Goal: Transaction & Acquisition: Purchase product/service

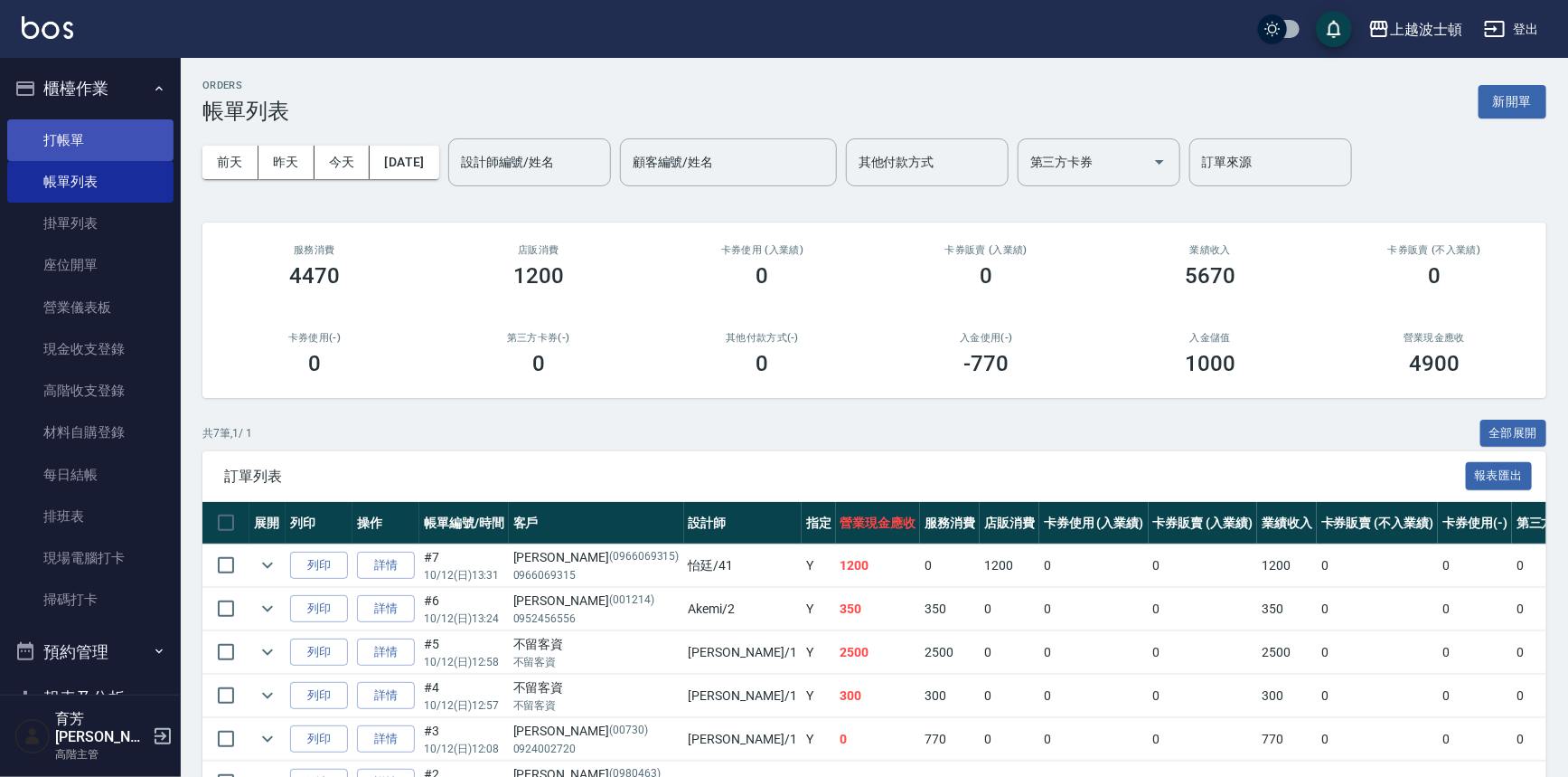
click at [78, 145] on link "打帳單" at bounding box center [89, 140] width 166 height 42
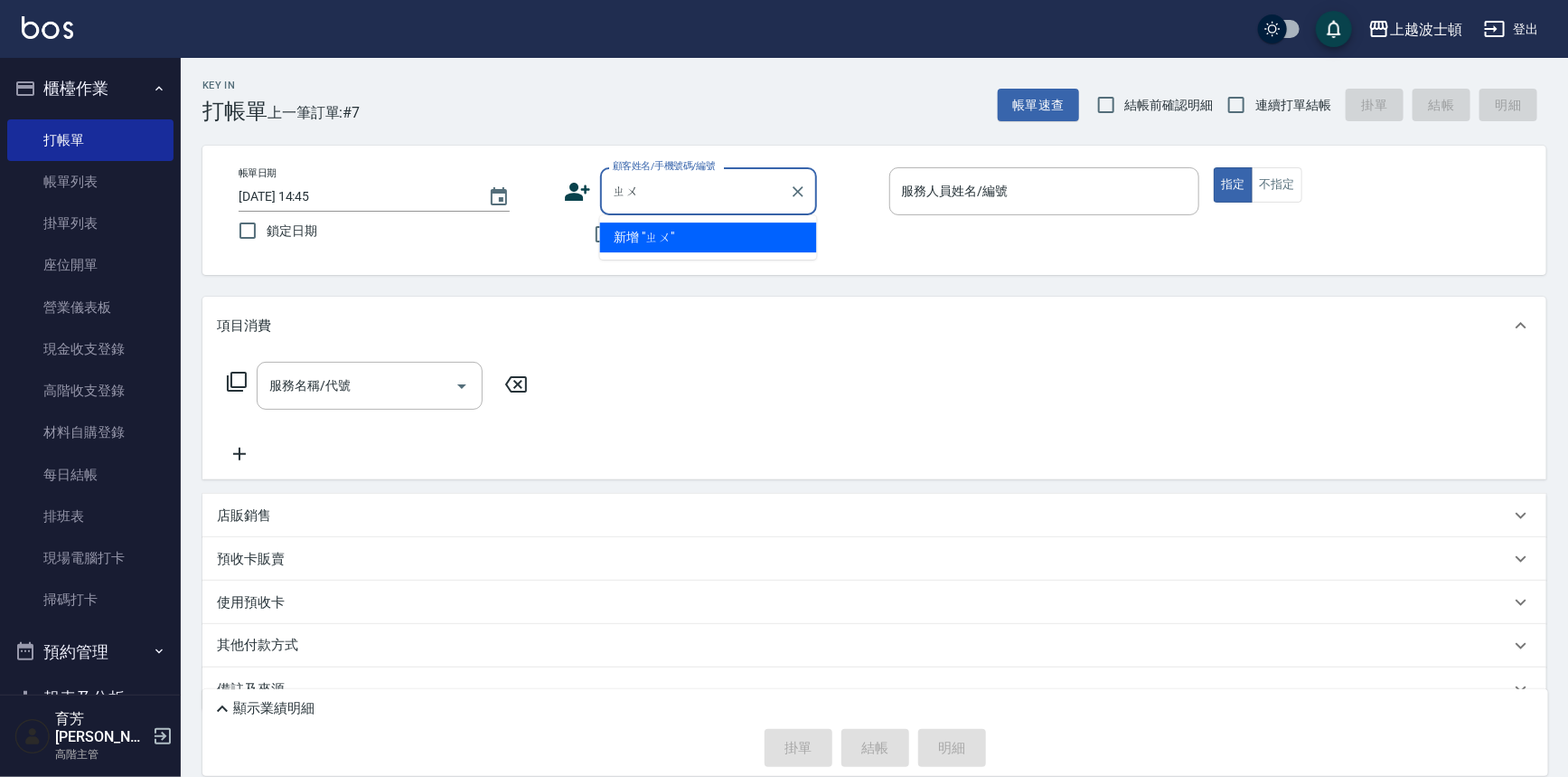
type input "ㄓ"
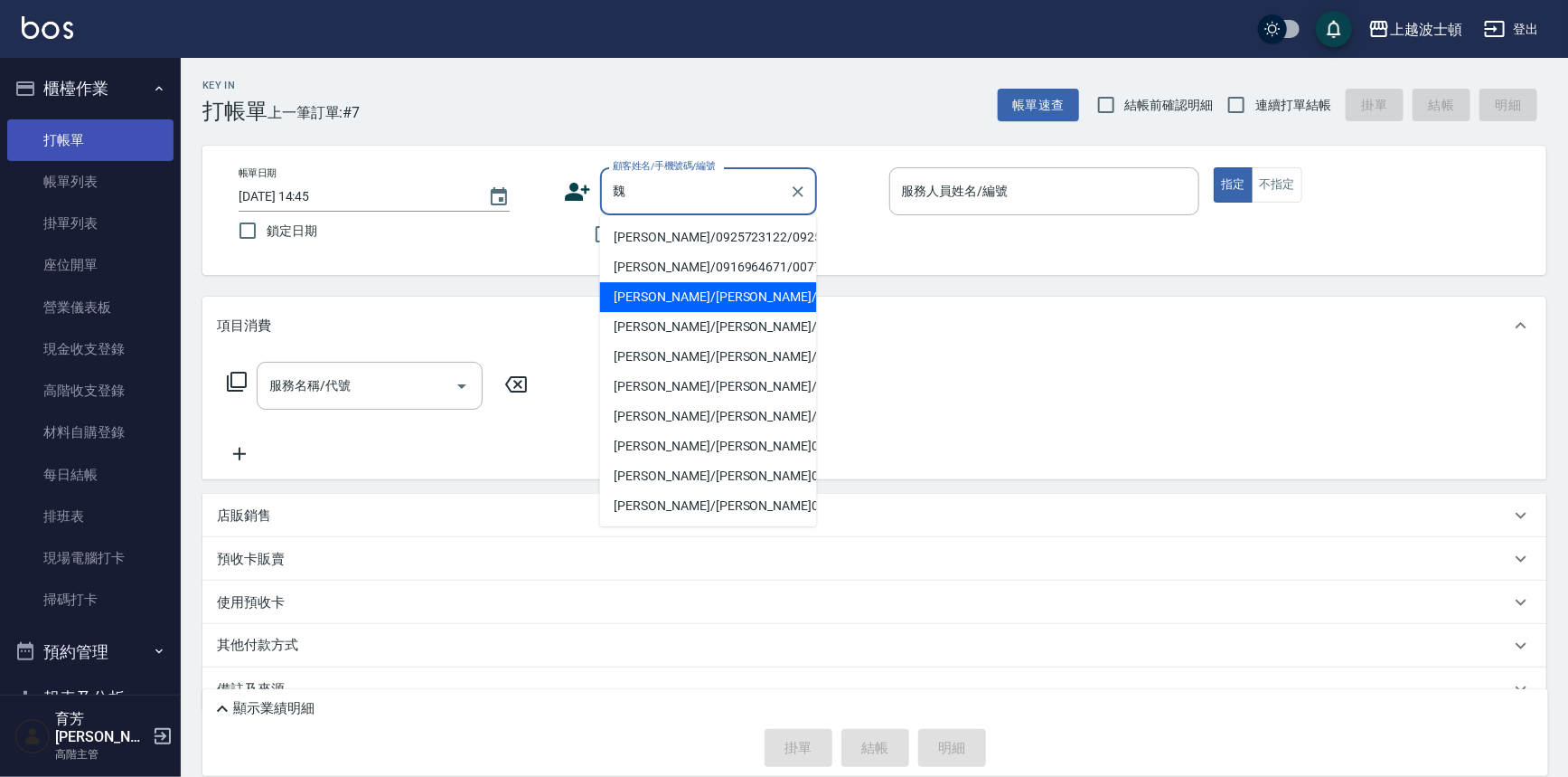
type input "魏"
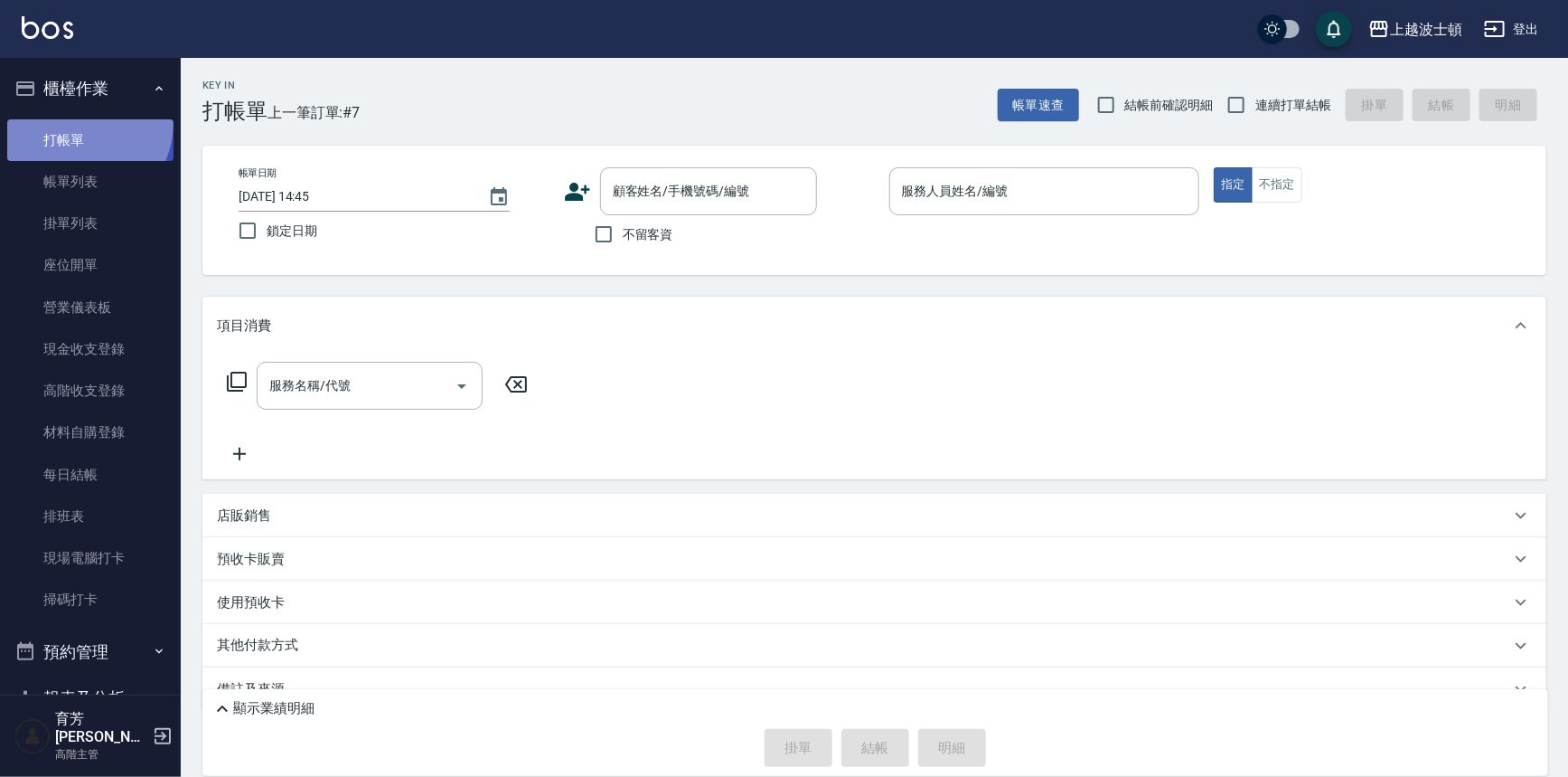
click at [71, 121] on link "打帳單" at bounding box center [89, 140] width 166 height 42
click at [71, 123] on link "打帳單" at bounding box center [89, 140] width 166 height 42
click at [72, 172] on link "帳單列表" at bounding box center [89, 182] width 166 height 42
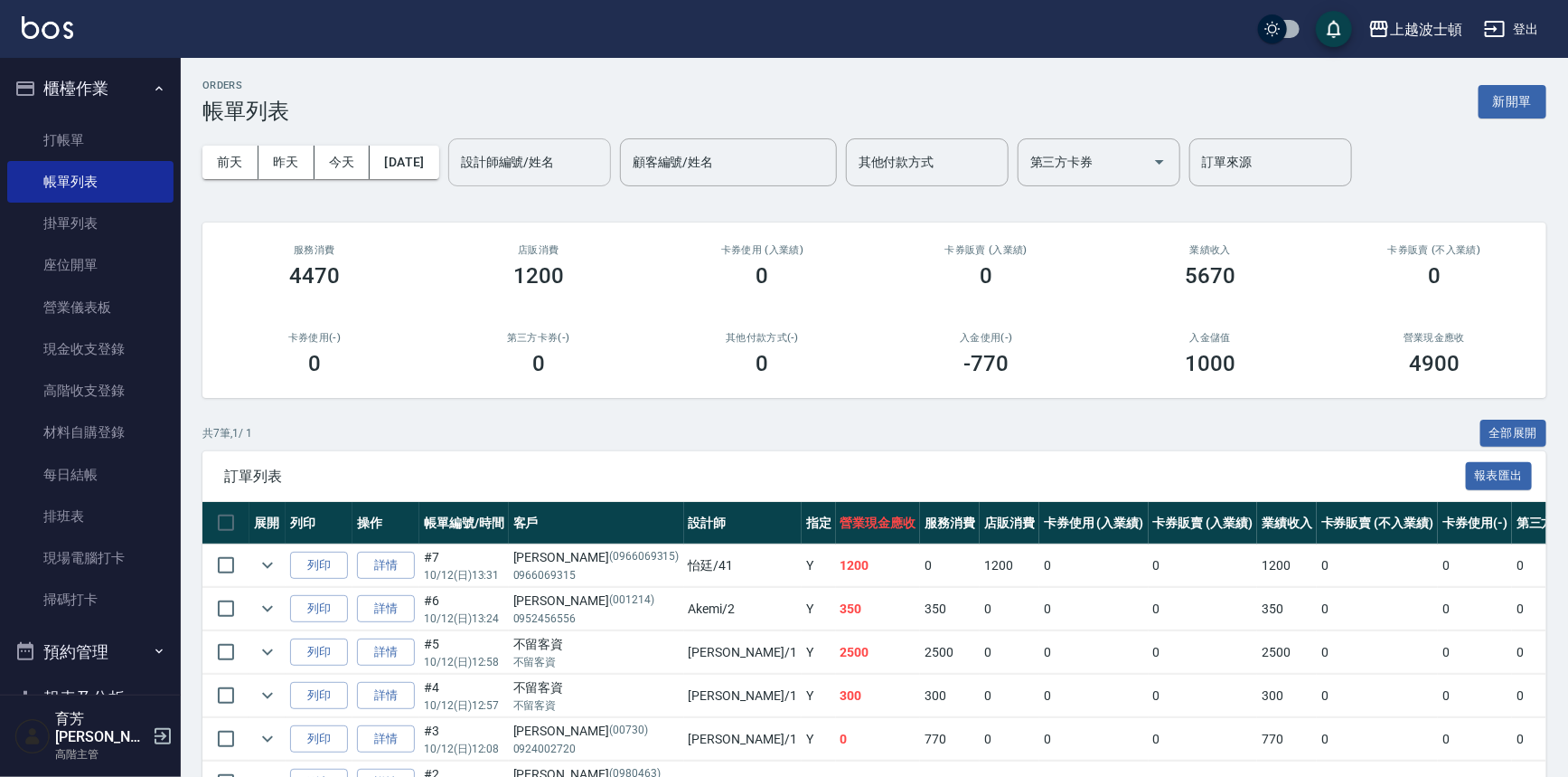
click at [565, 145] on div "設計師編號/姓名 設計師編號/姓名" at bounding box center [529, 162] width 163 height 48
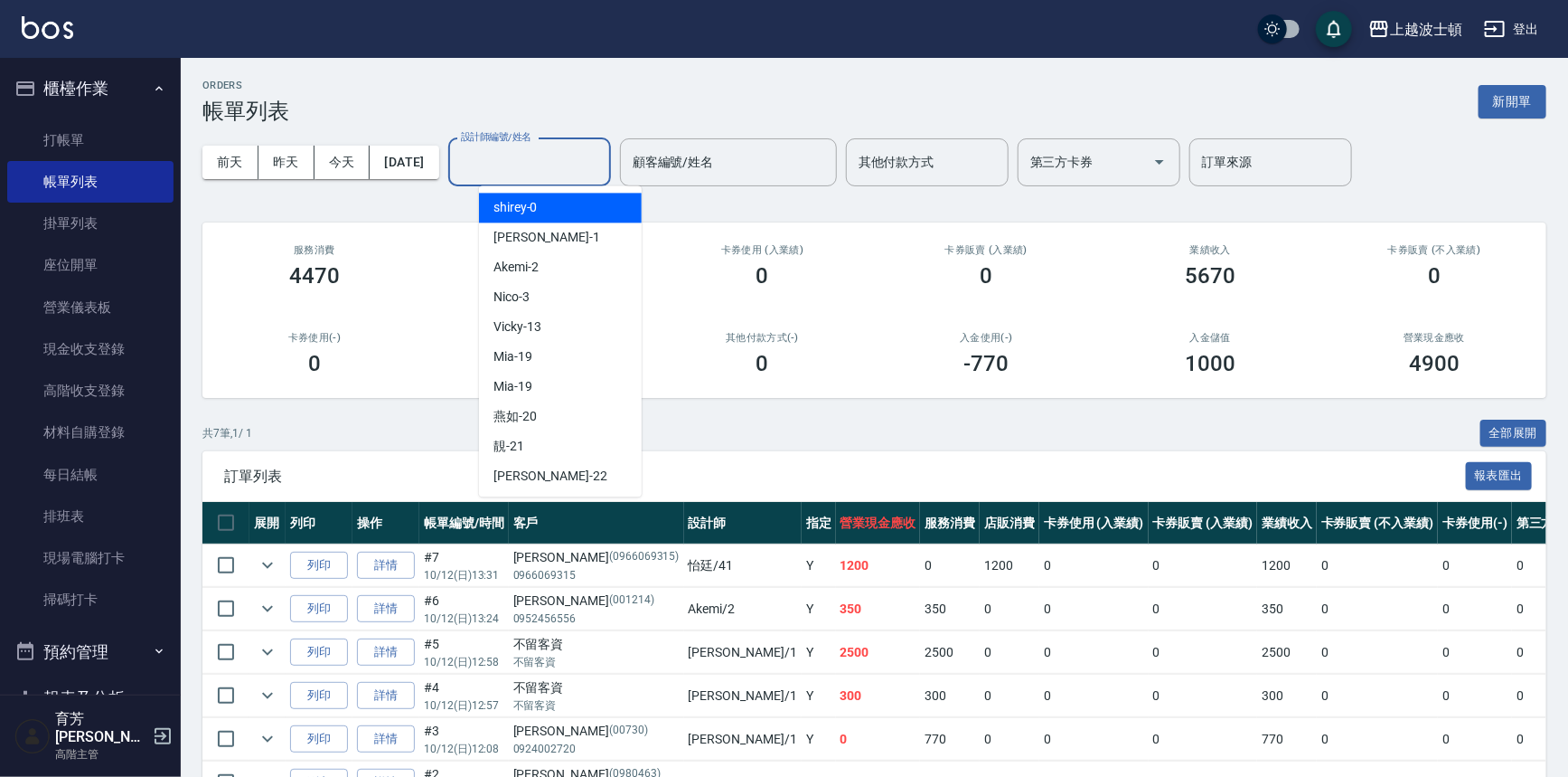
click at [552, 210] on div "shirey -0" at bounding box center [560, 208] width 163 height 30
type input "shirey-0"
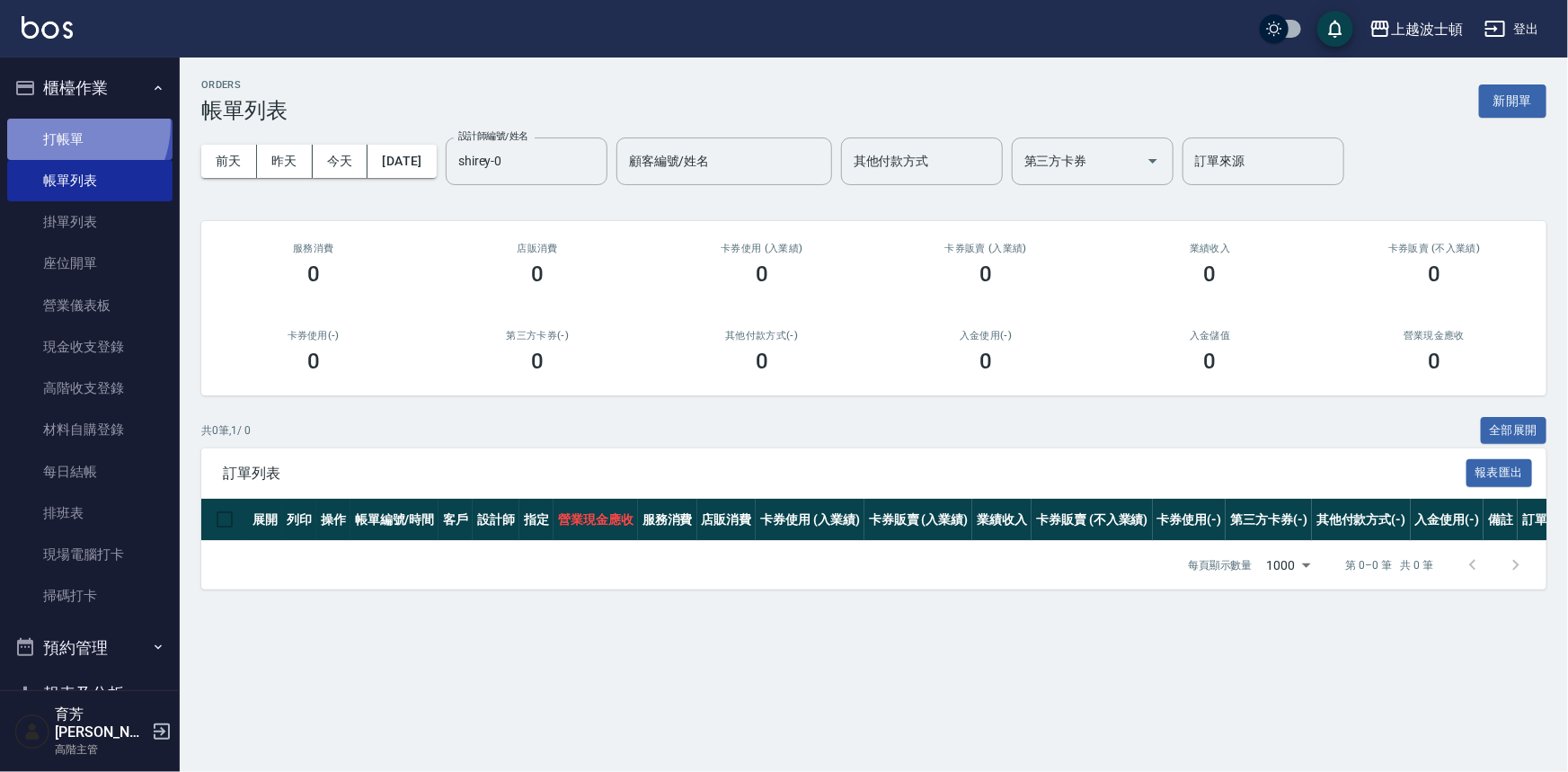
click at [64, 124] on link "打帳單" at bounding box center [89, 139] width 165 height 41
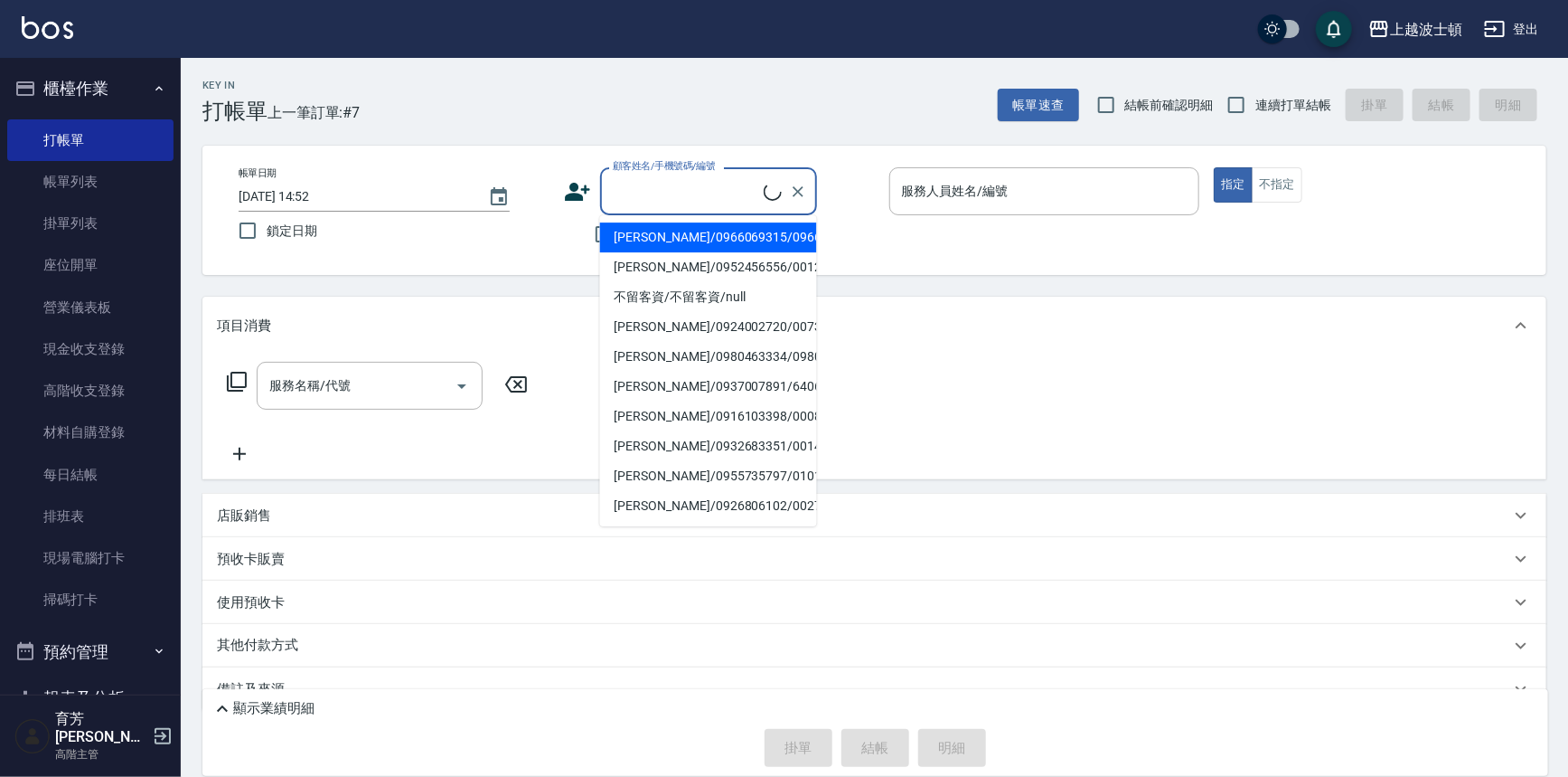
click at [662, 195] on input "顧客姓名/手機號碼/編號" at bounding box center [685, 192] width 156 height 32
click at [770, 229] on li "[PERSON_NAME]/0933813878/0003" at bounding box center [708, 237] width 216 height 30
type input "[PERSON_NAME]/0933813878/0003"
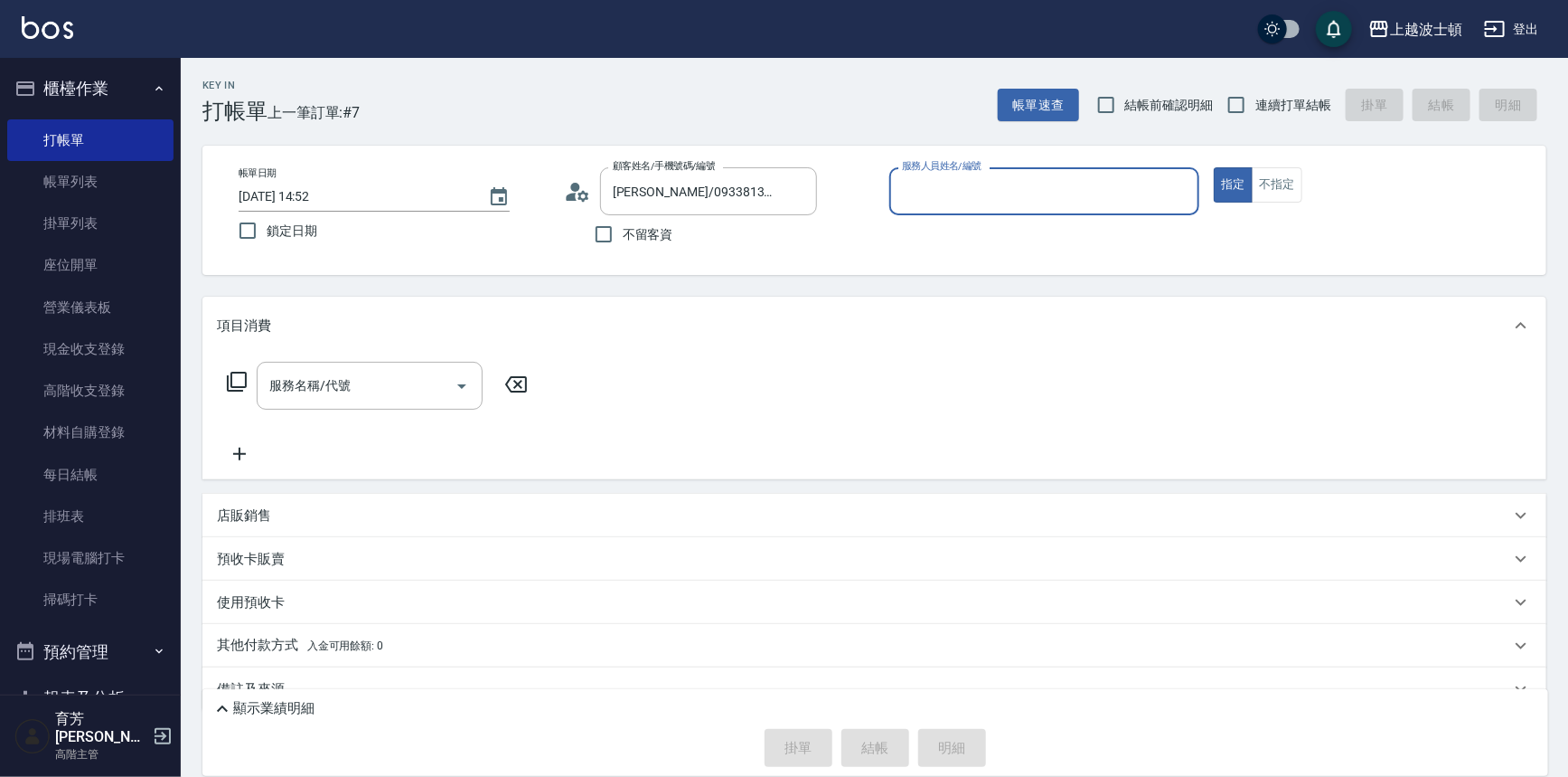
drag, startPoint x: 1074, startPoint y: 199, endPoint x: 1069, endPoint y: 213, distance: 14.9
click at [1073, 199] on input "服務人員姓名/編號" at bounding box center [1045, 192] width 295 height 32
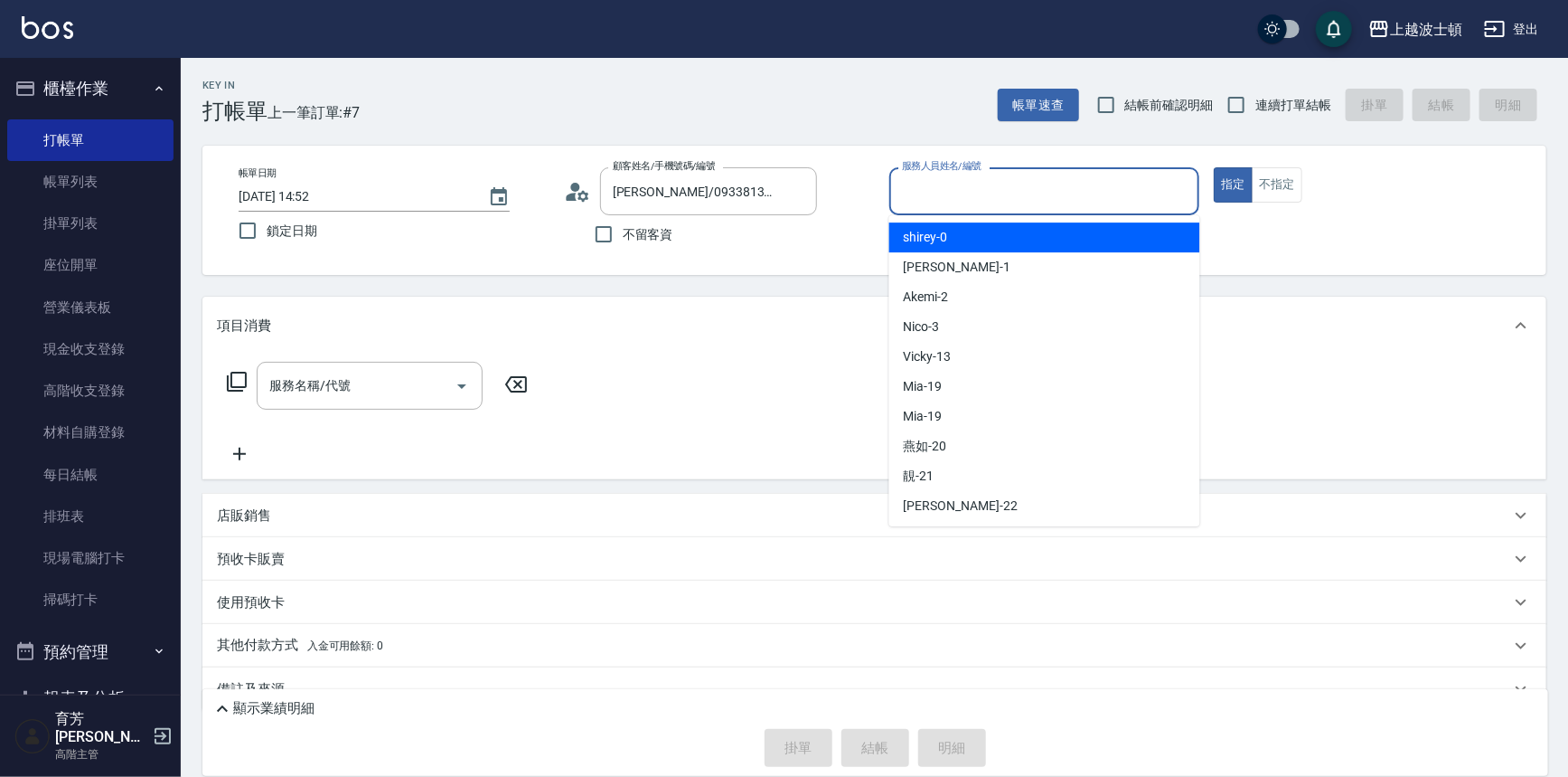
click at [1068, 240] on div "shirey -0" at bounding box center [1044, 237] width 311 height 30
type input "shirey-0"
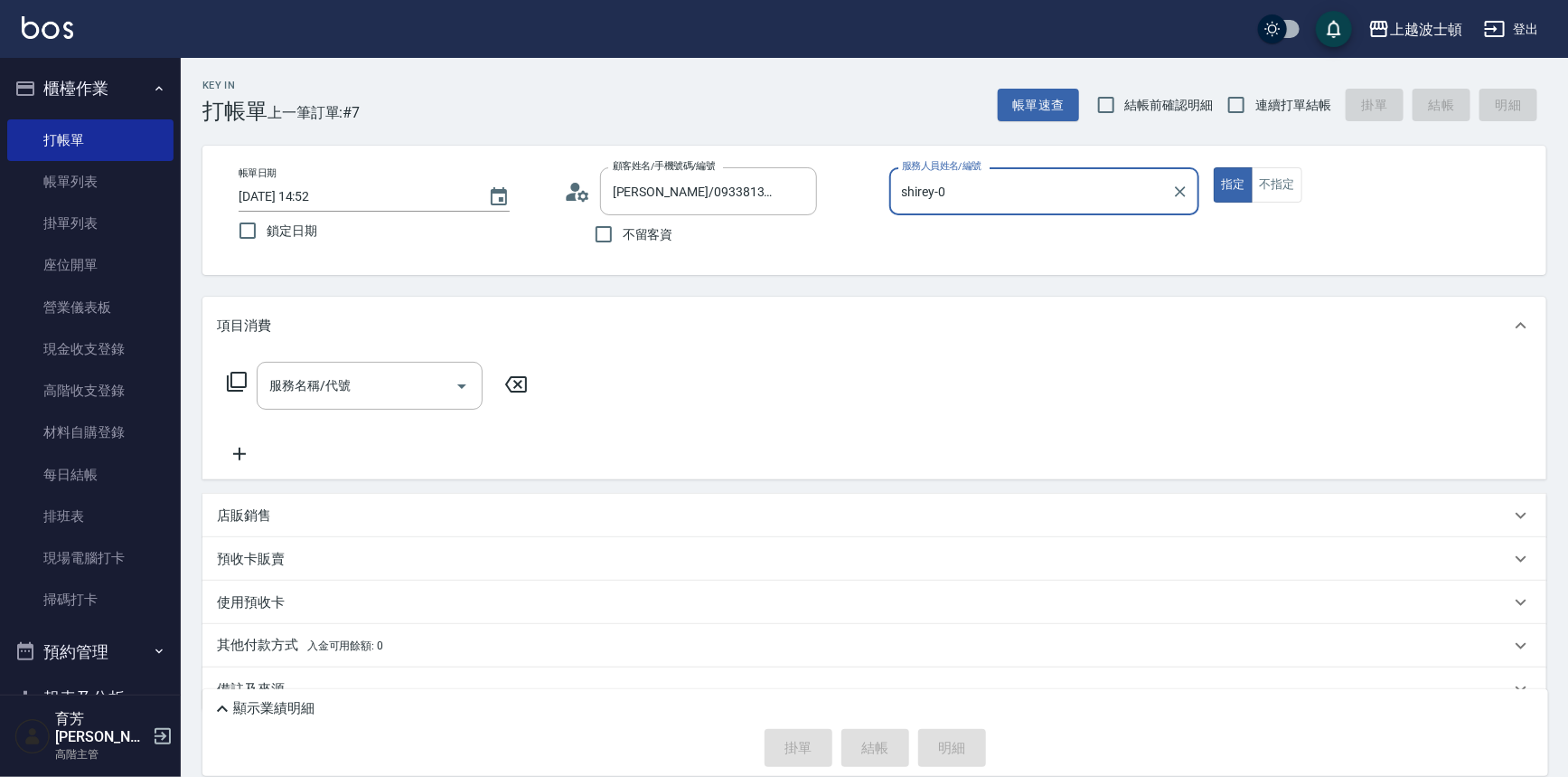
scroll to position [34, 0]
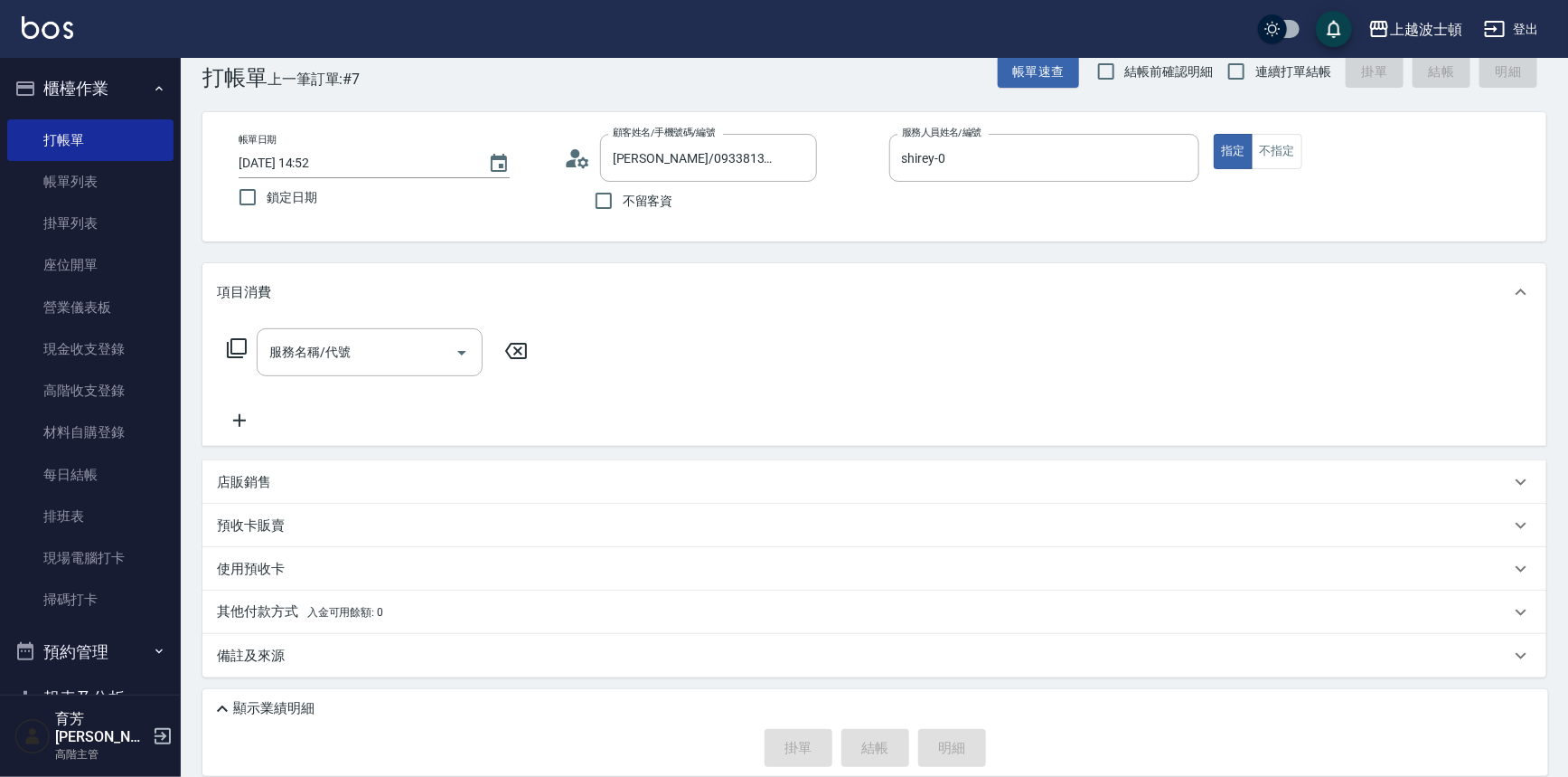
click at [231, 340] on icon at bounding box center [236, 348] width 20 height 20
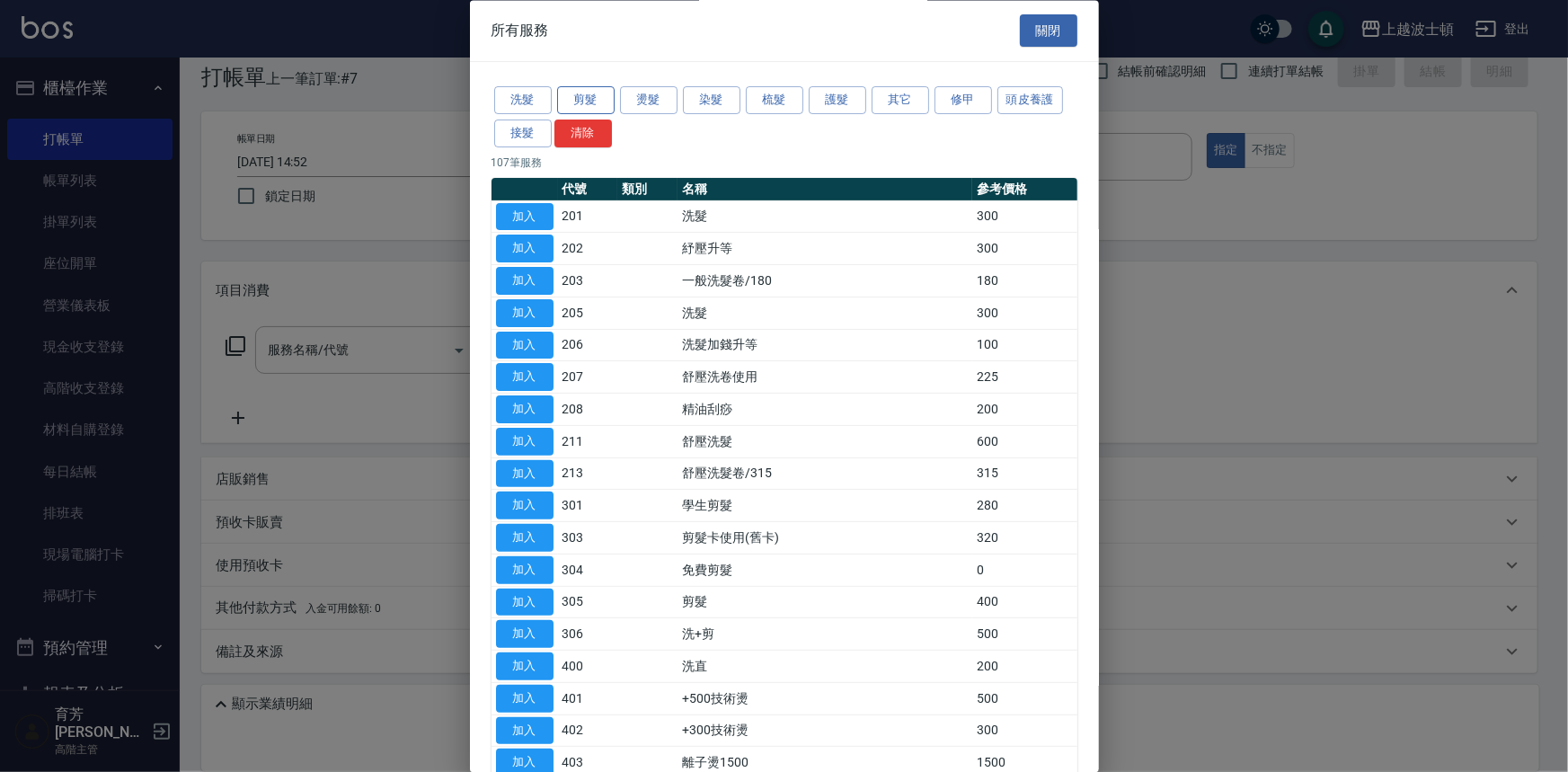
click at [591, 95] on button "剪髮" at bounding box center [586, 101] width 57 height 28
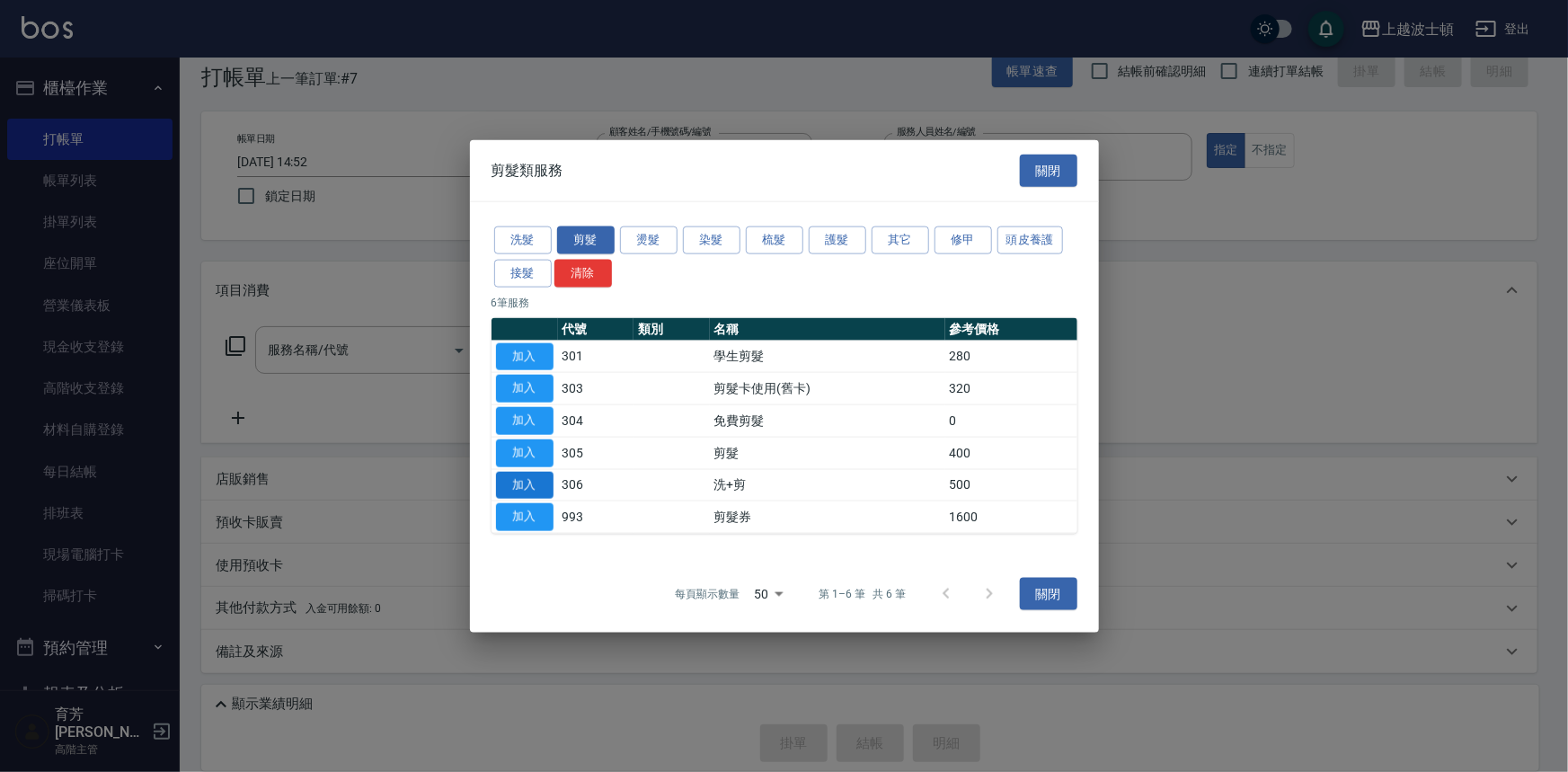
click at [521, 481] on button "加入" at bounding box center [524, 485] width 57 height 28
type input "洗+剪(306)"
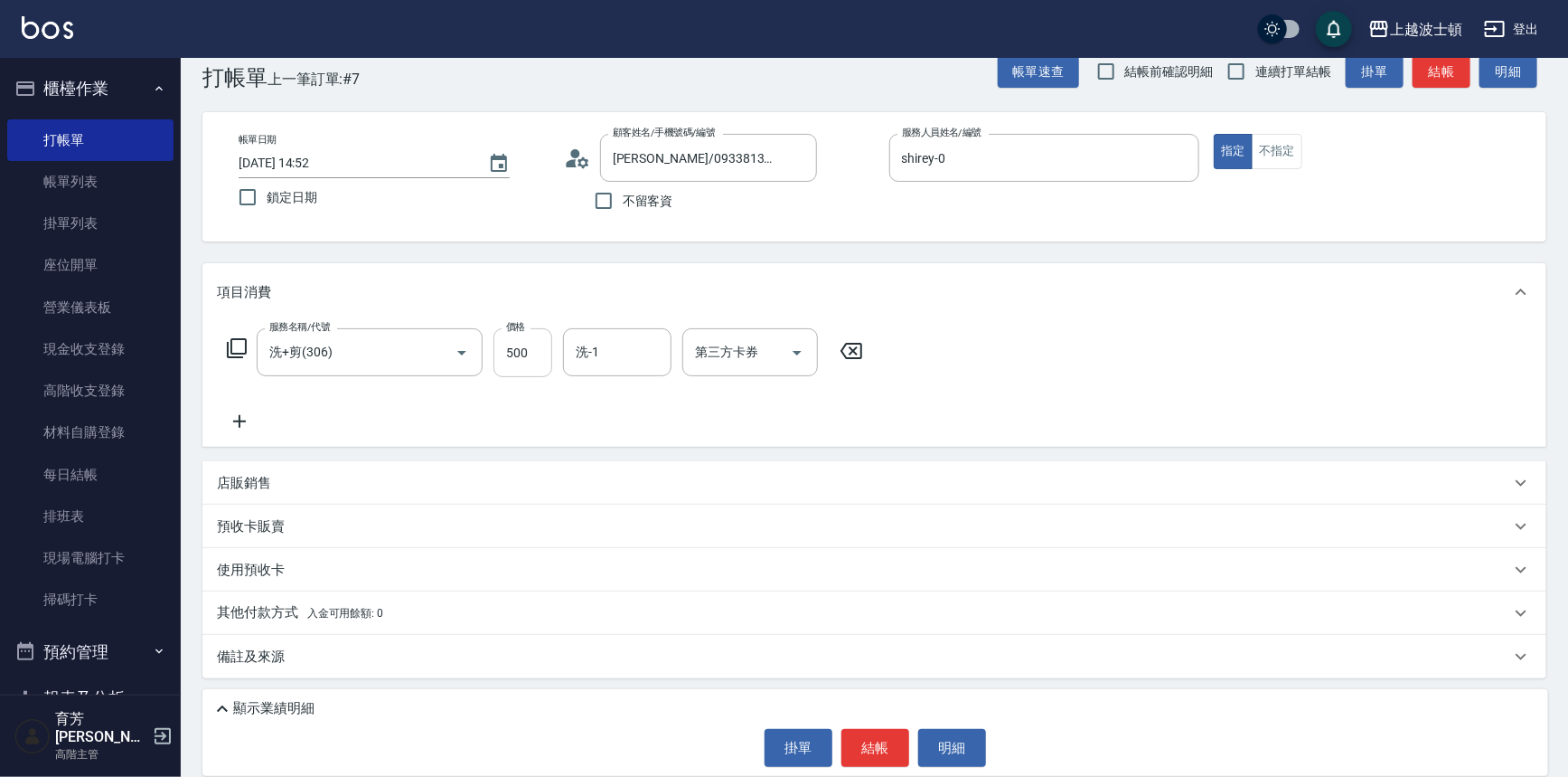
click at [529, 354] on input "500" at bounding box center [522, 352] width 59 height 49
type input "600"
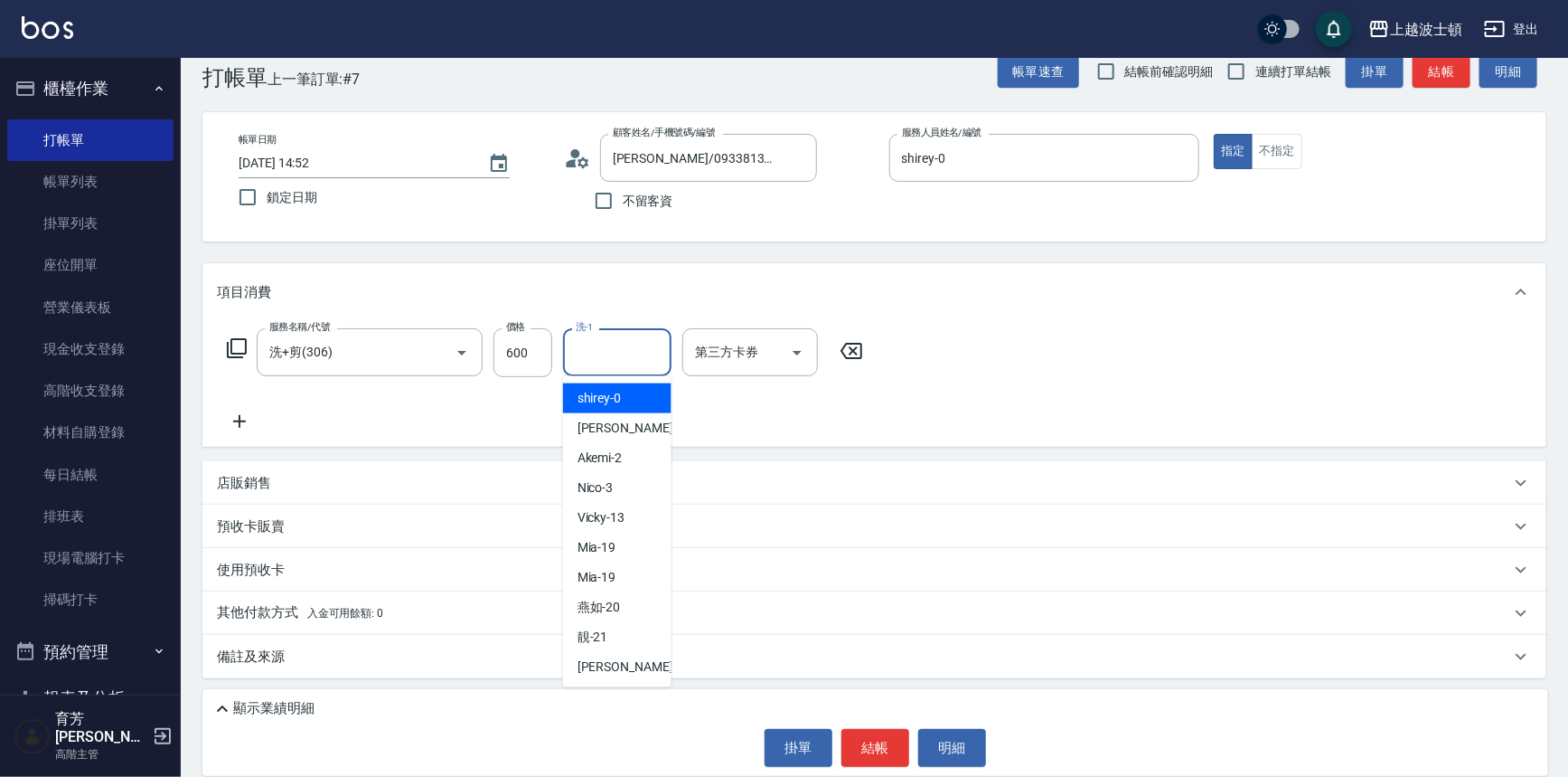
click at [615, 355] on input "洗-1" at bounding box center [617, 352] width 92 height 32
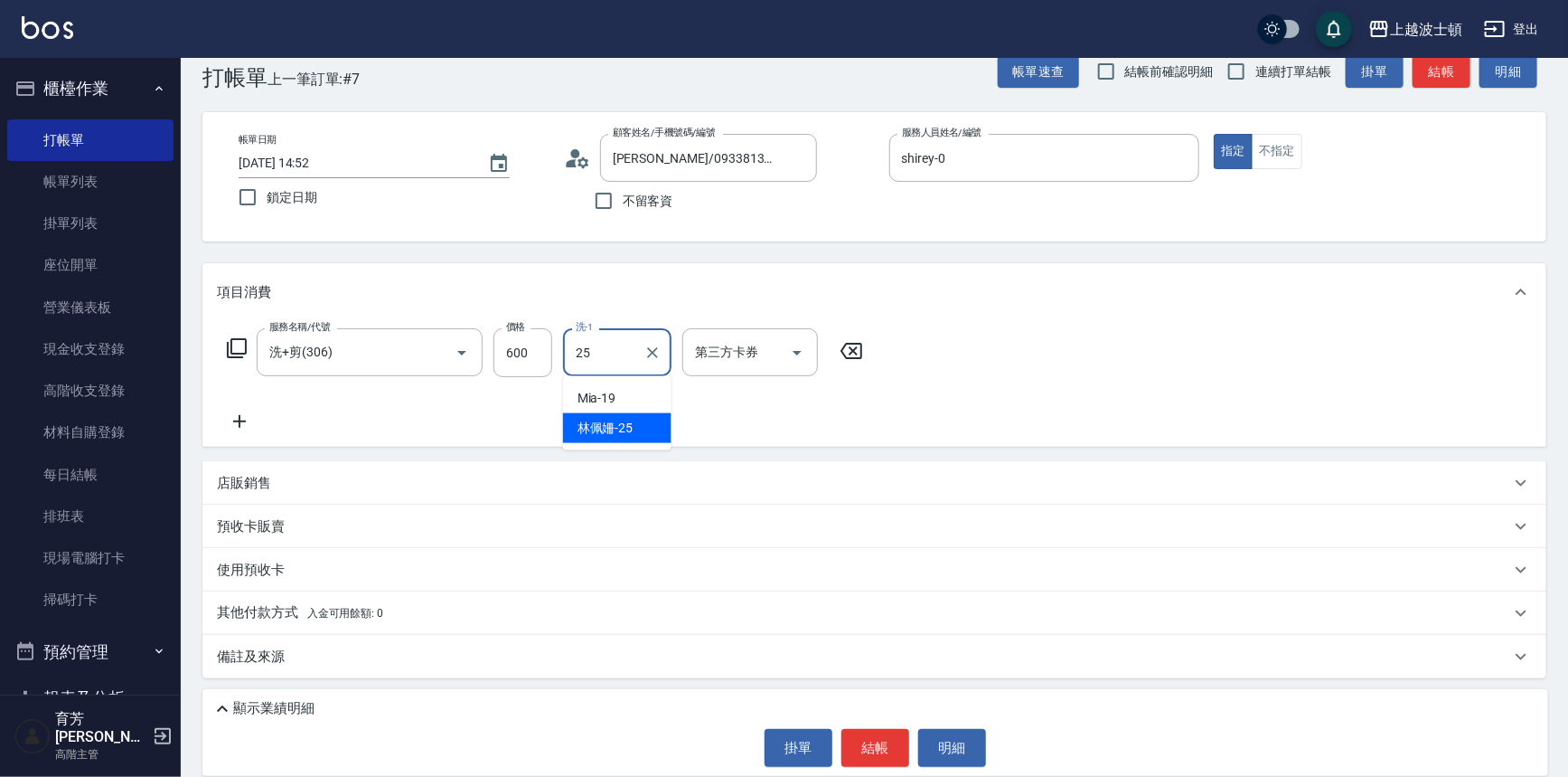
click at [629, 423] on span "[PERSON_NAME]-25" at bounding box center [605, 427] width 56 height 19
type input "[PERSON_NAME]-25"
click at [239, 349] on icon at bounding box center [236, 348] width 22 height 22
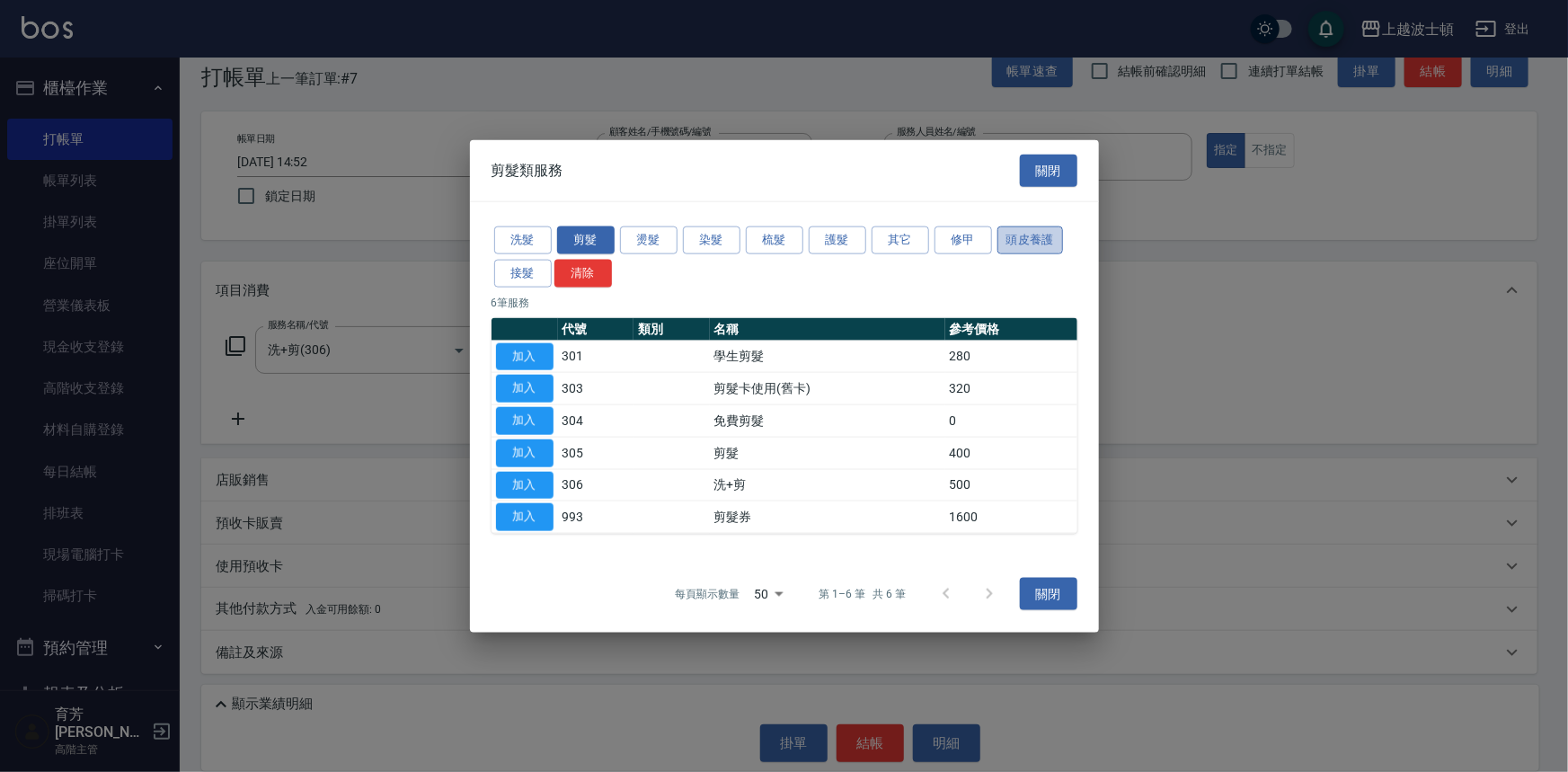
click at [1012, 233] on button "頭皮養護" at bounding box center [1030, 240] width 66 height 28
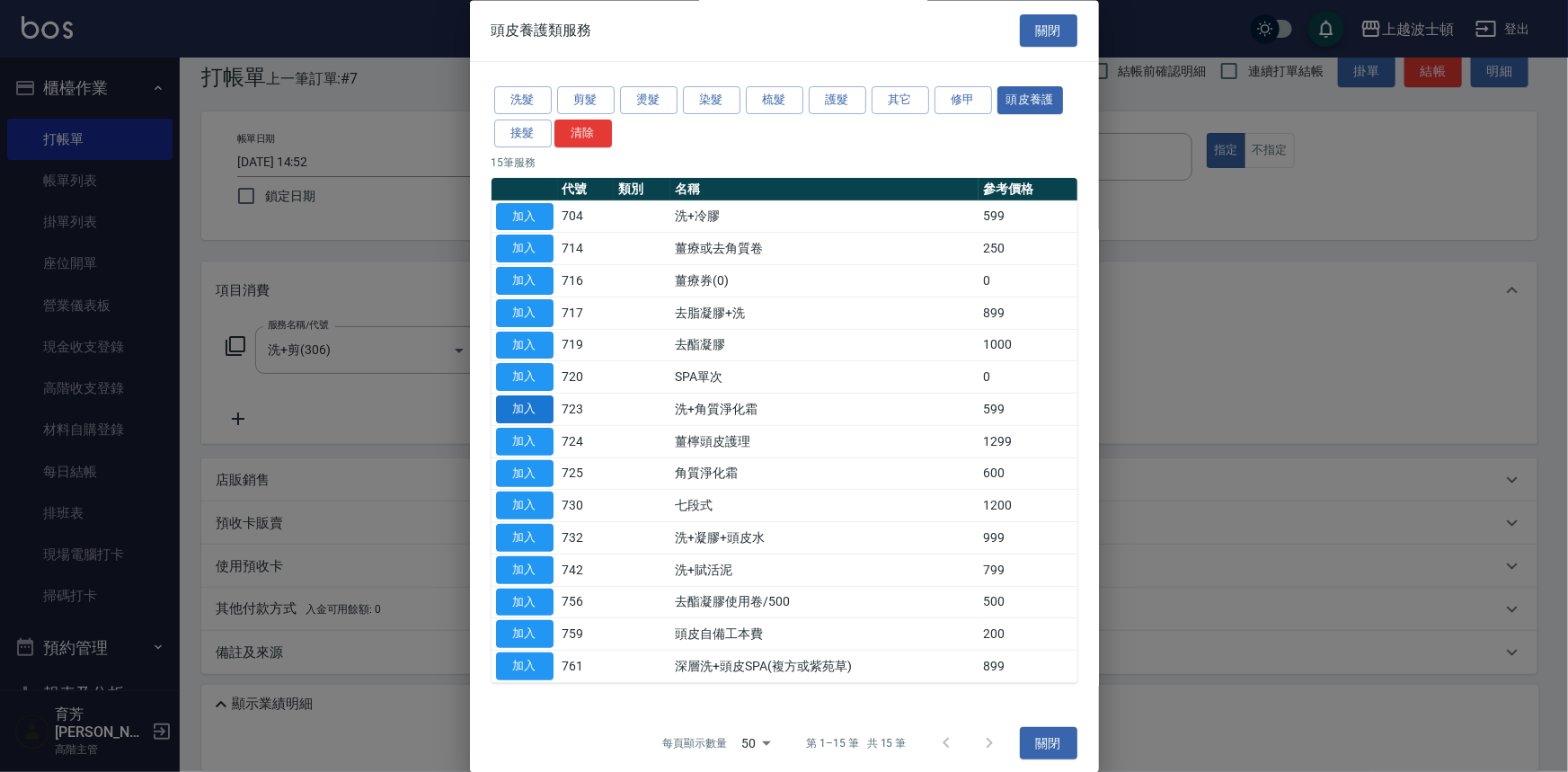
click at [543, 410] on button "加入" at bounding box center [524, 410] width 57 height 28
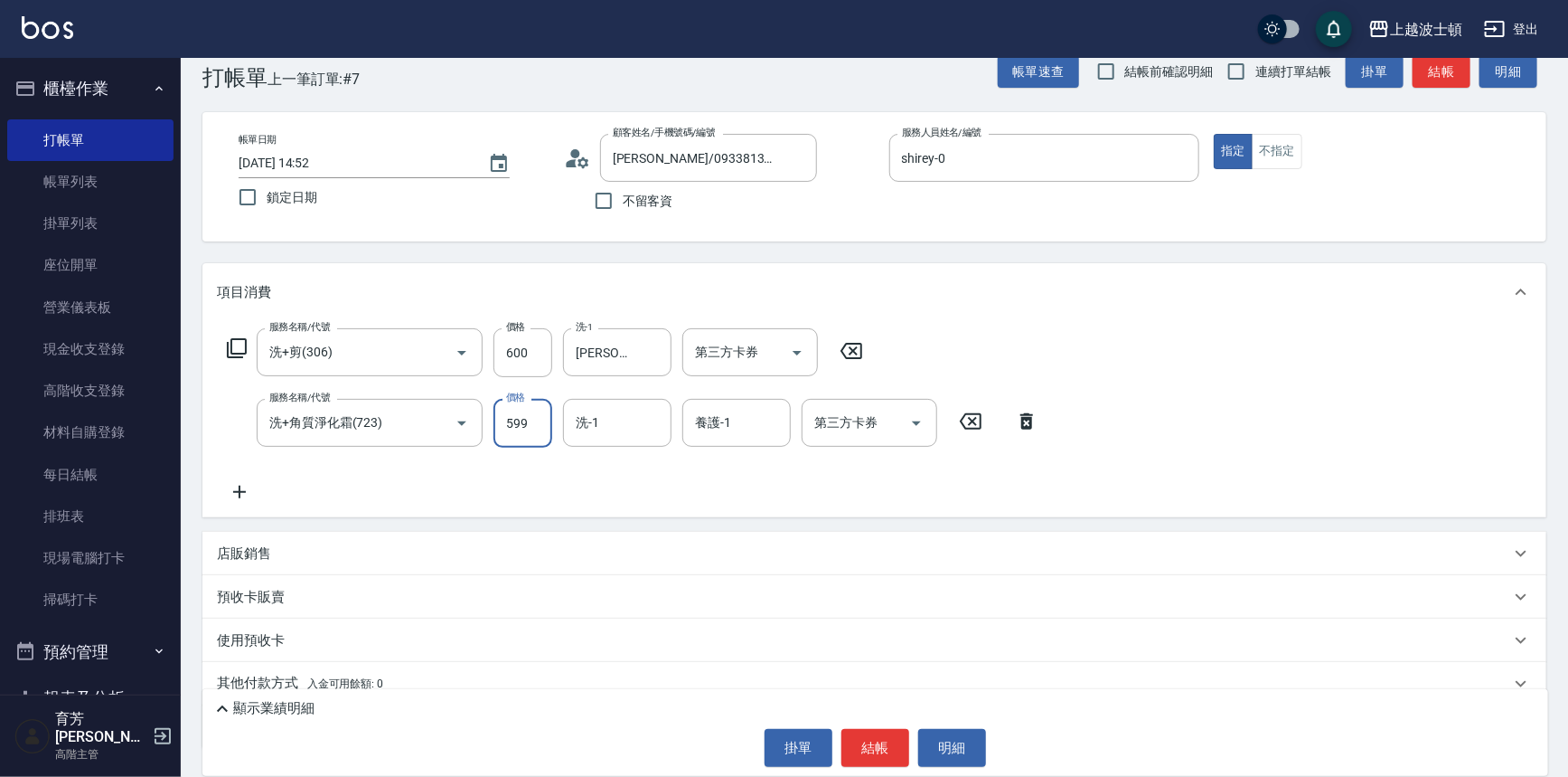
click at [540, 418] on input "599" at bounding box center [522, 422] width 59 height 49
type input "600"
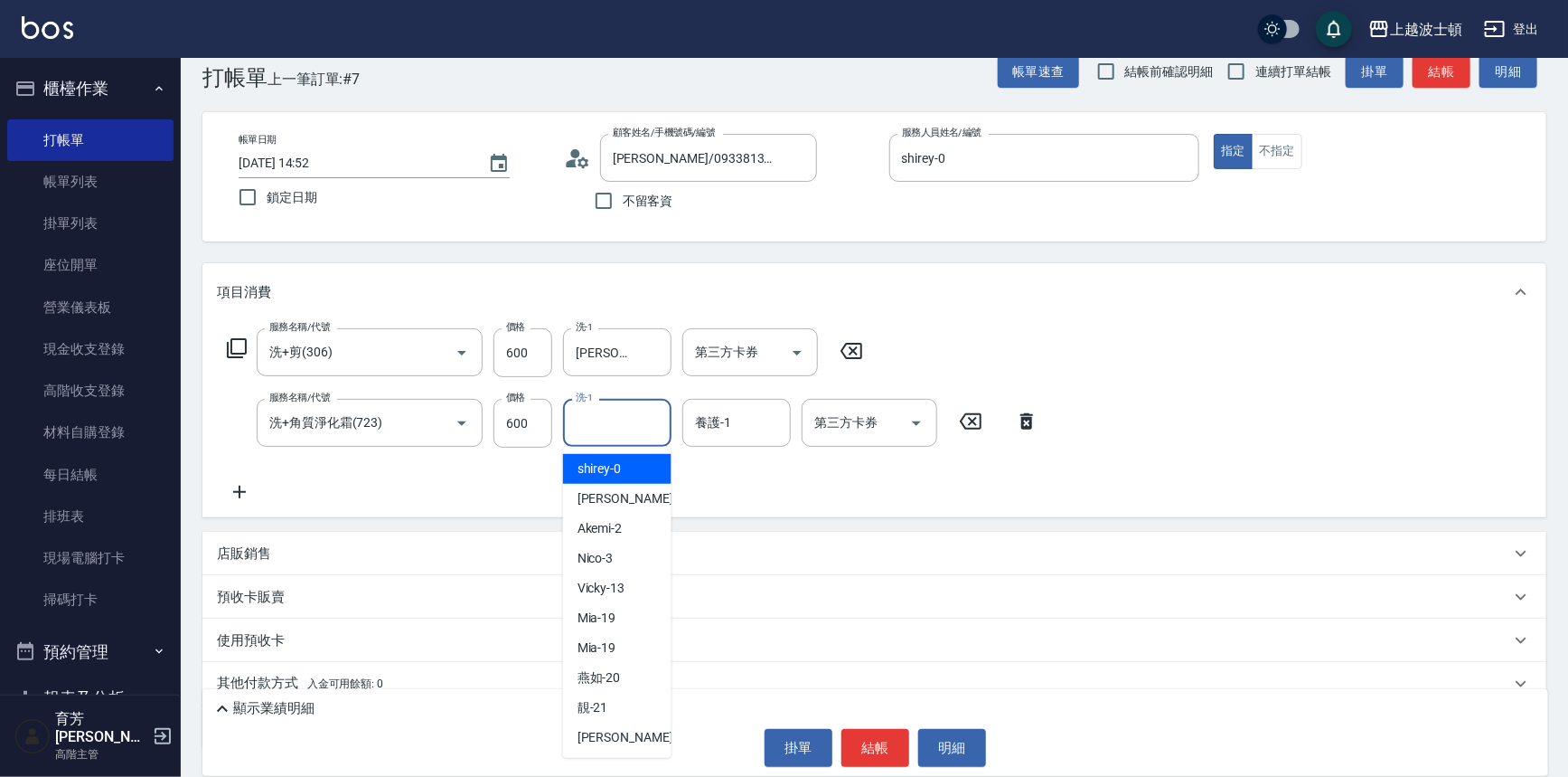
click at [639, 433] on input "洗-1" at bounding box center [617, 422] width 92 height 32
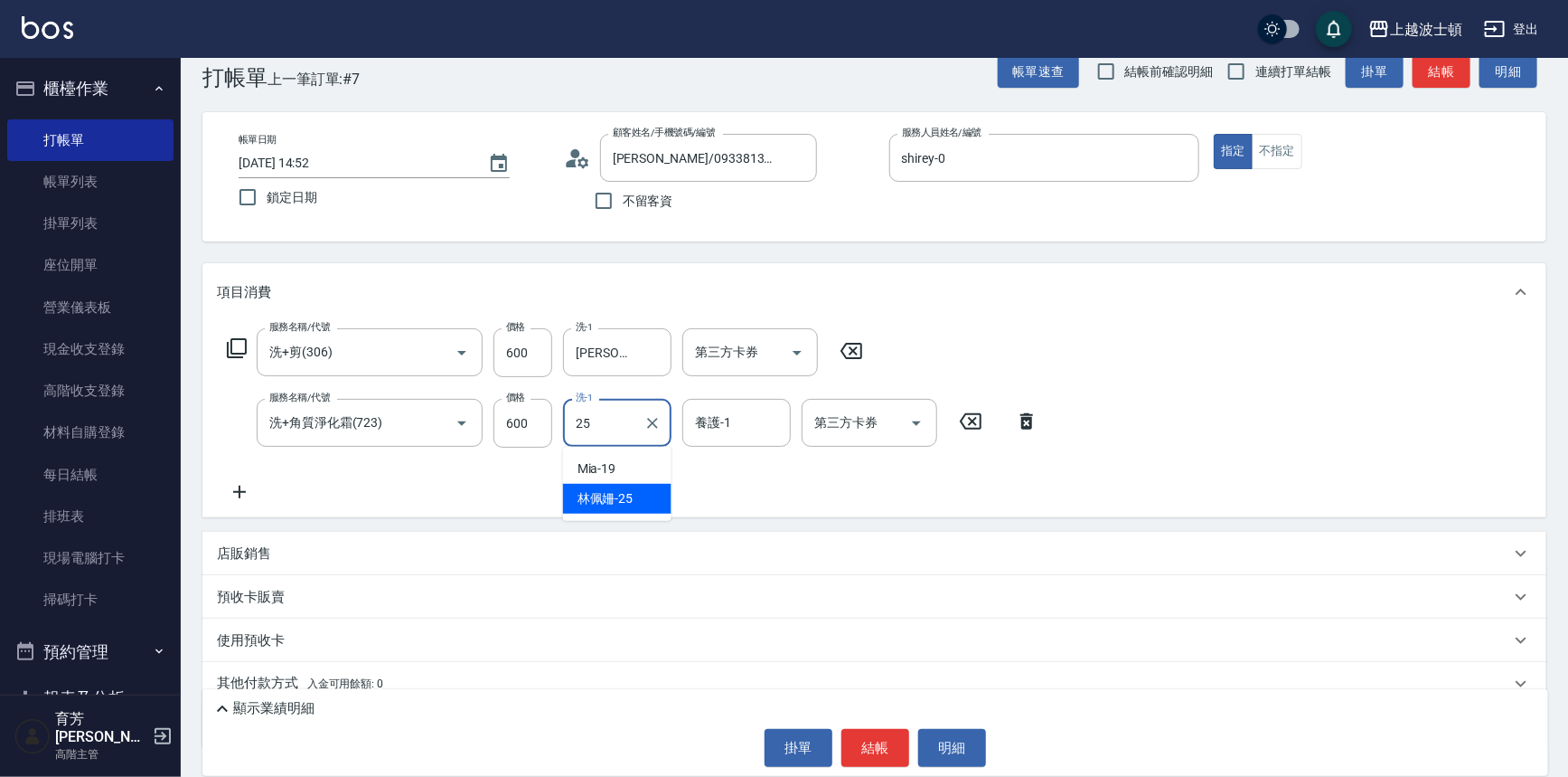
click at [619, 489] on span "[PERSON_NAME]-25" at bounding box center [605, 498] width 56 height 19
type input "[PERSON_NAME]-25"
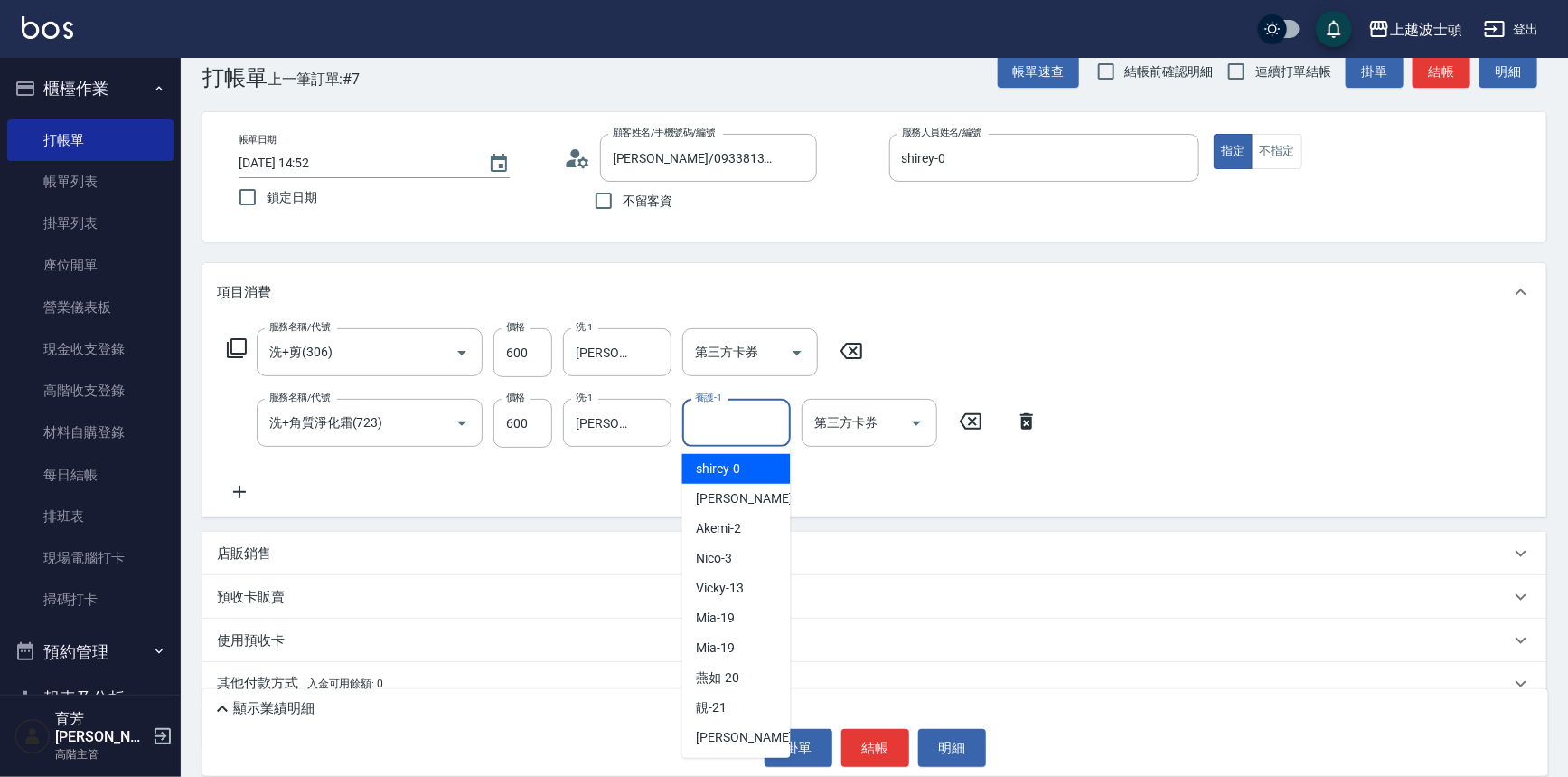
click at [753, 429] on input "養護-1" at bounding box center [736, 422] width 92 height 32
click at [745, 470] on div "shirey -0" at bounding box center [736, 469] width 108 height 30
type input "shirey-0"
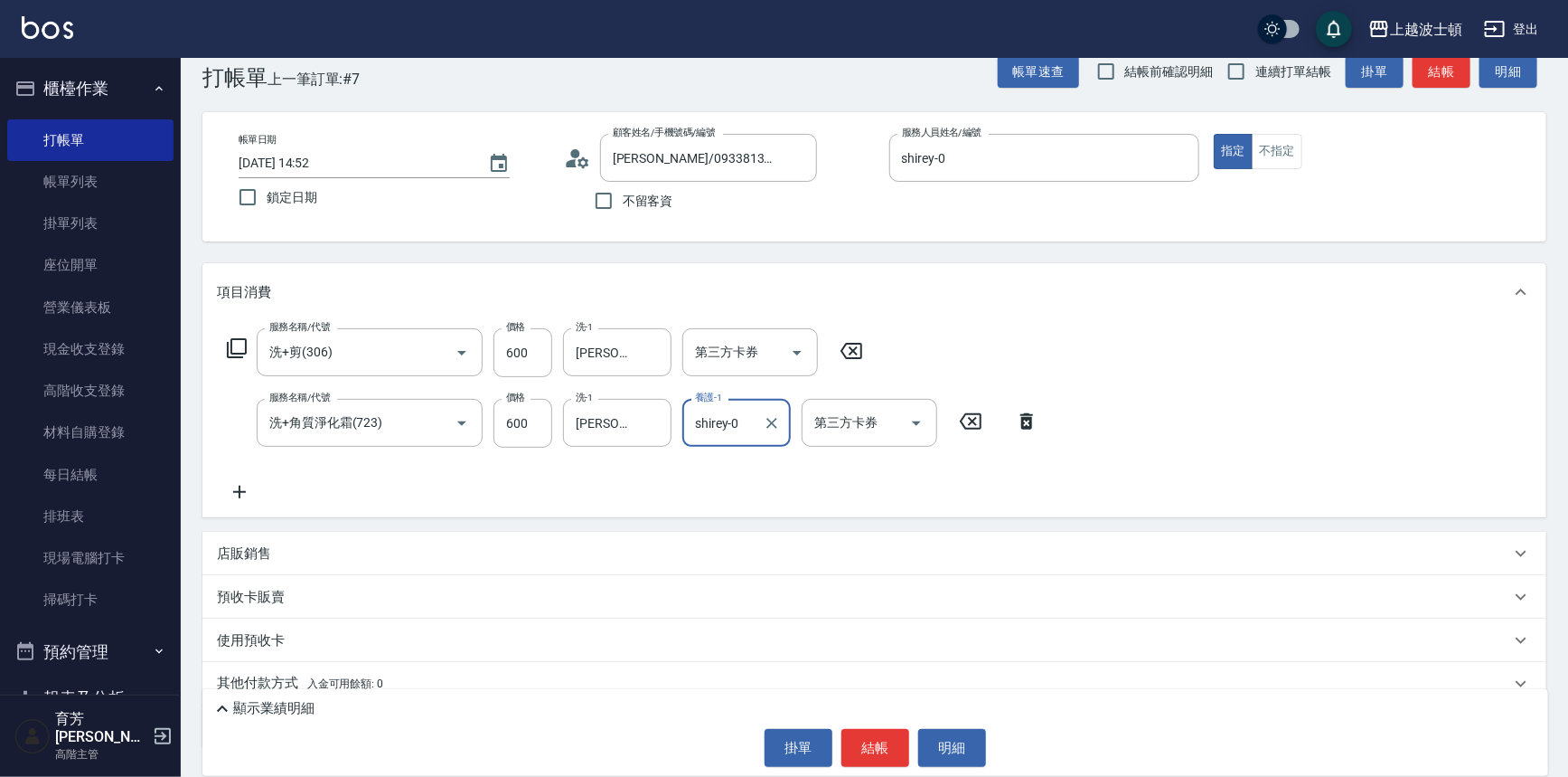
click at [240, 336] on div "服務名稱/代號 洗+剪(306) 服務名稱/代號 價格 600 價格 洗-1 [PERSON_NAME]-25 洗-1 第三方卡券 第三方卡券" at bounding box center [545, 352] width 657 height 49
click at [236, 337] on icon at bounding box center [236, 348] width 22 height 22
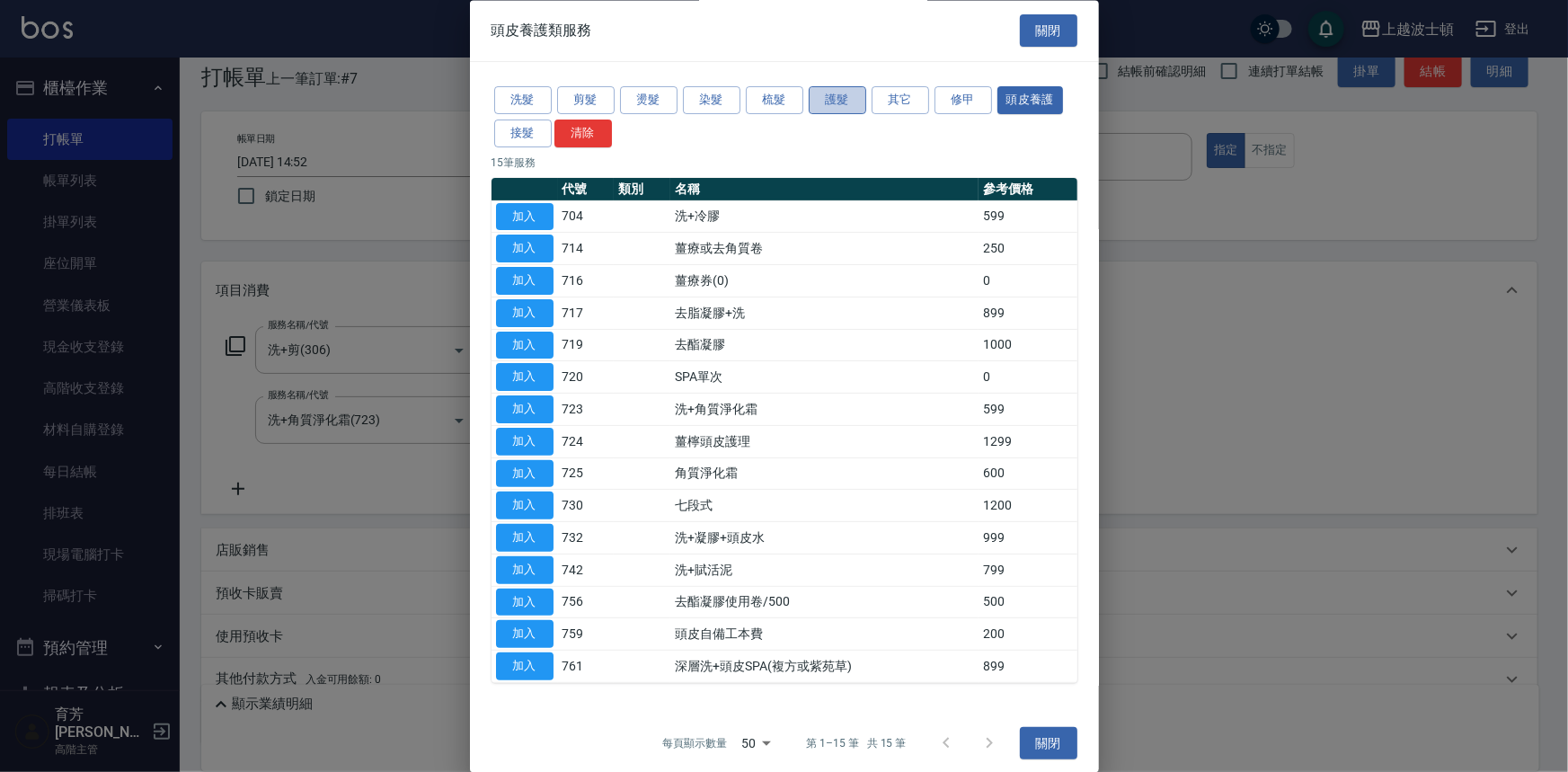
click at [843, 87] on button "護髮" at bounding box center [837, 101] width 57 height 28
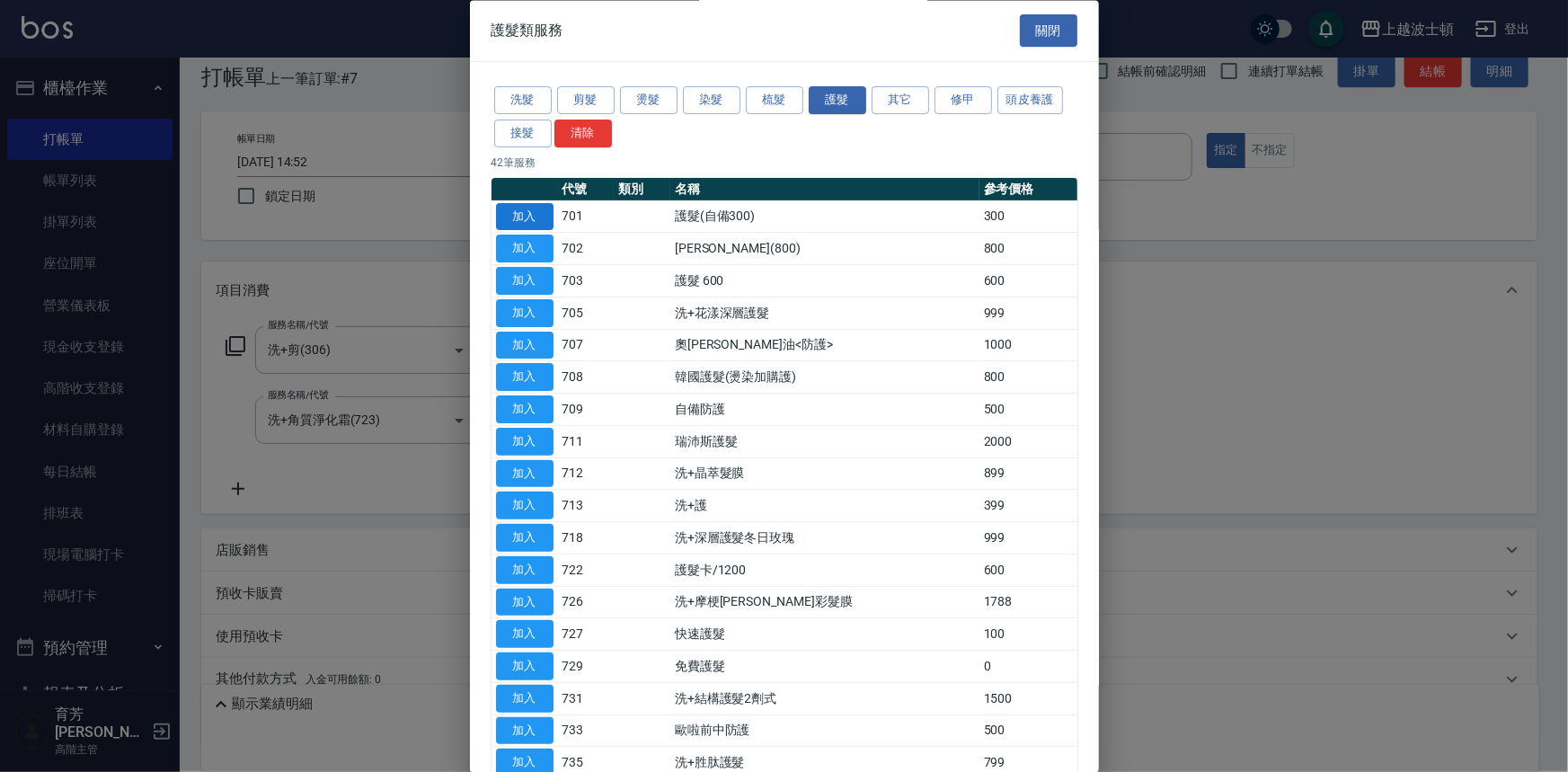
click at [504, 213] on button "加入" at bounding box center [524, 217] width 57 height 28
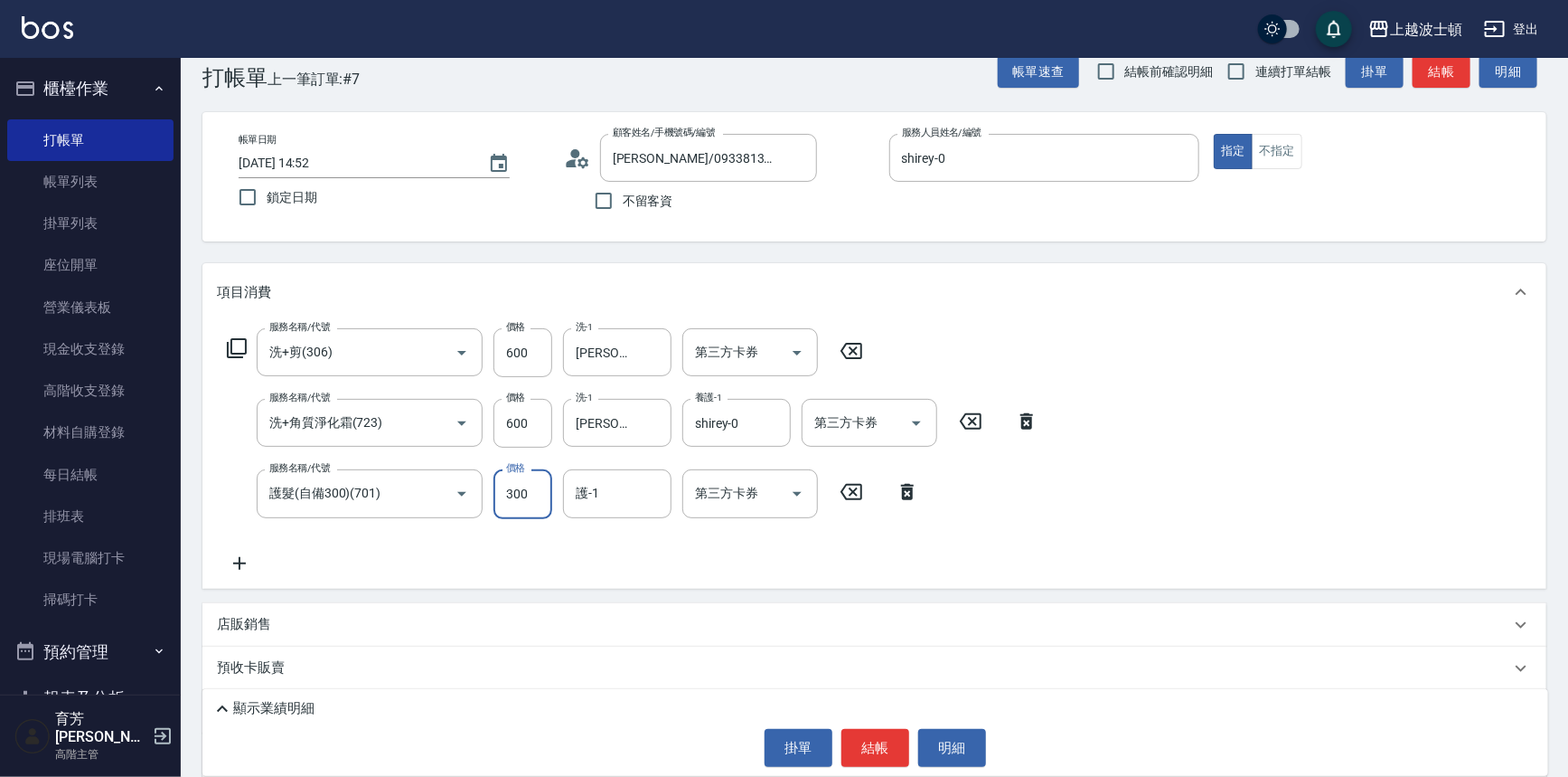
click at [527, 503] on input "300" at bounding box center [522, 493] width 59 height 49
type input "200"
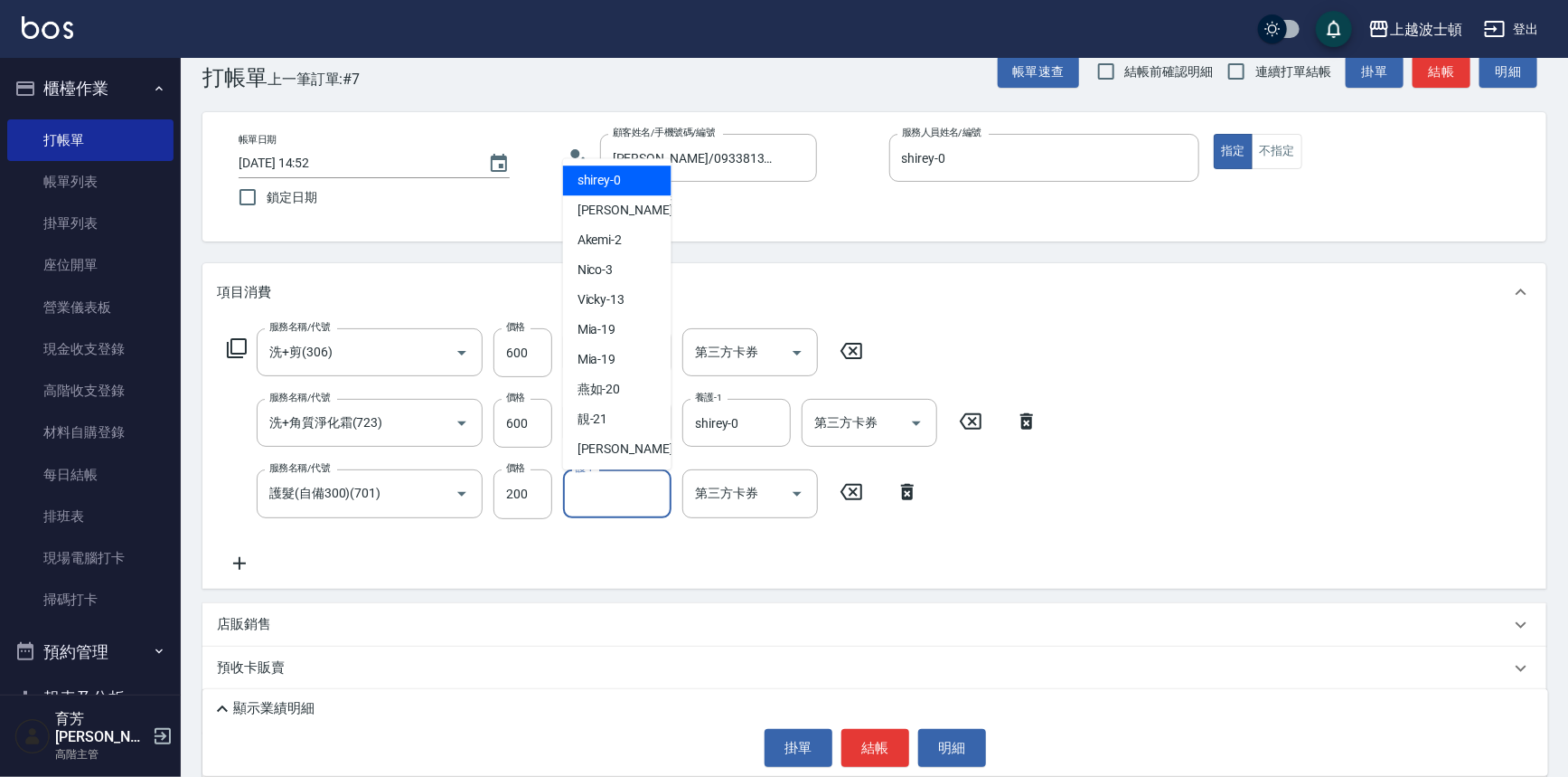
click at [609, 492] on input "護-1" at bounding box center [617, 493] width 92 height 32
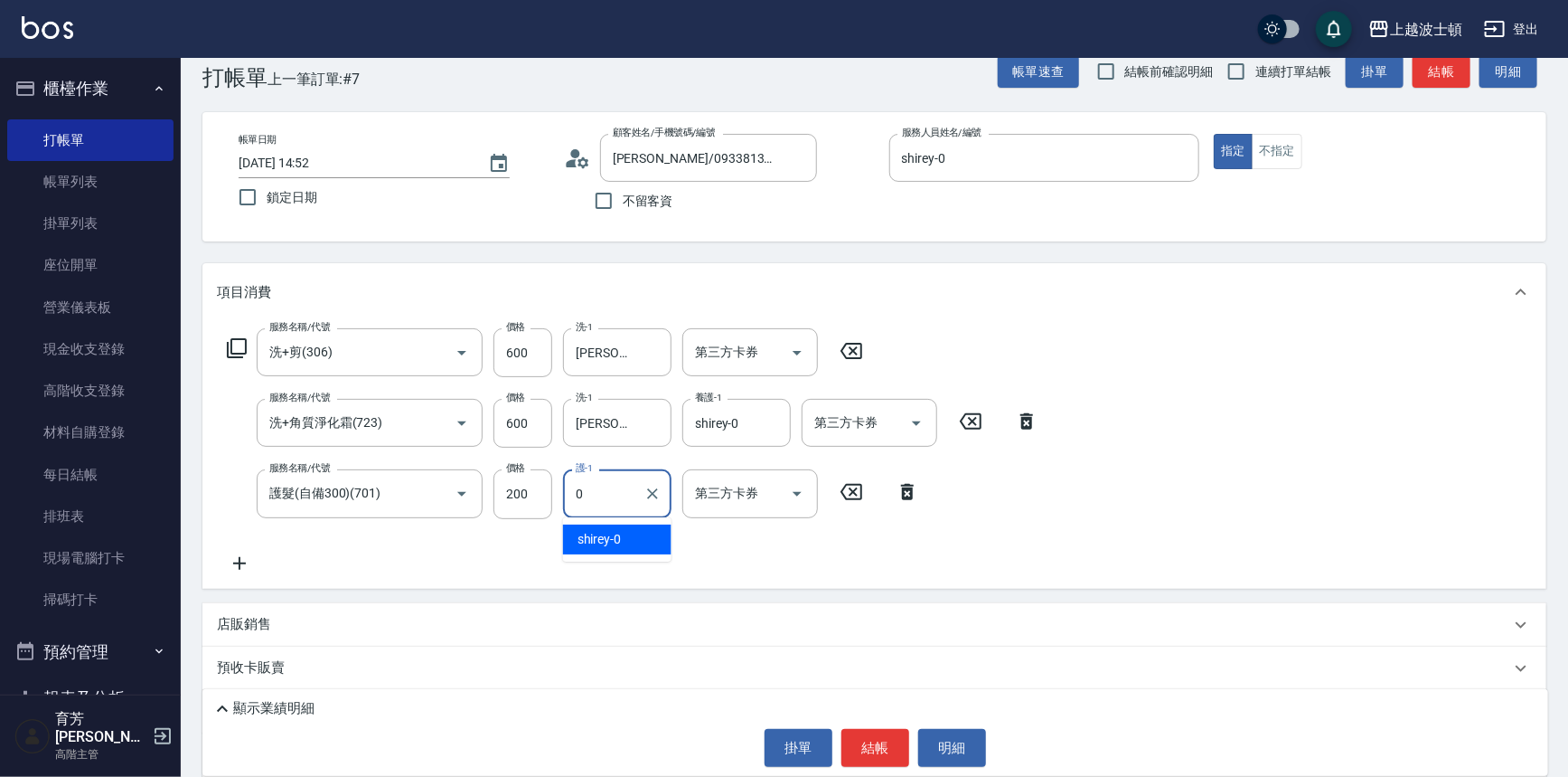
click at [607, 541] on span "shirey -0" at bounding box center [599, 539] width 45 height 19
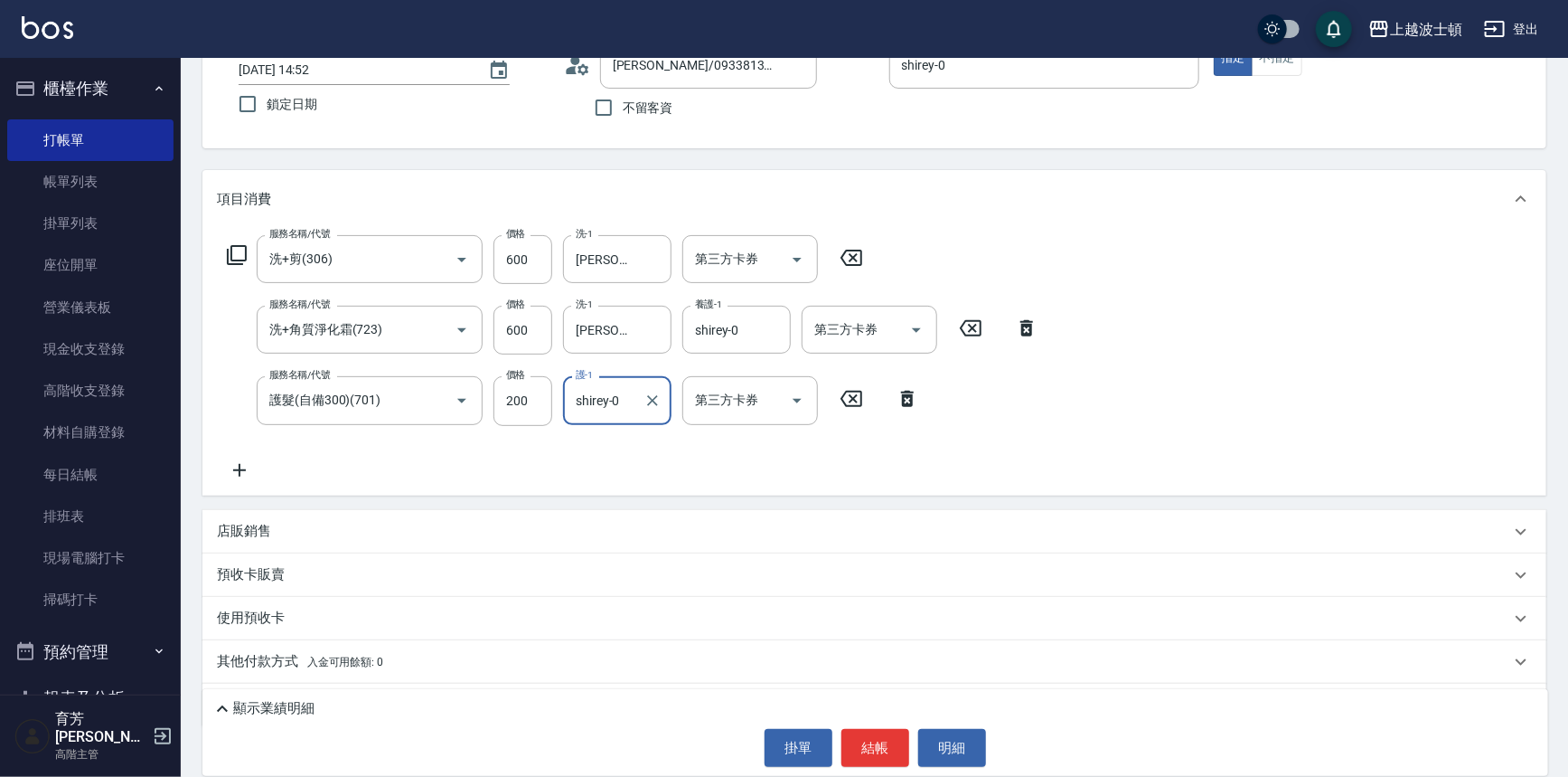
scroll to position [153, 0]
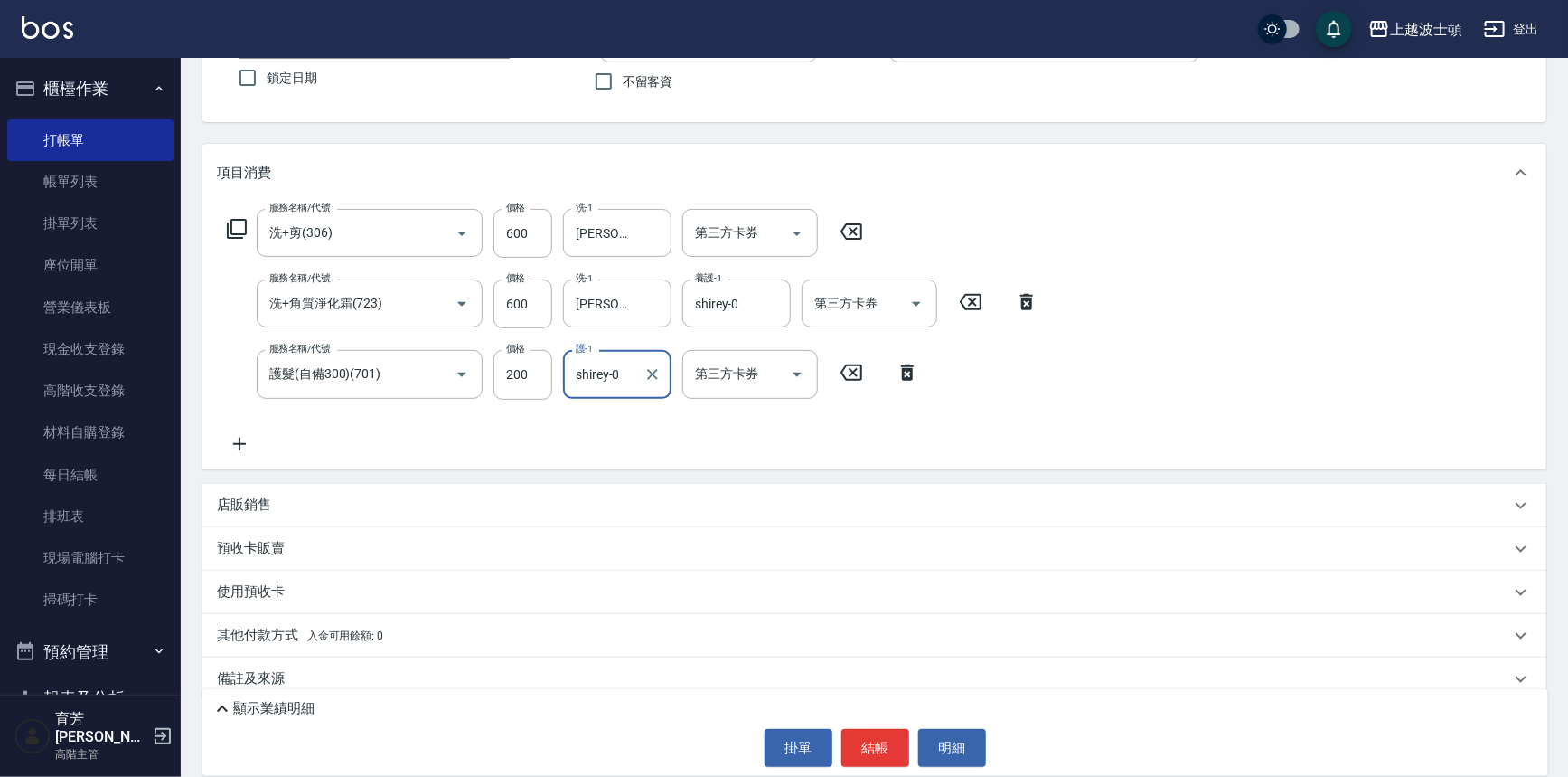
type input "shirey-0"
click at [270, 503] on p "店販銷售" at bounding box center [243, 505] width 55 height 19
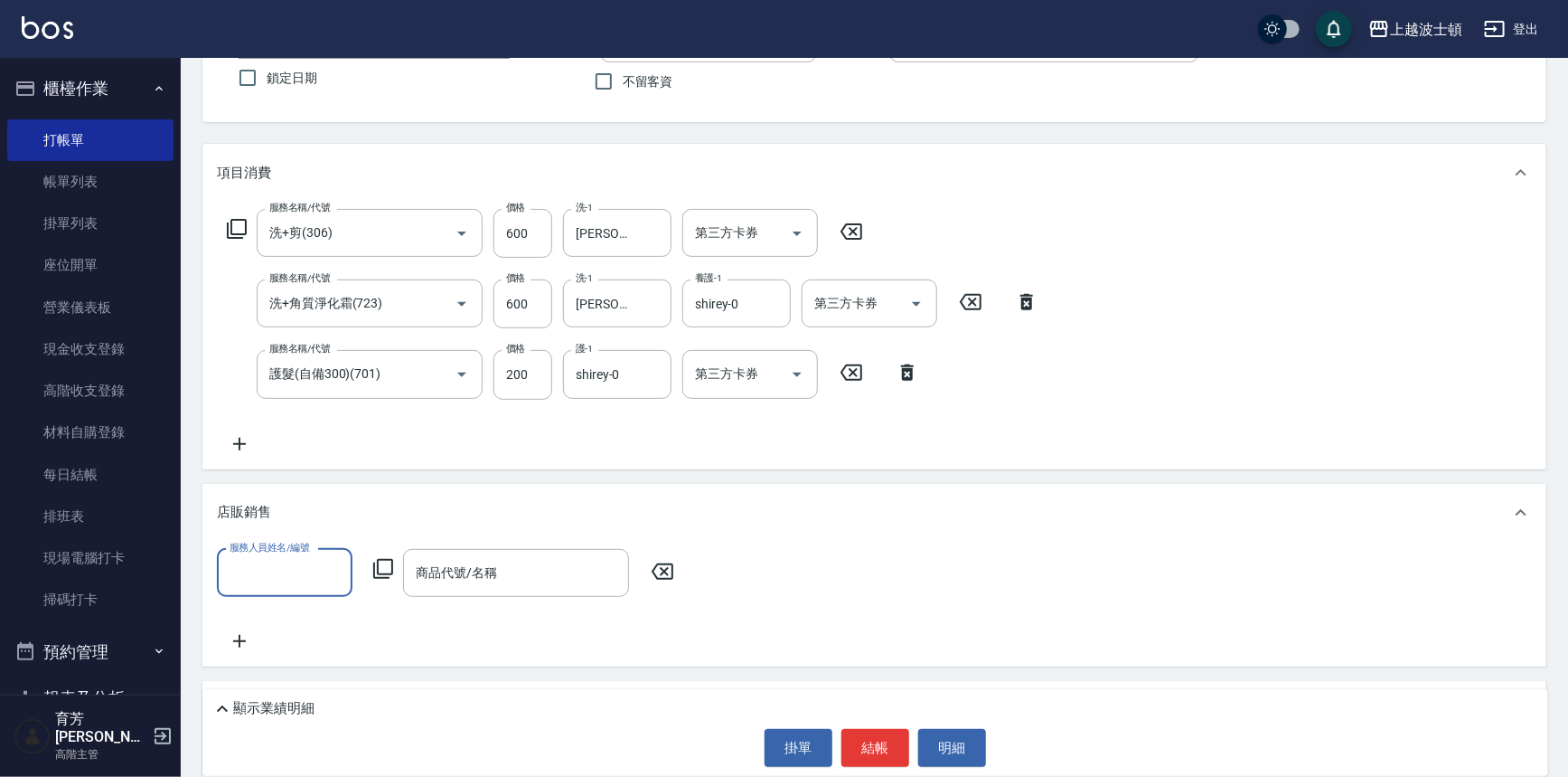
scroll to position [0, 0]
click at [314, 625] on div "shirey -0" at bounding box center [284, 618] width 135 height 30
type input "shirey-0"
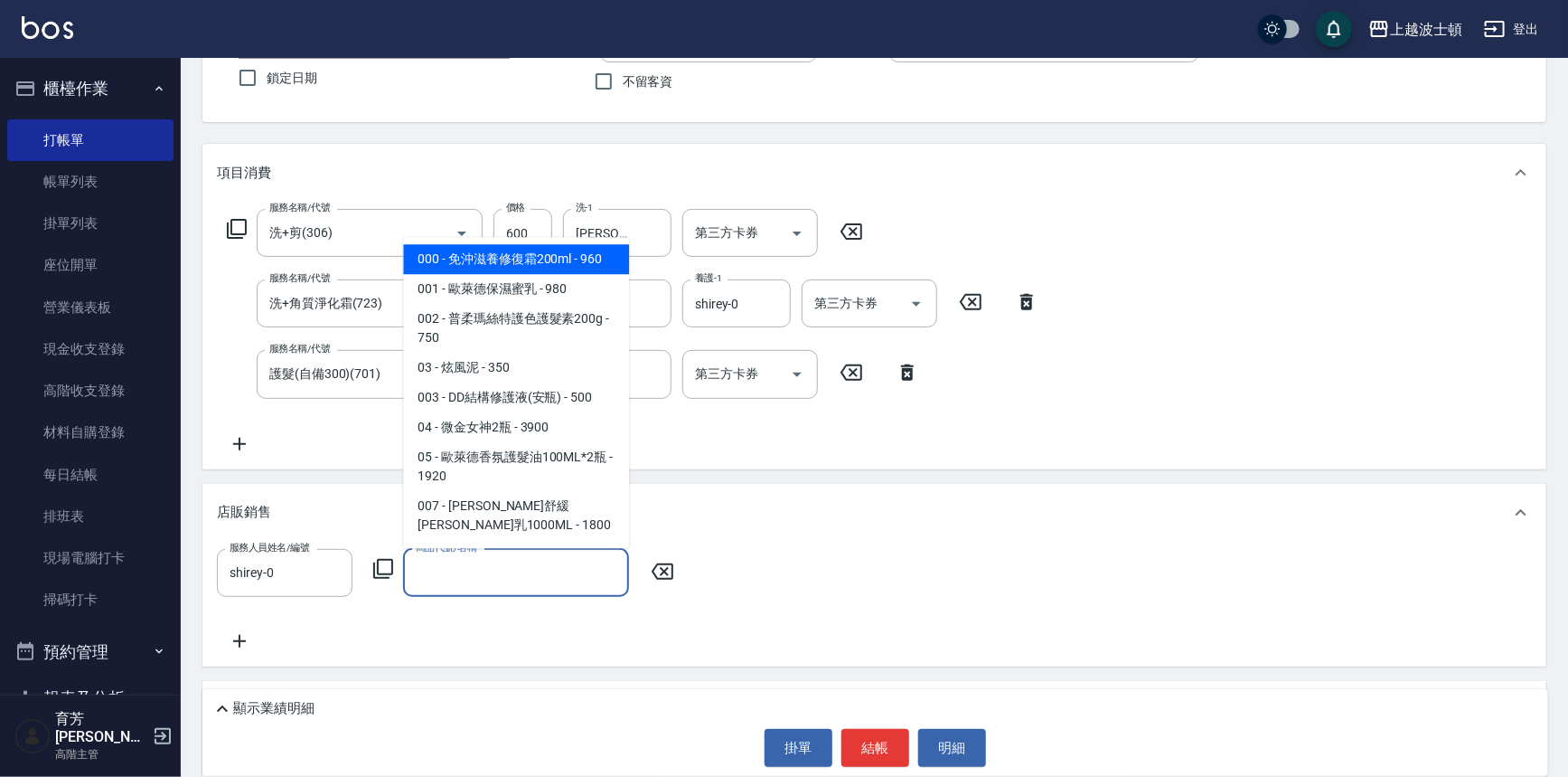
click at [435, 570] on input "商品代號/名稱" at bounding box center [515, 573] width 210 height 32
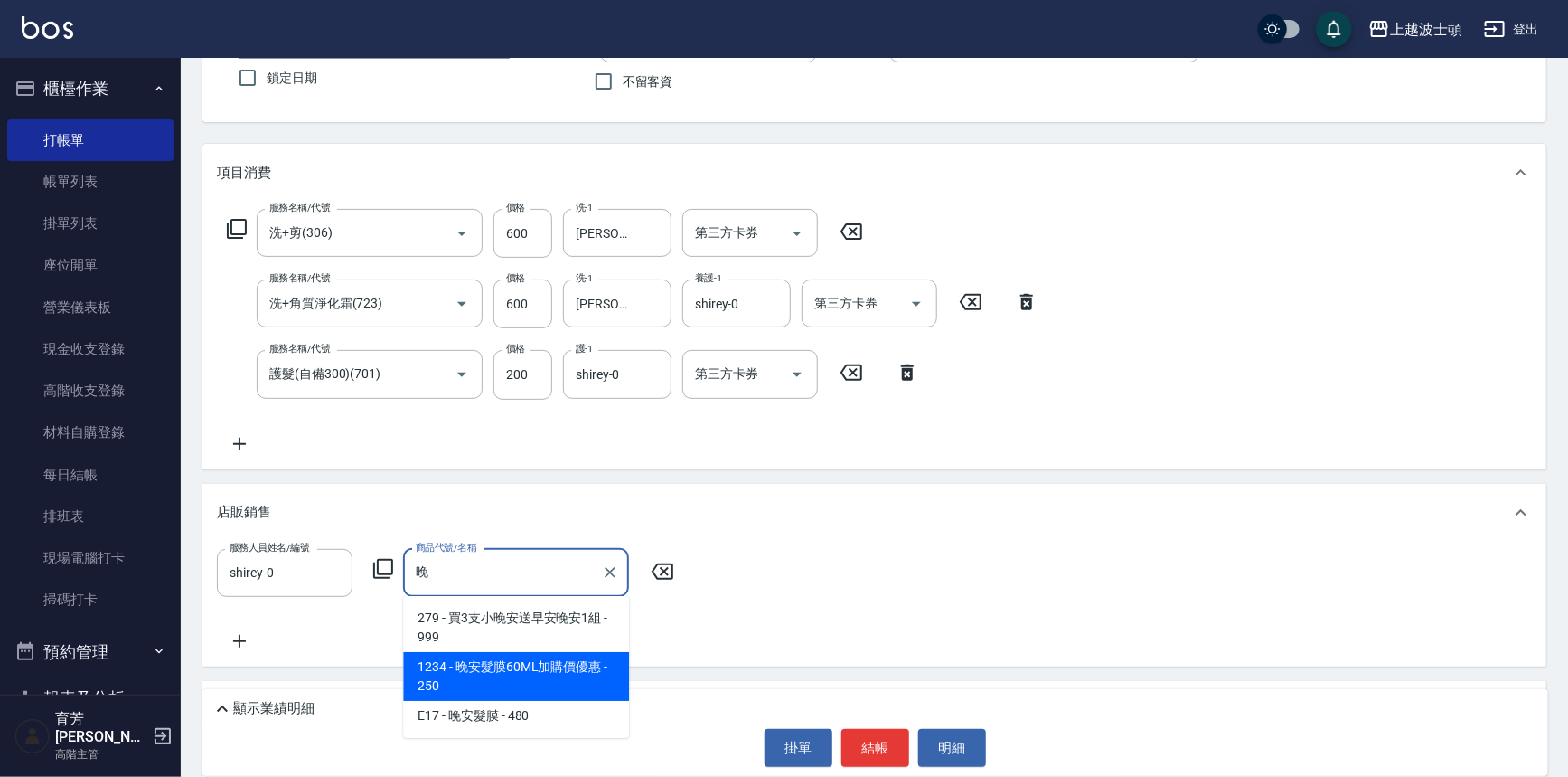
click at [543, 664] on span "1234 - 晚安髮膜60ML加購價優惠 - 250" at bounding box center [515, 676] width 225 height 49
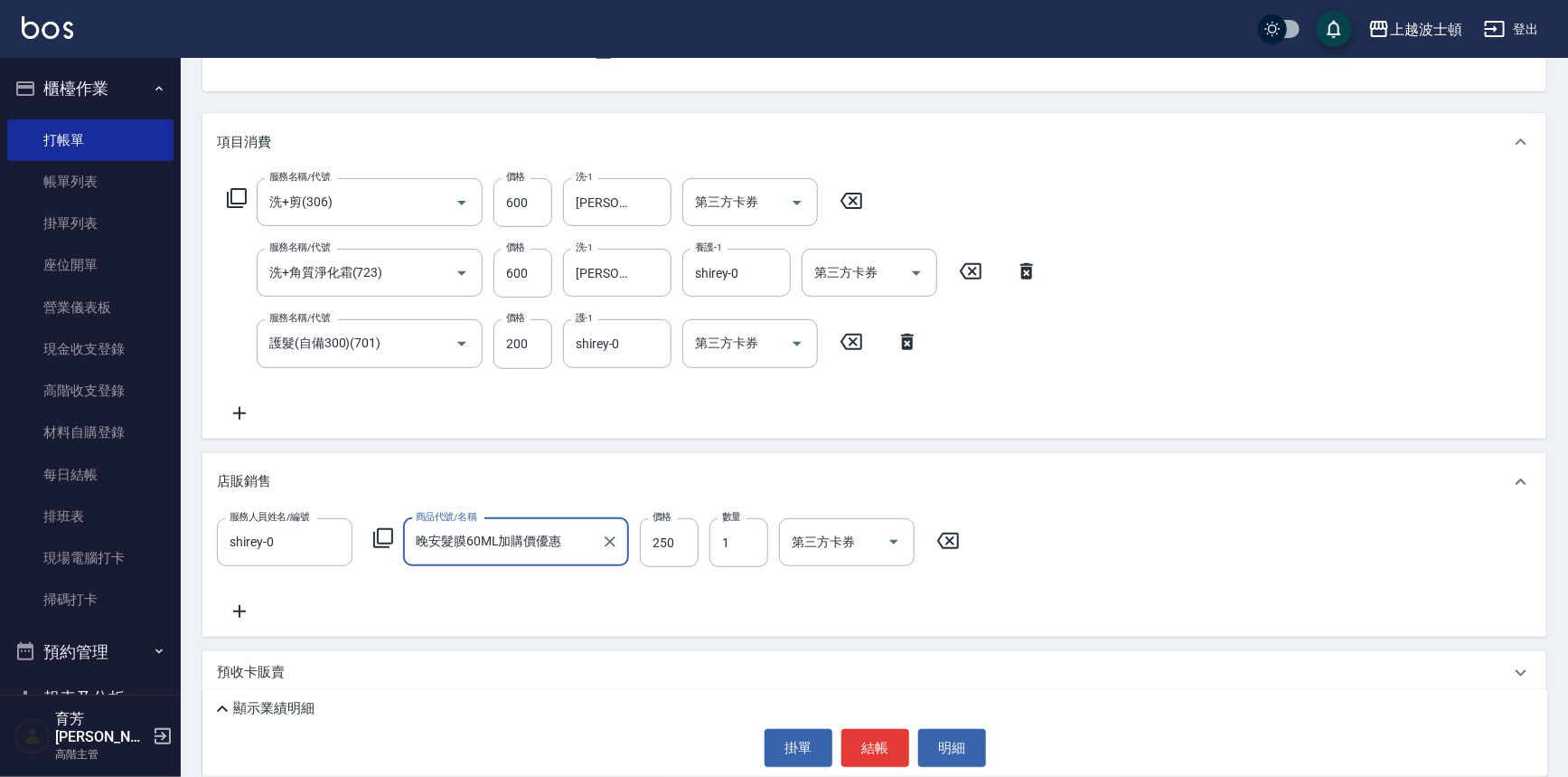
scroll to position [185, 0]
type input "晚安髮膜60ML加購價優惠"
click at [235, 189] on icon at bounding box center [236, 197] width 22 height 22
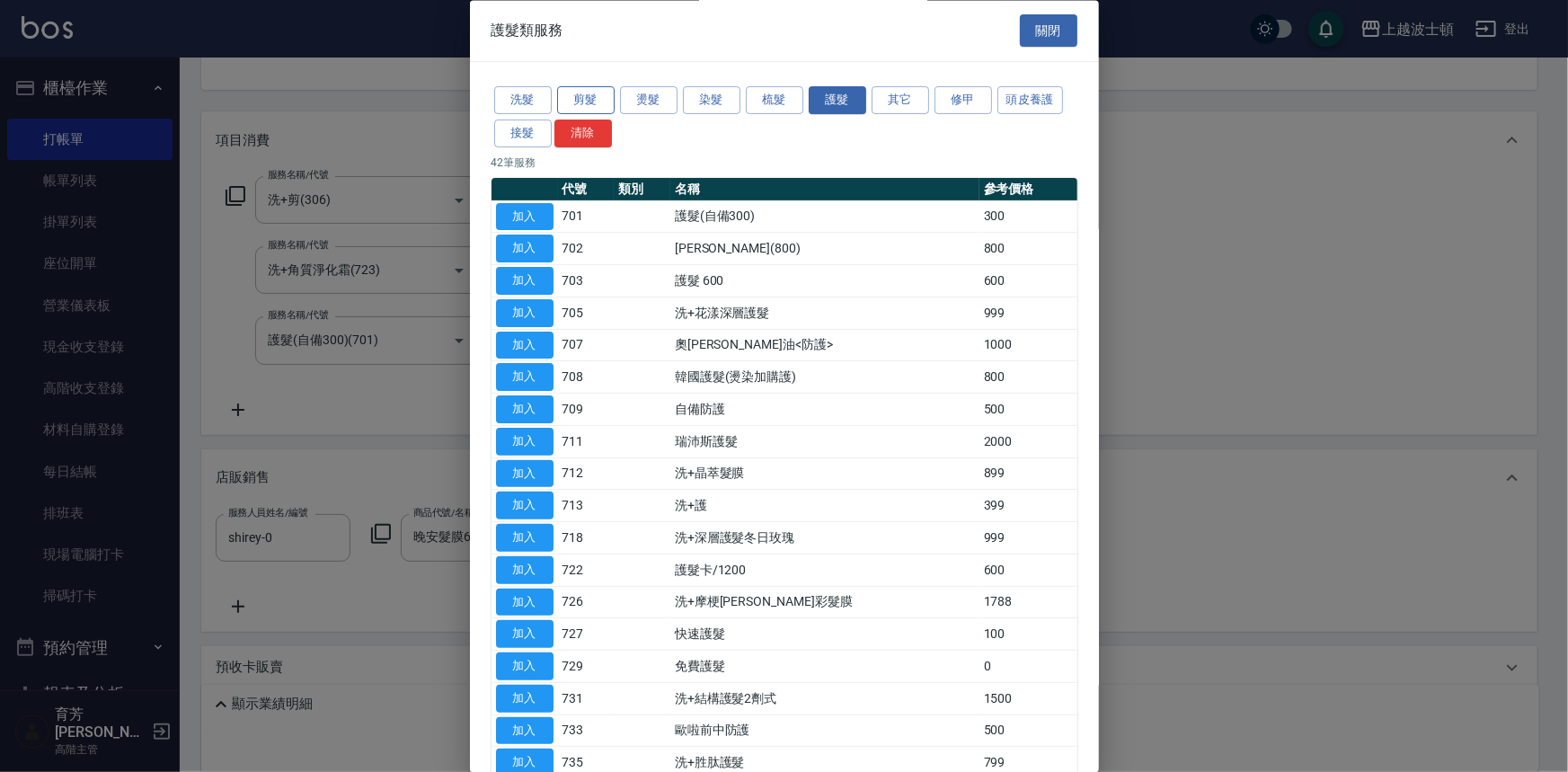
click at [575, 99] on button "剪髮" at bounding box center [586, 101] width 57 height 28
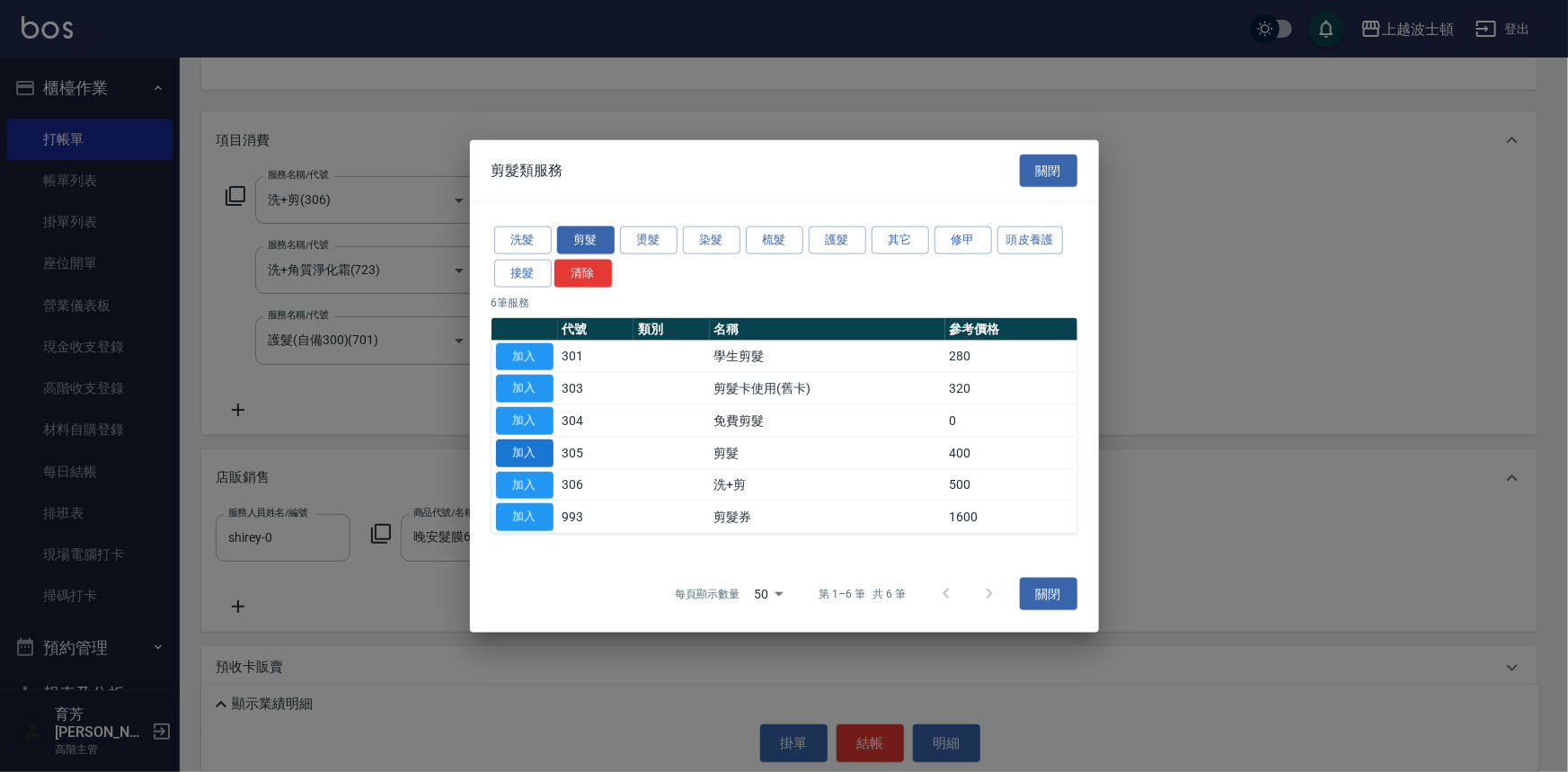
click at [546, 449] on button "加入" at bounding box center [524, 452] width 57 height 28
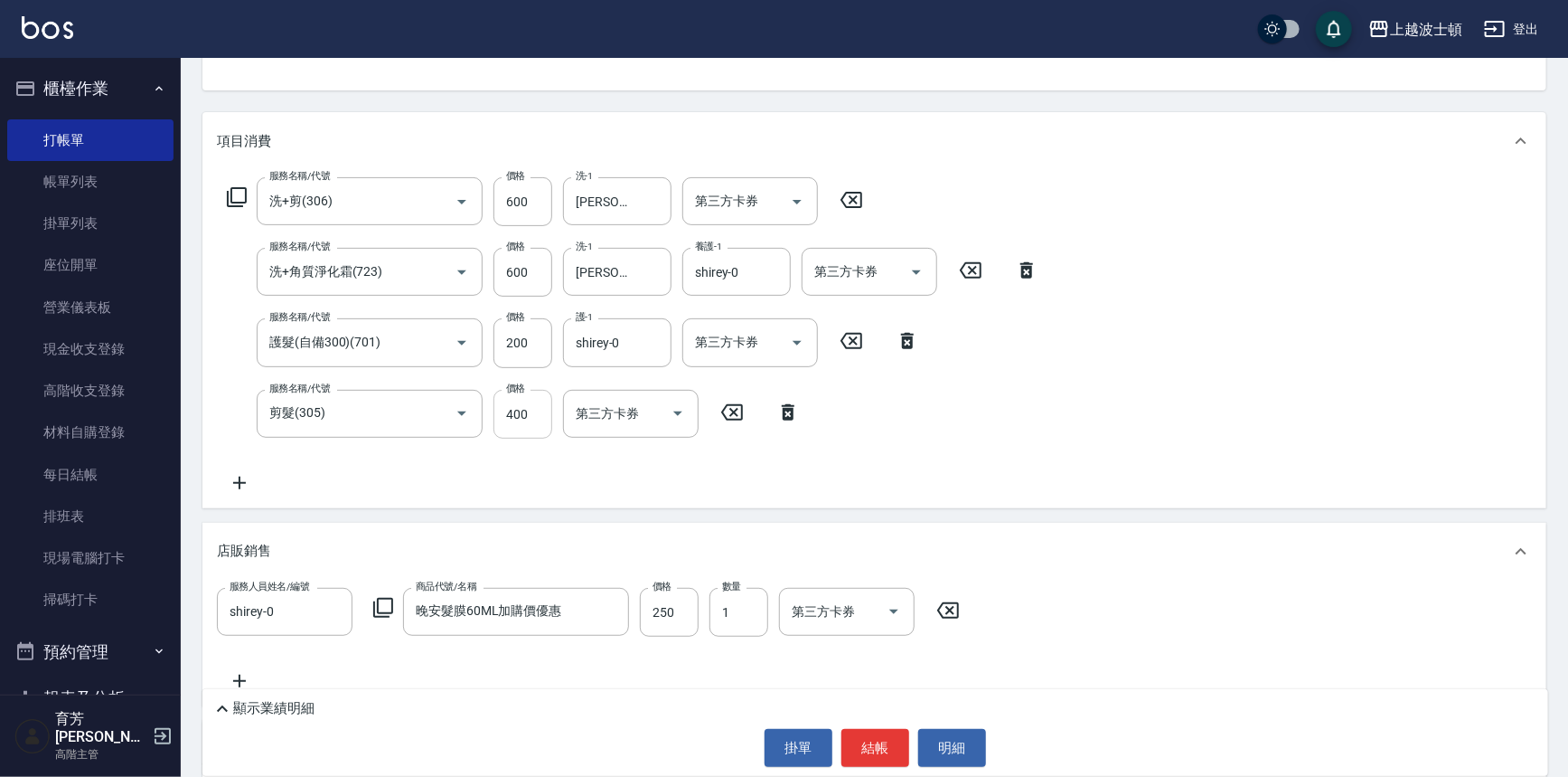
click at [527, 424] on input "400" at bounding box center [522, 413] width 59 height 49
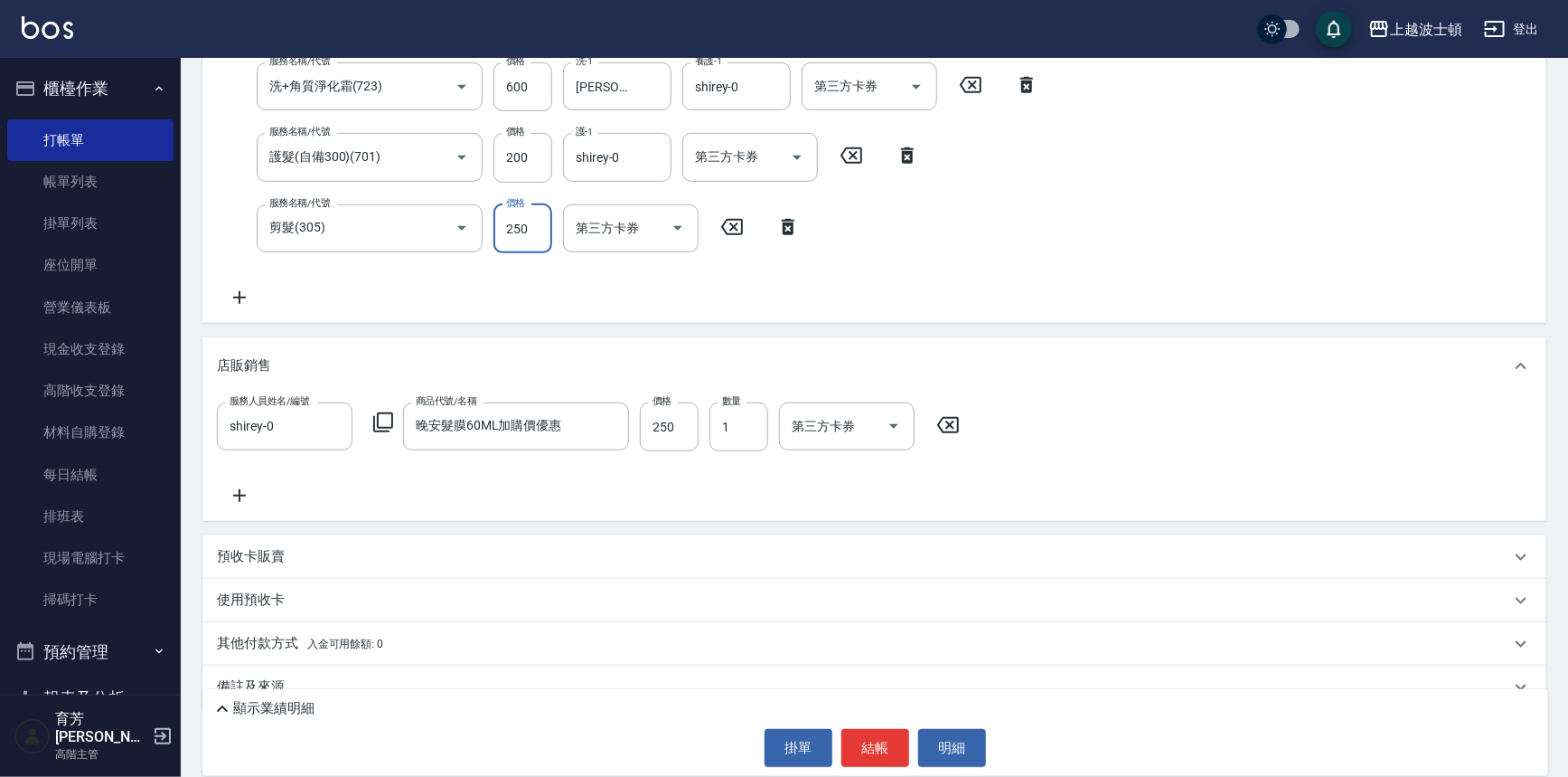
scroll to position [400, 0]
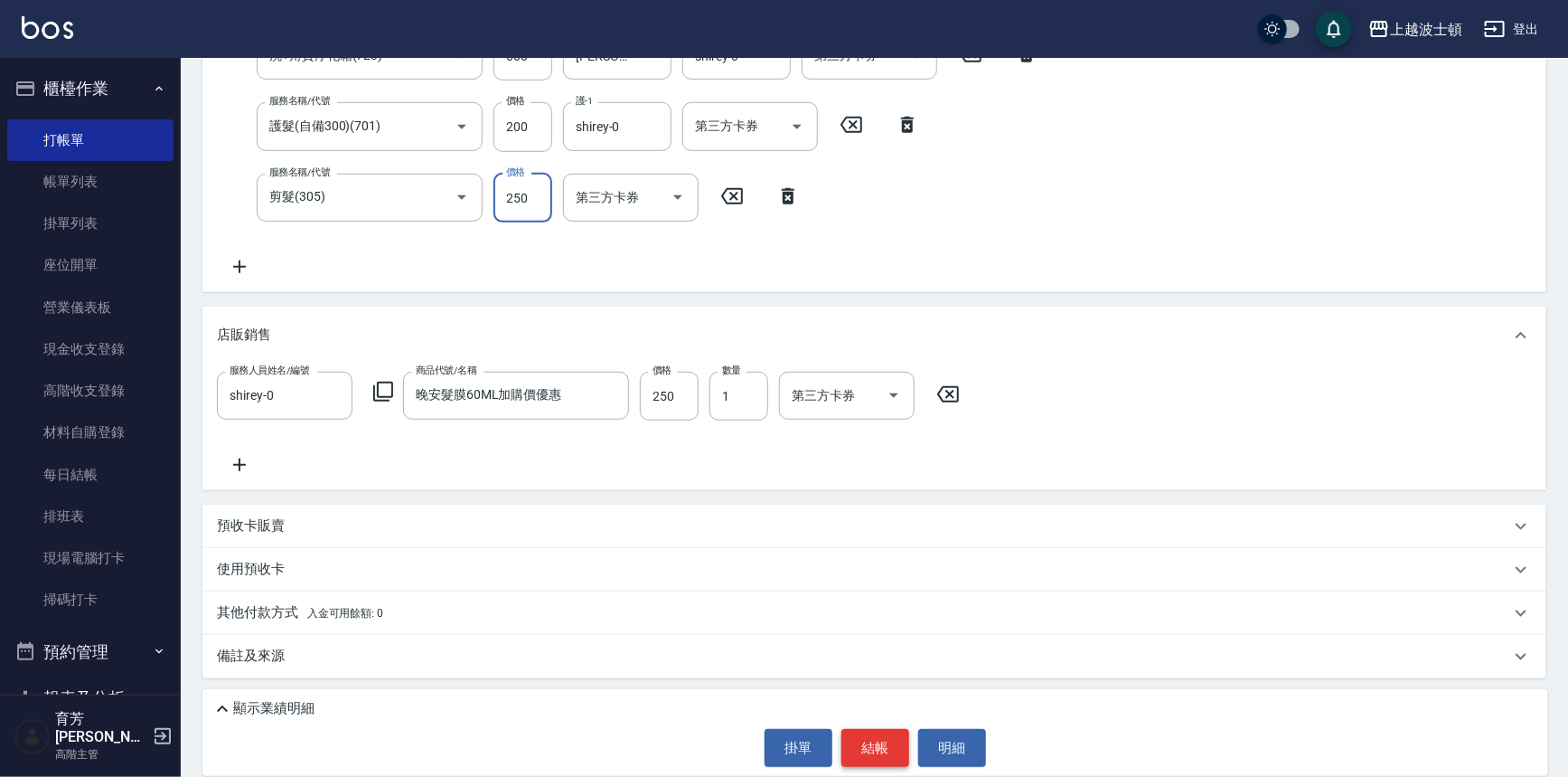
type input "250"
click at [865, 744] on button "結帳" at bounding box center [875, 747] width 68 height 38
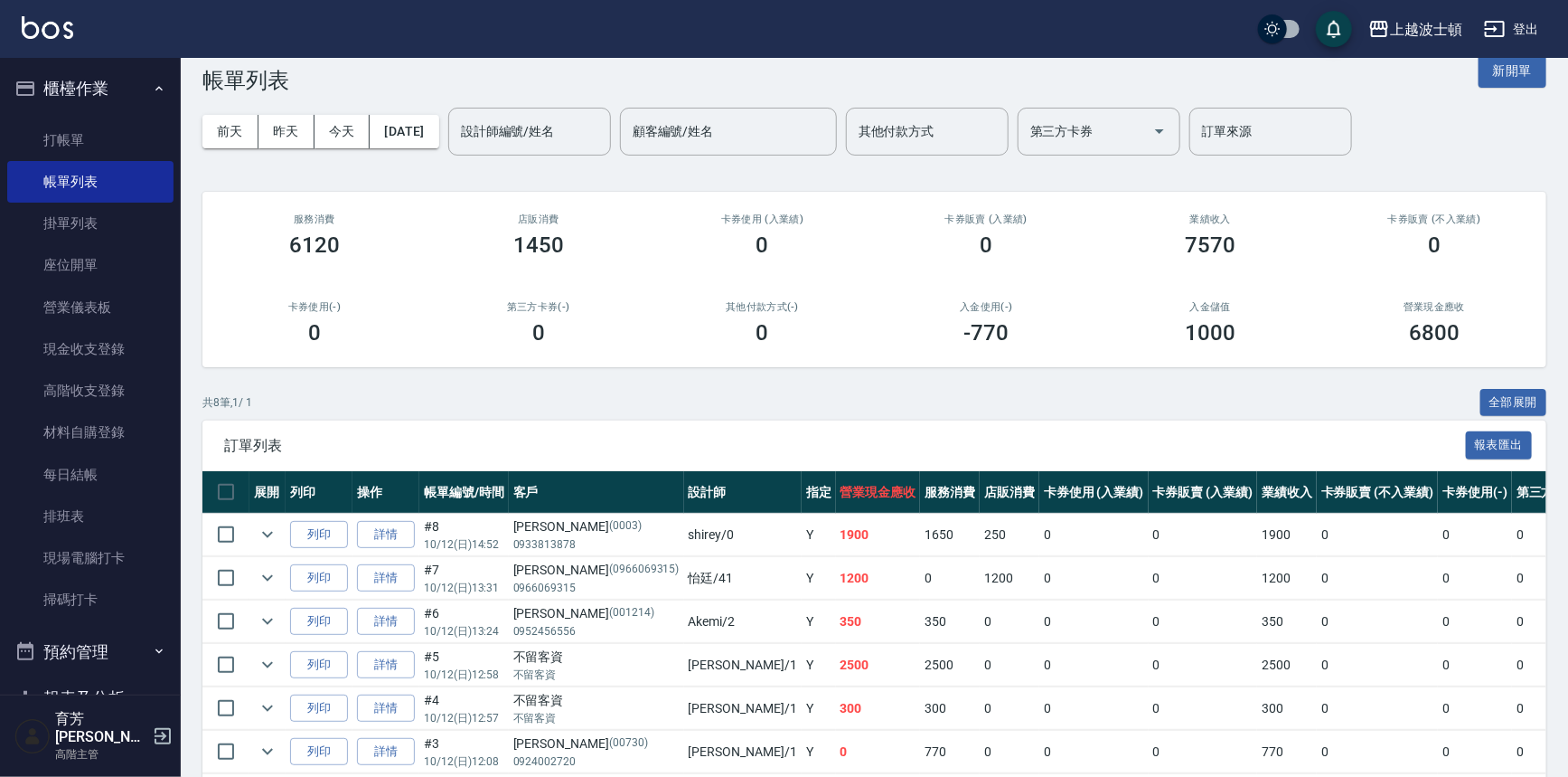
scroll to position [32, 0]
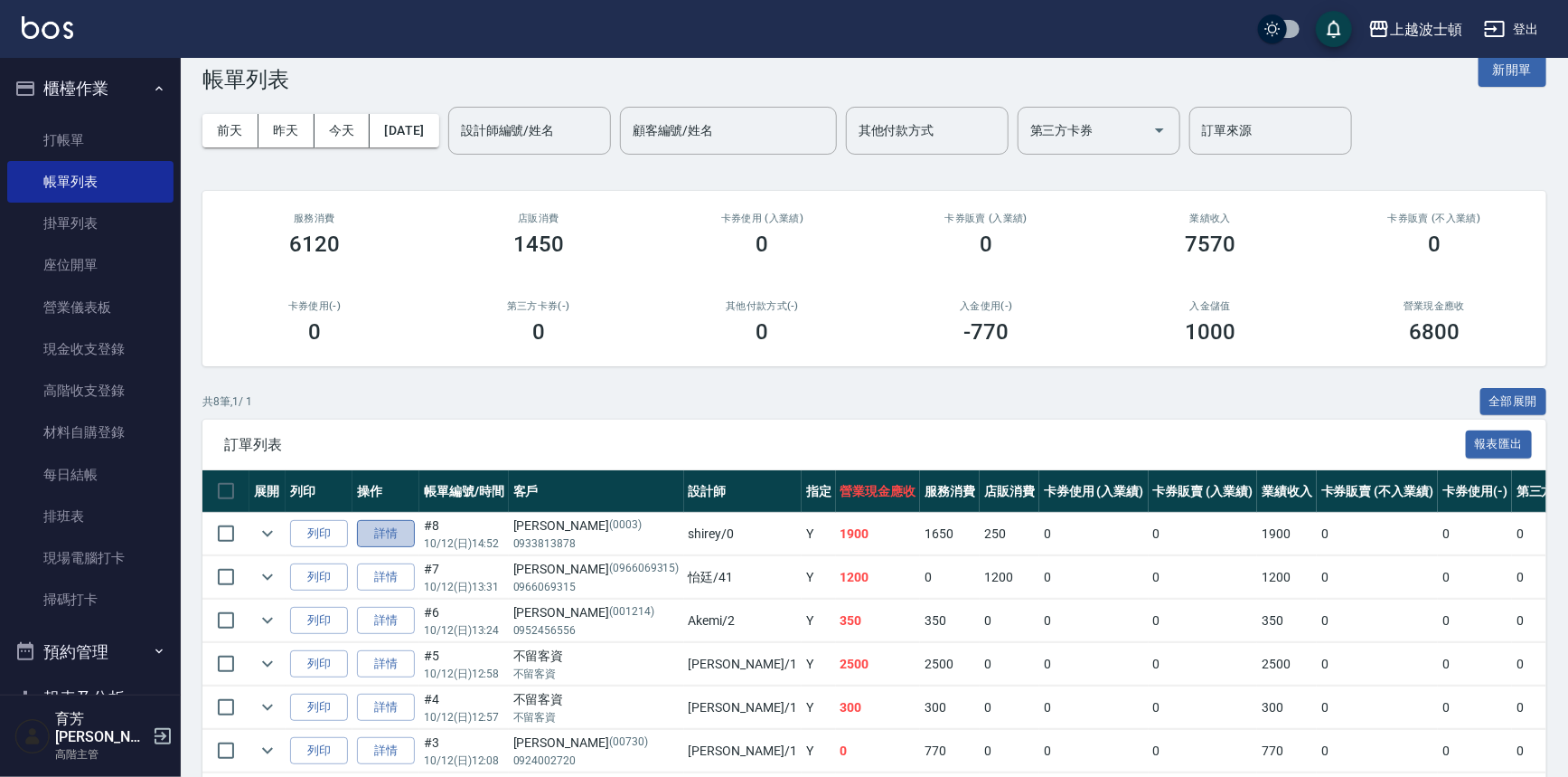
click at [391, 524] on link "詳情" at bounding box center [385, 534] width 58 height 28
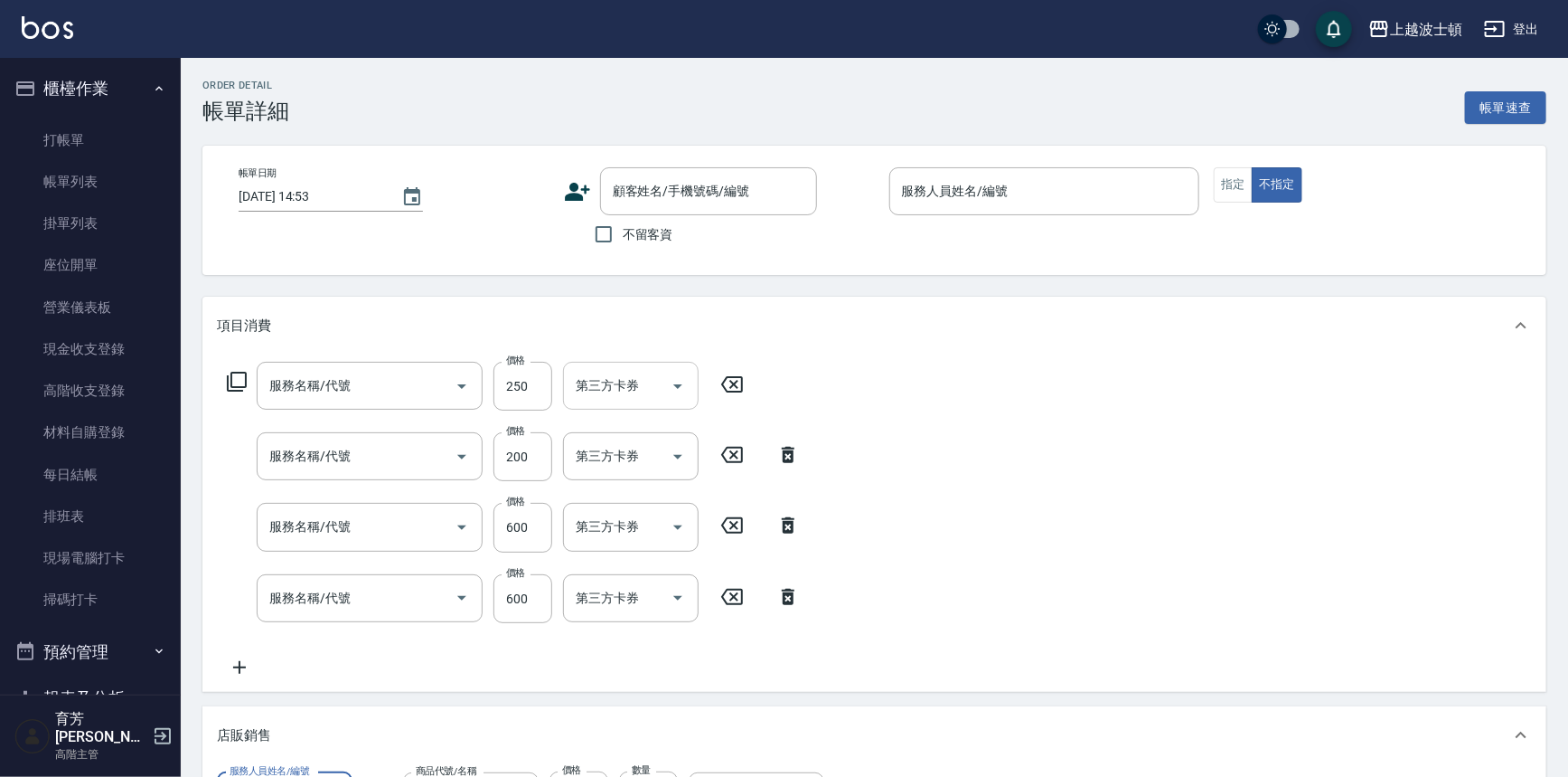
type input "[DATE] 14:52"
type input "shirey-0"
type input "剪髮(305)"
type input "護髮(自備300)(701)"
type input "洗+角質淨化霜(723)"
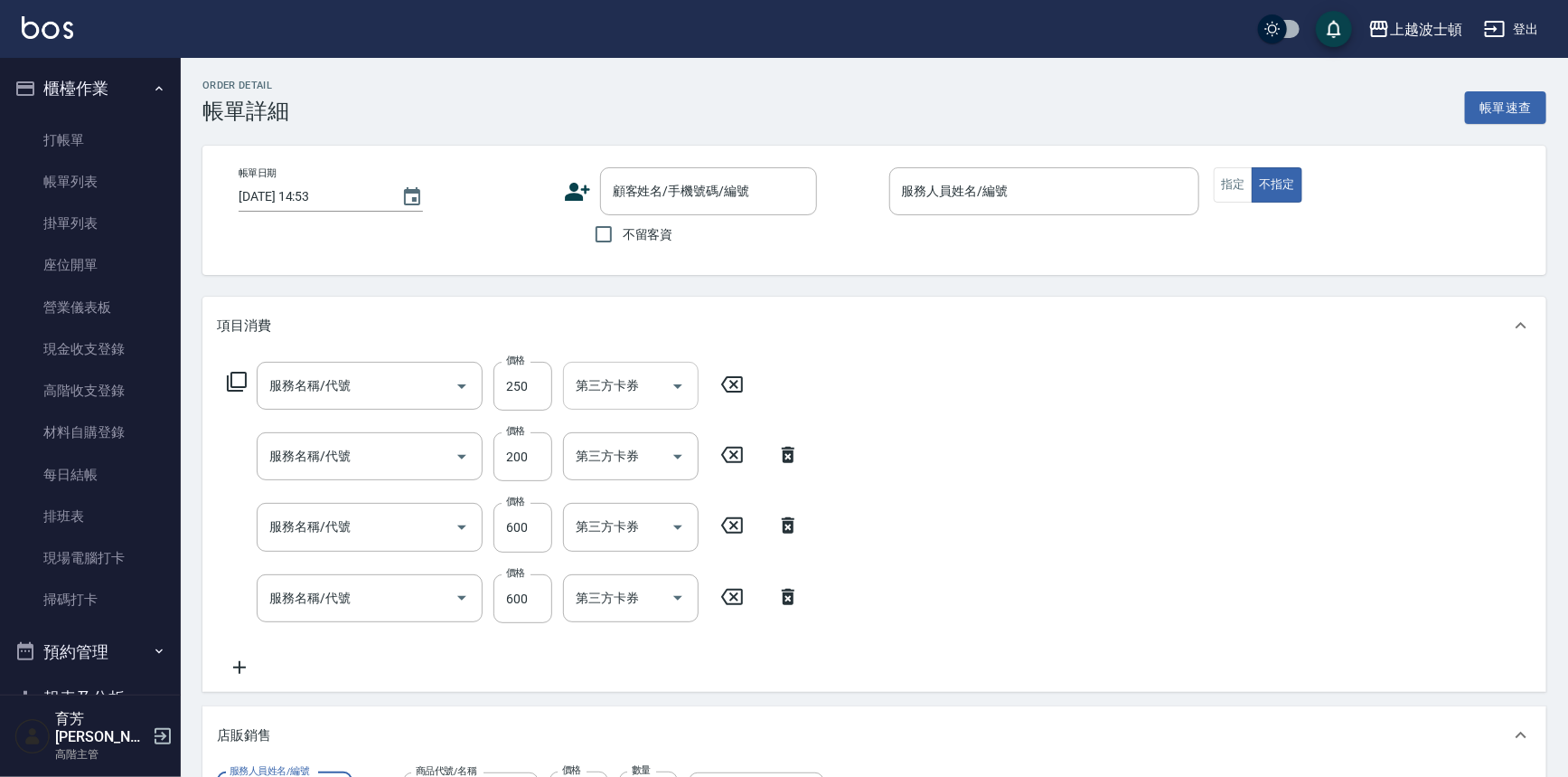
type input "洗+剪(306)"
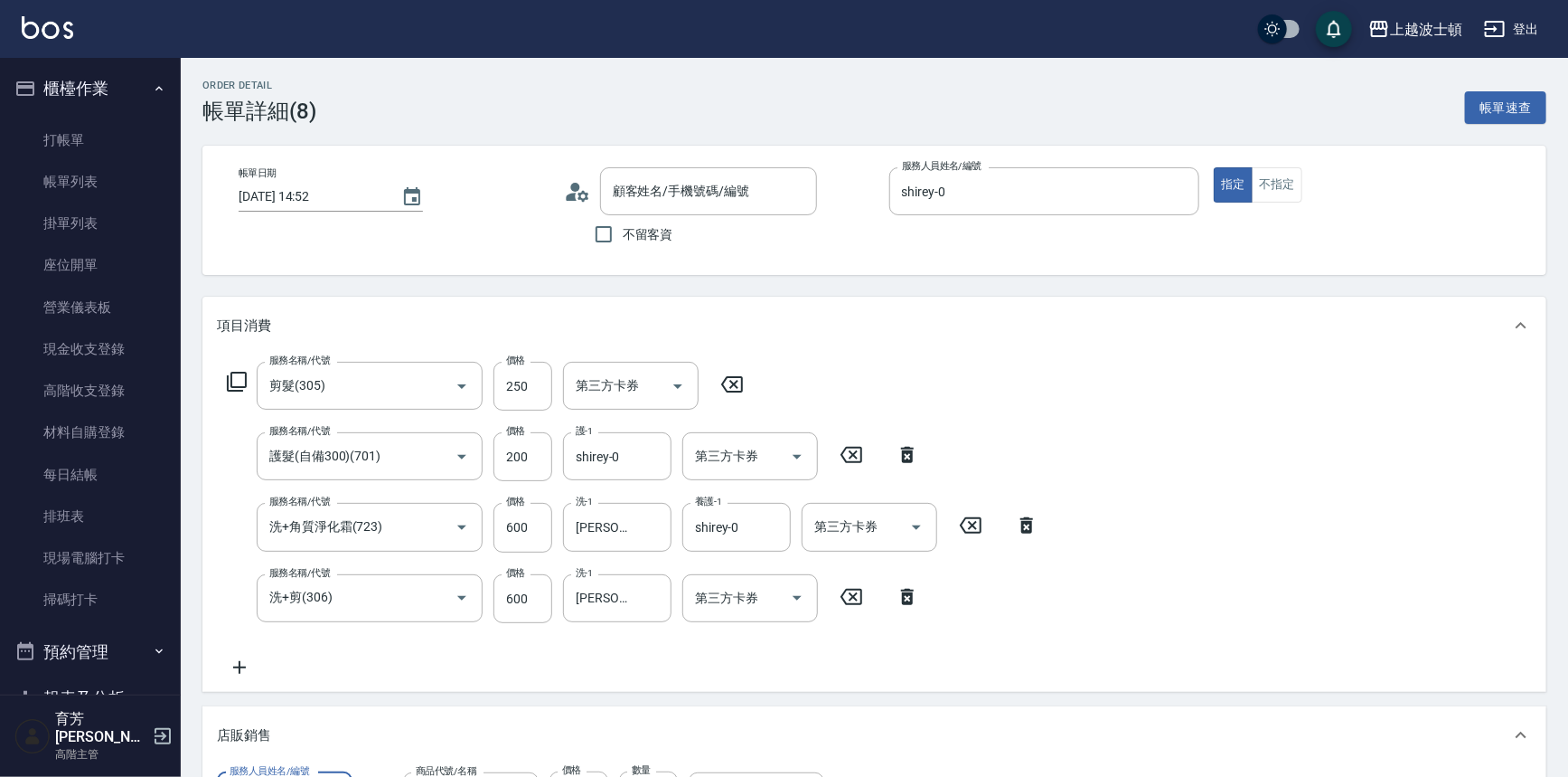
type input "[PERSON_NAME]/0933813878/0003"
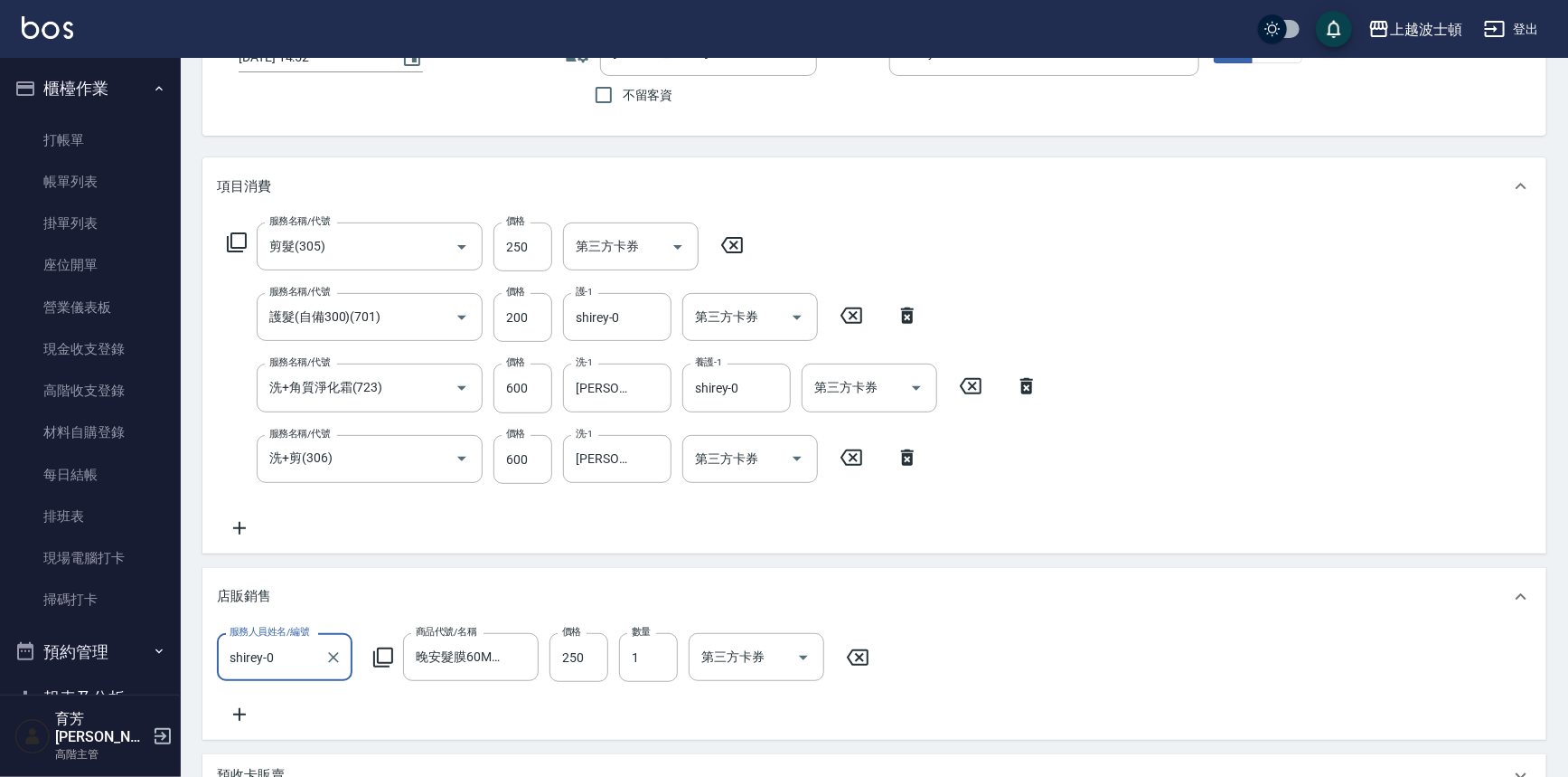
scroll to position [148, 0]
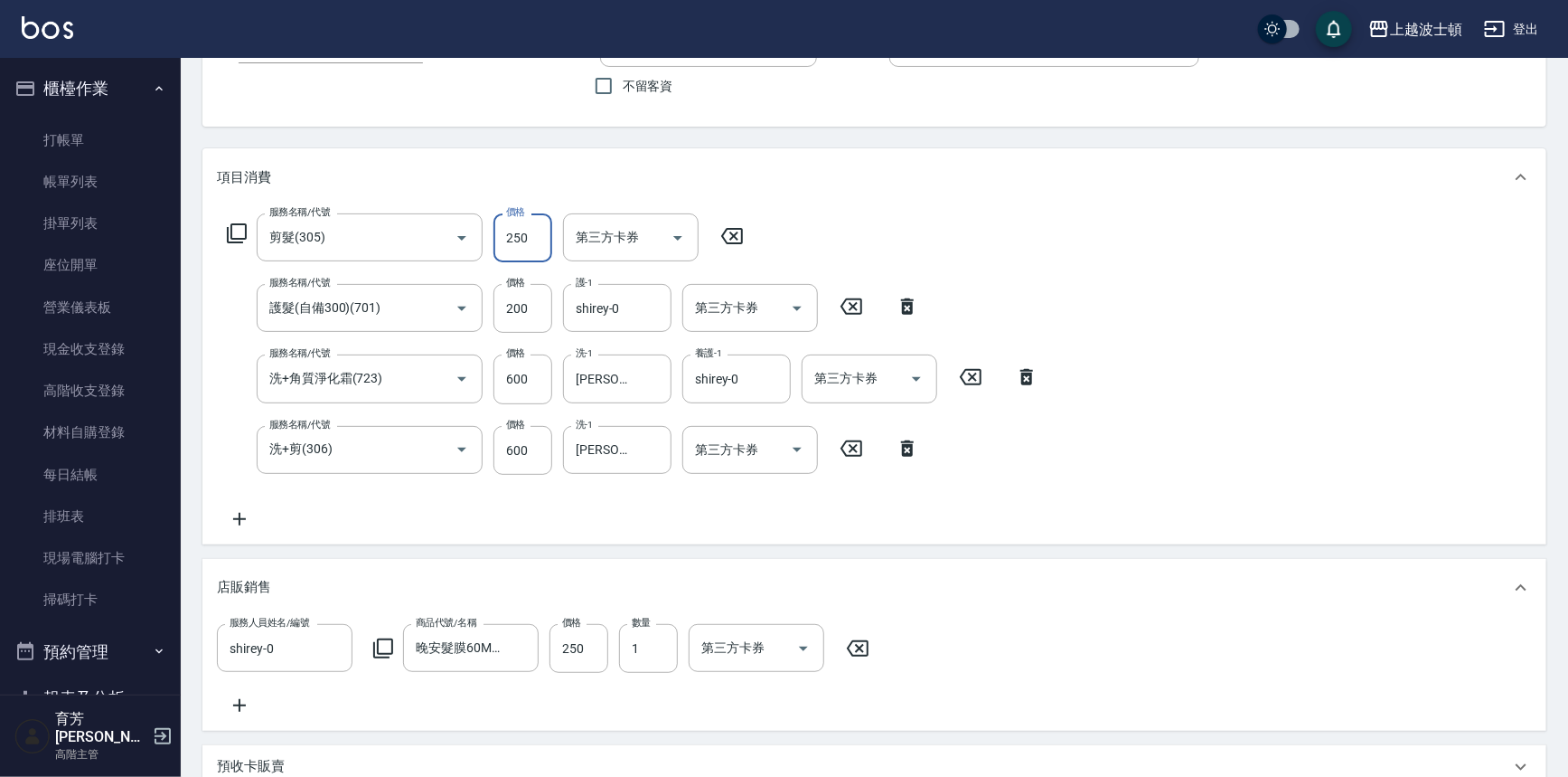
click at [539, 232] on input "250" at bounding box center [522, 237] width 59 height 49
drag, startPoint x: 527, startPoint y: 232, endPoint x: 497, endPoint y: 232, distance: 30.0
click at [497, 232] on input "200" at bounding box center [522, 237] width 59 height 49
type input "250"
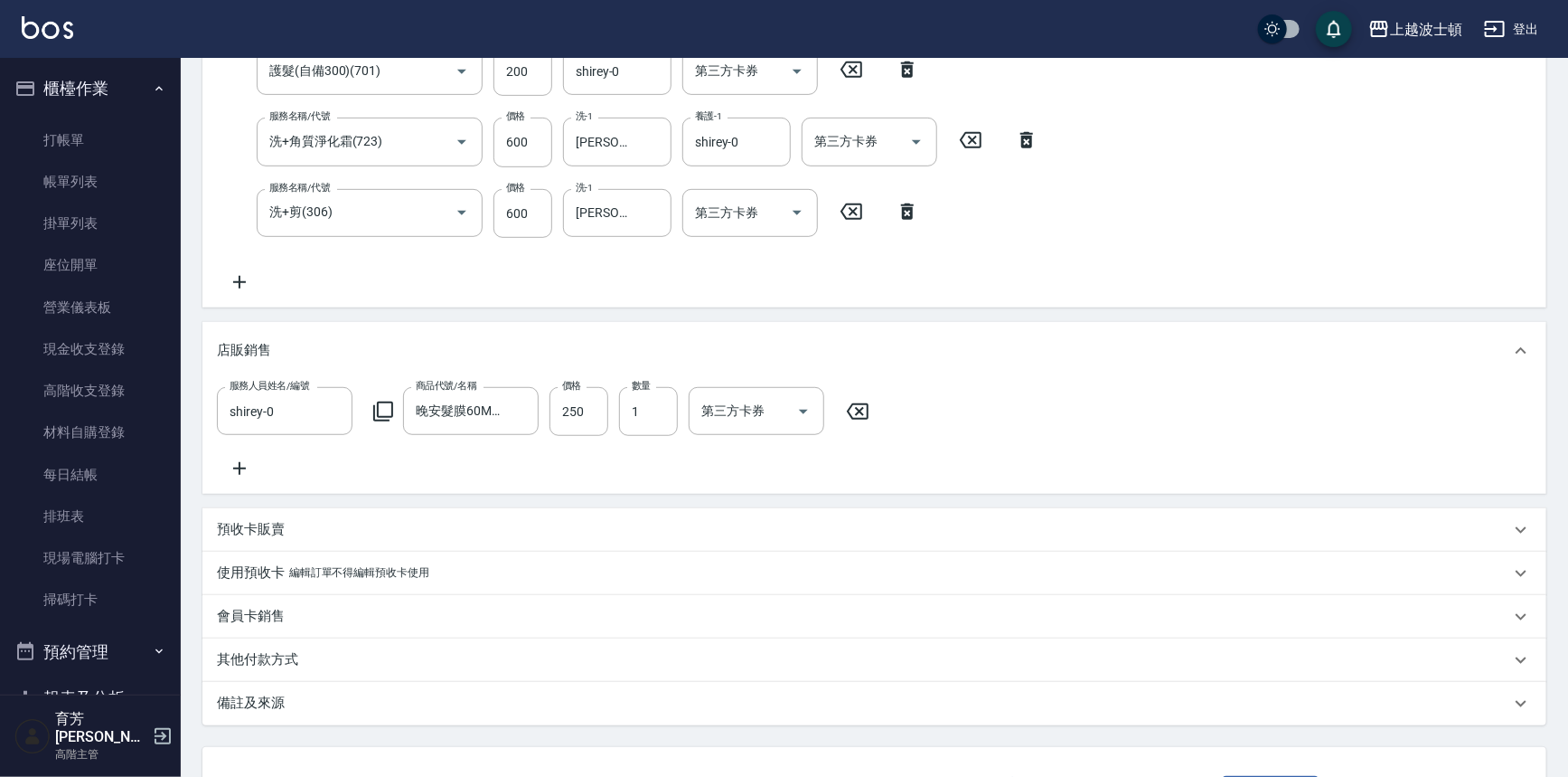
scroll to position [388, 0]
click at [526, 217] on input "600" at bounding box center [522, 210] width 59 height 49
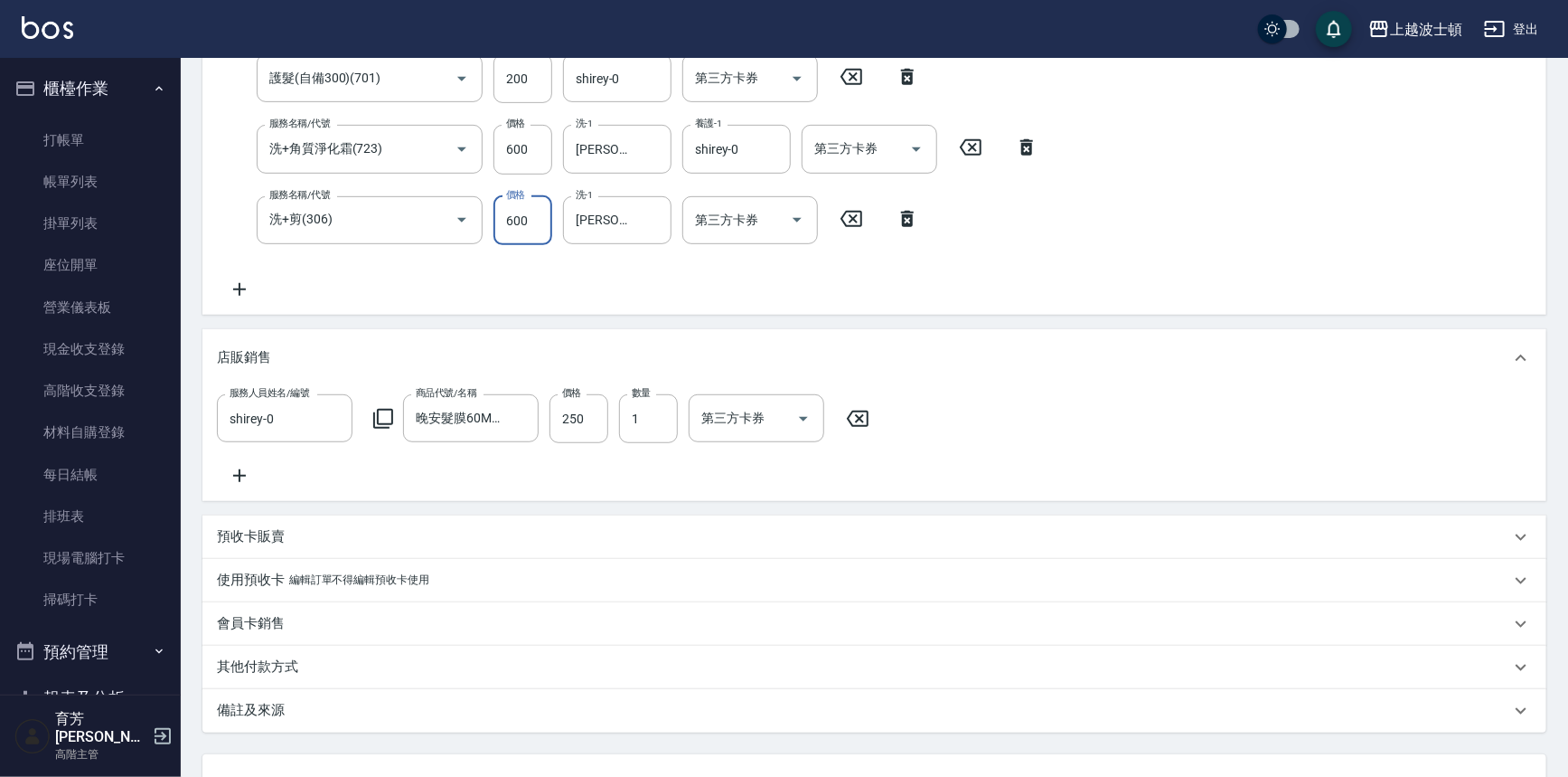
drag, startPoint x: 526, startPoint y: 216, endPoint x: 497, endPoint y: 217, distance: 29.0
click at [497, 217] on input "600" at bounding box center [522, 220] width 59 height 49
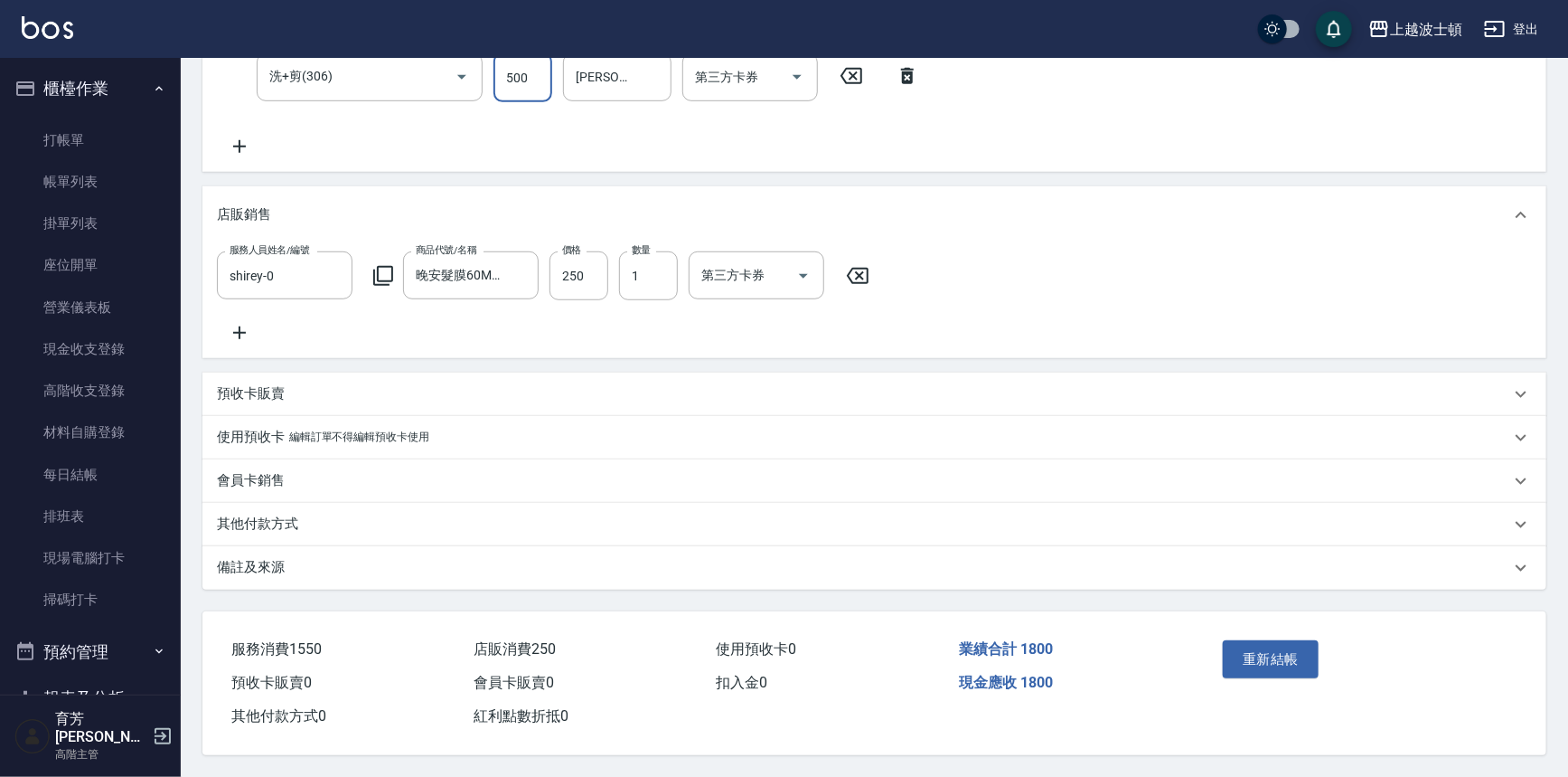
scroll to position [537, 0]
type input "500"
click at [1268, 660] on button "重新結帳" at bounding box center [1270, 659] width 95 height 38
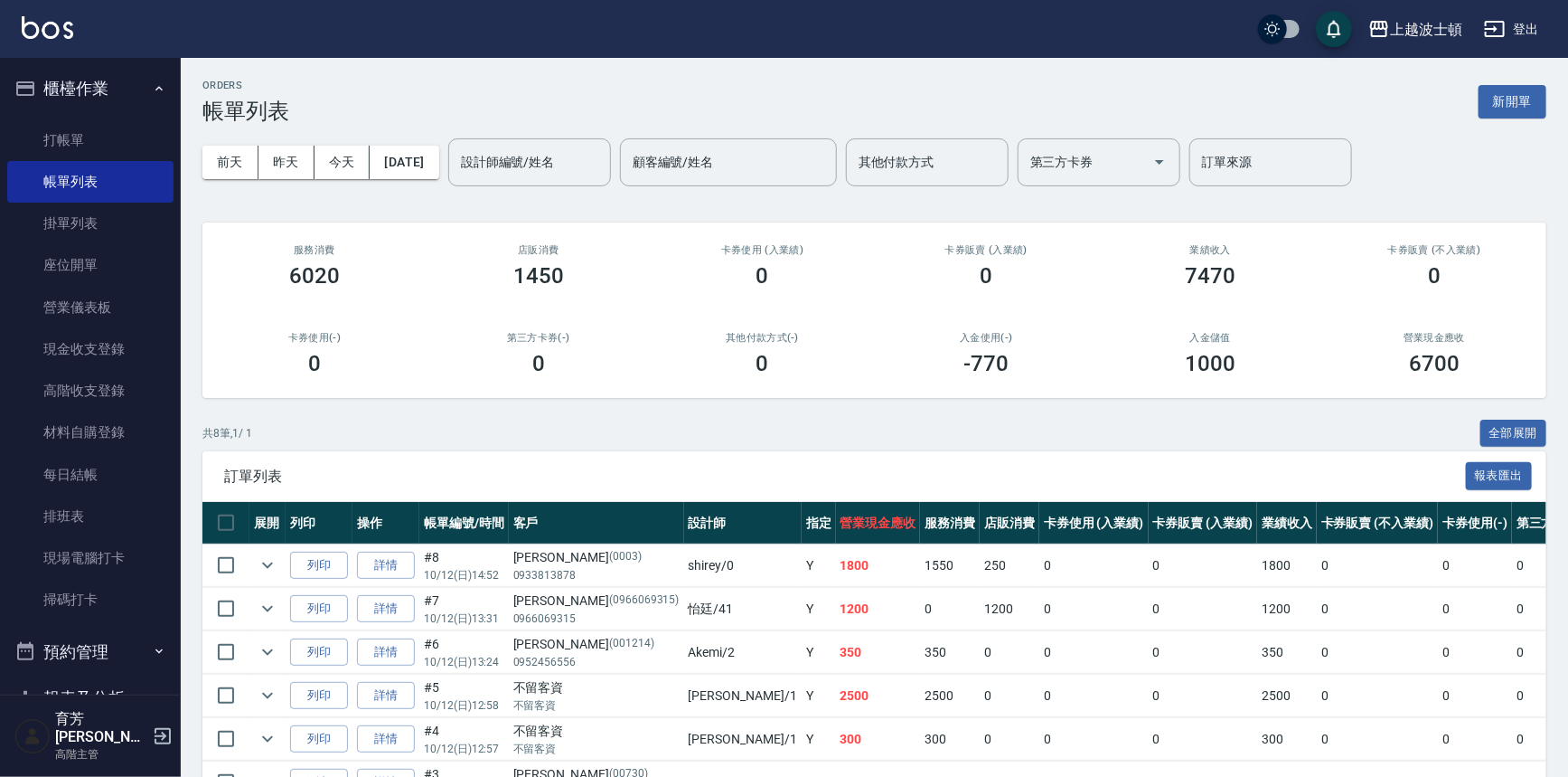
drag, startPoint x: 75, startPoint y: 121, endPoint x: 75, endPoint y: 107, distance: 14.0
click at [75, 121] on link "打帳單" at bounding box center [89, 140] width 166 height 42
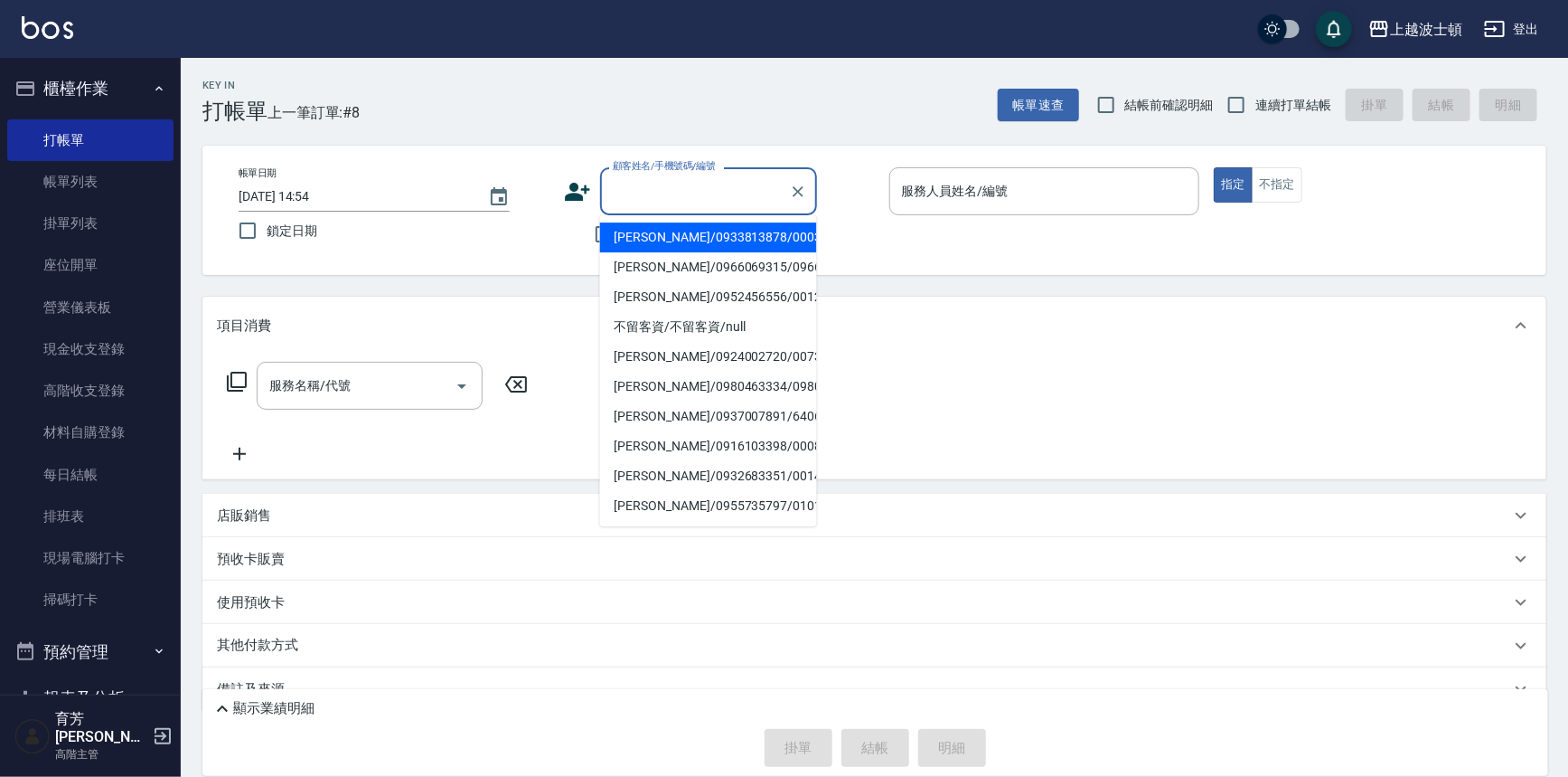
click at [659, 199] on input "顧客姓名/手機號碼/編號" at bounding box center [694, 192] width 174 height 32
click at [685, 240] on li "[PERSON_NAME]/0916125017/019859" at bounding box center [708, 237] width 216 height 30
type input "[PERSON_NAME]/0916125017/019859"
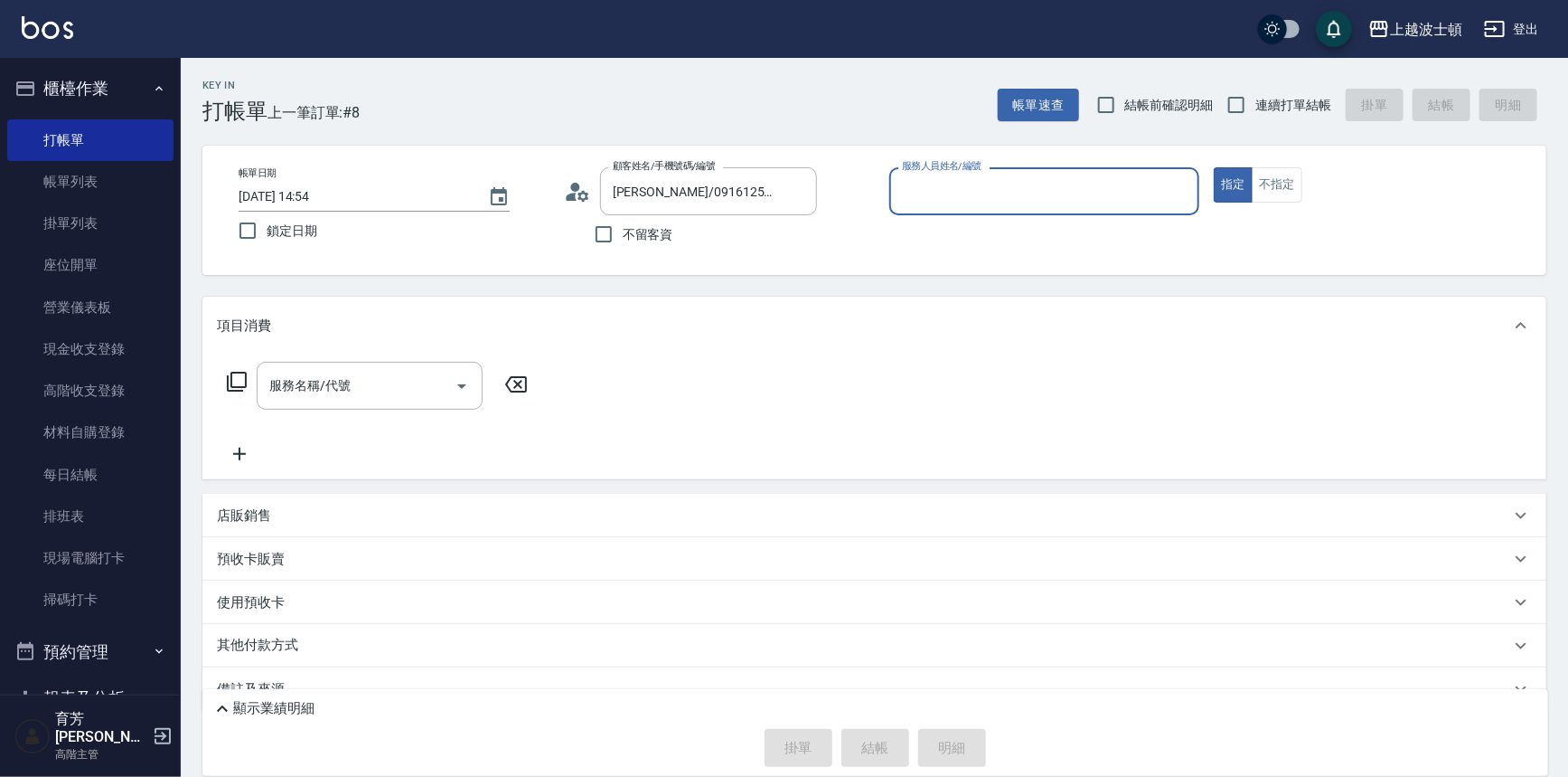
type input "shirey-0"
drag, startPoint x: 323, startPoint y: 597, endPoint x: 598, endPoint y: 551, distance: 278.8
click at [326, 594] on div "使用預收卡 x3" at bounding box center [863, 604] width 1293 height 27
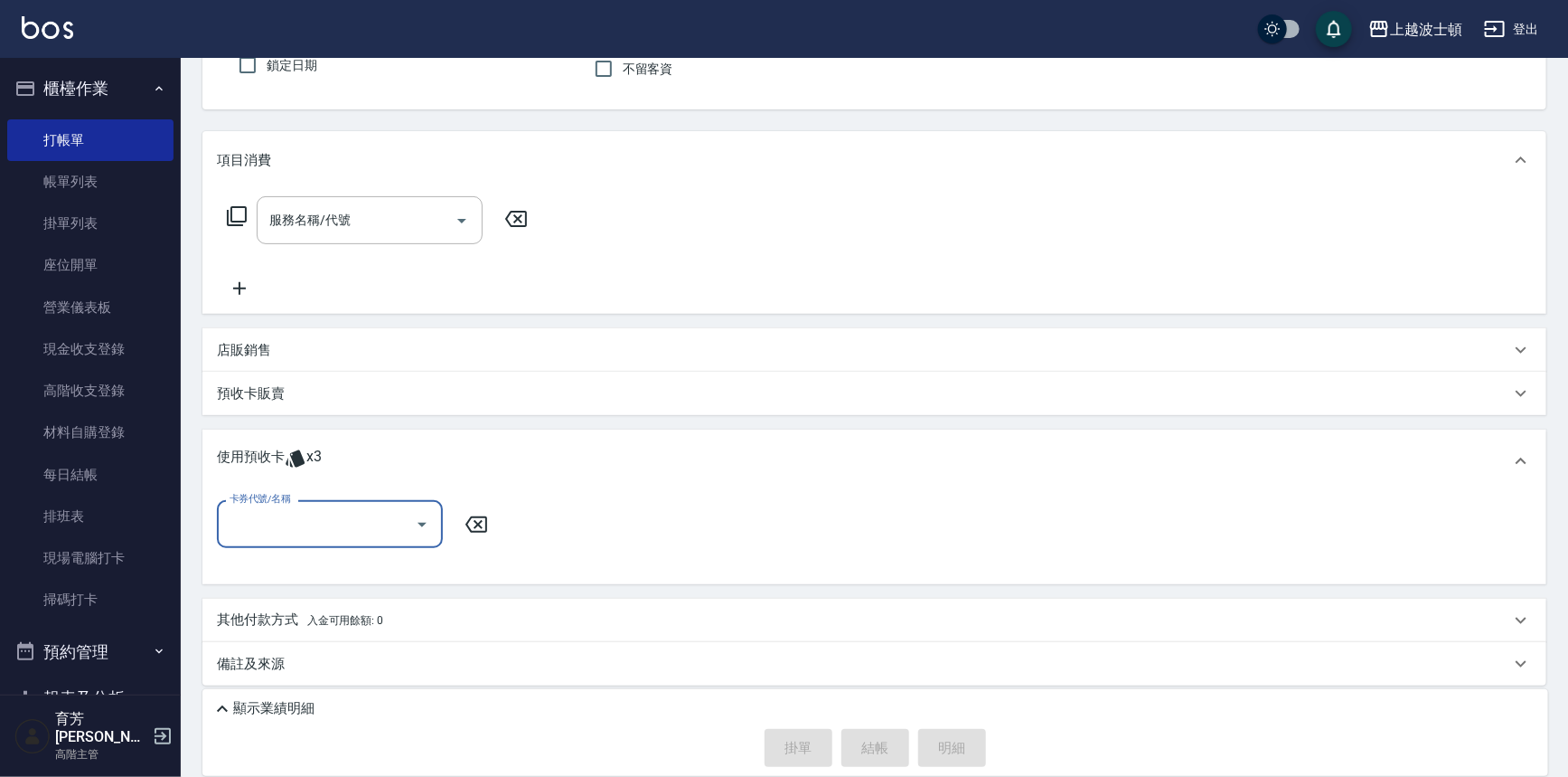
scroll to position [173, 0]
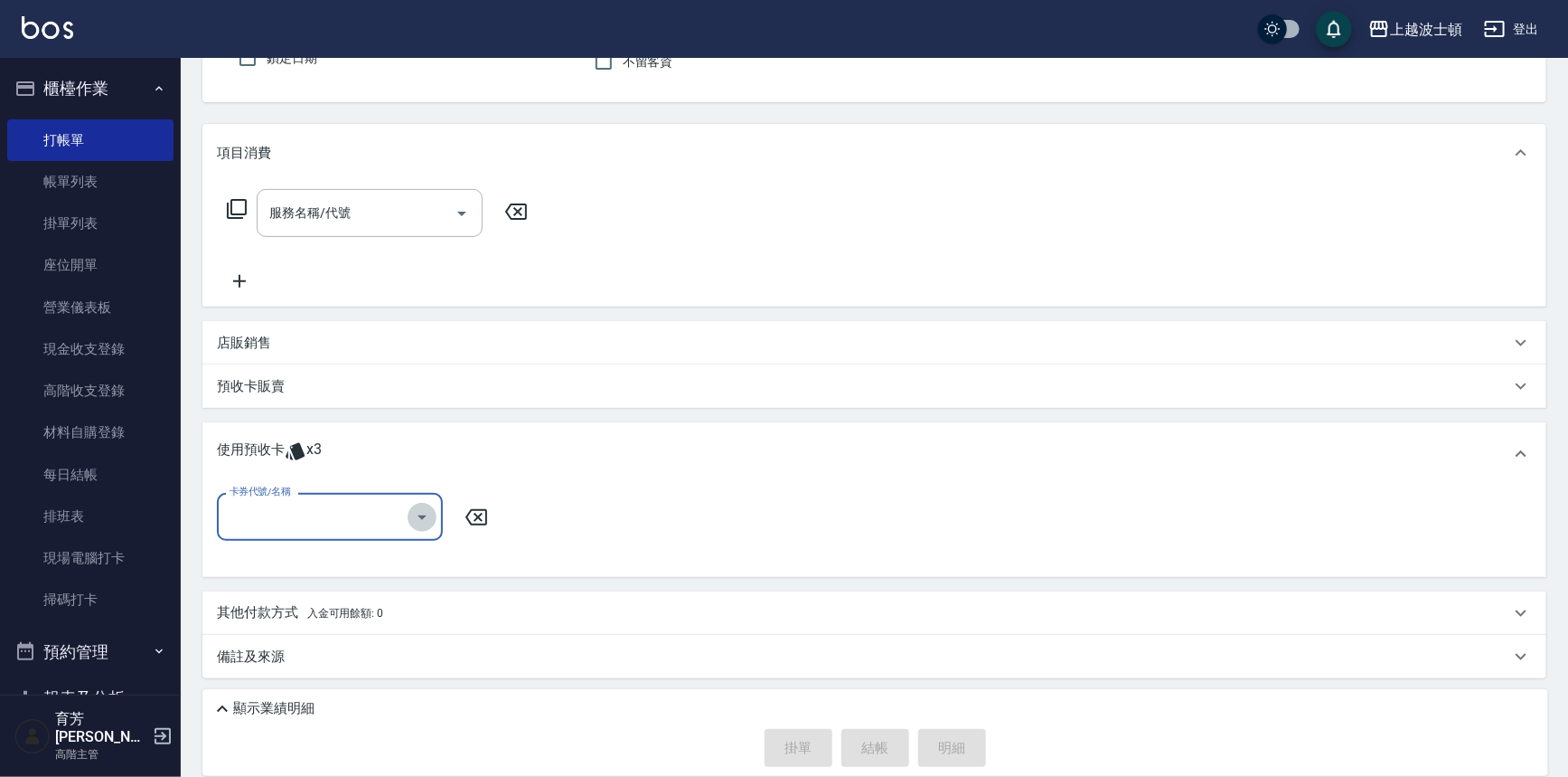
click at [418, 513] on icon "Open" at bounding box center [422, 518] width 22 height 22
click at [388, 557] on div "剪髮卡 剩餘3張" at bounding box center [329, 562] width 225 height 30
type input "剪髮卡"
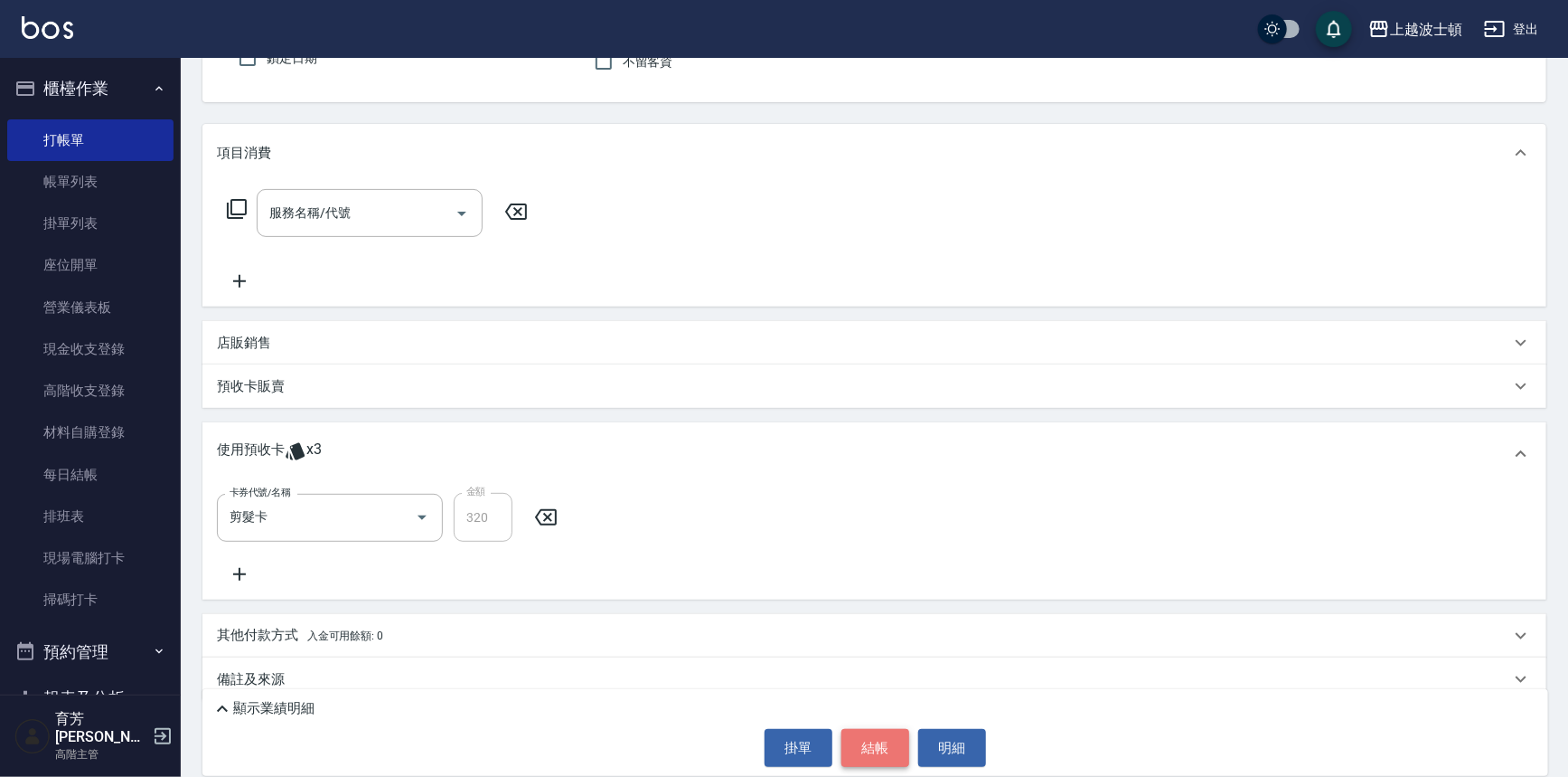
click at [875, 735] on button "結帳" at bounding box center [875, 747] width 68 height 38
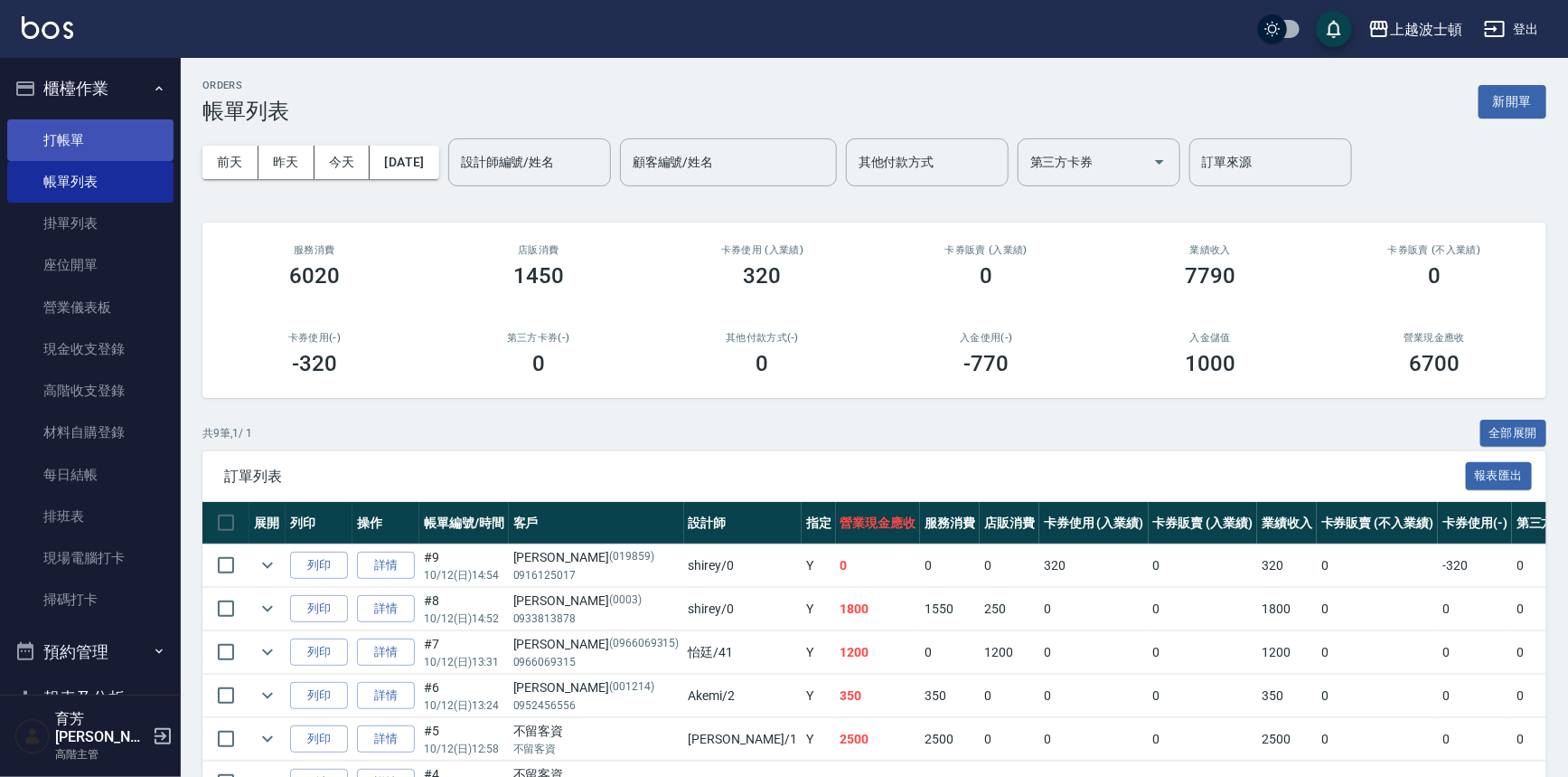
click at [122, 125] on link "打帳單" at bounding box center [89, 140] width 166 height 42
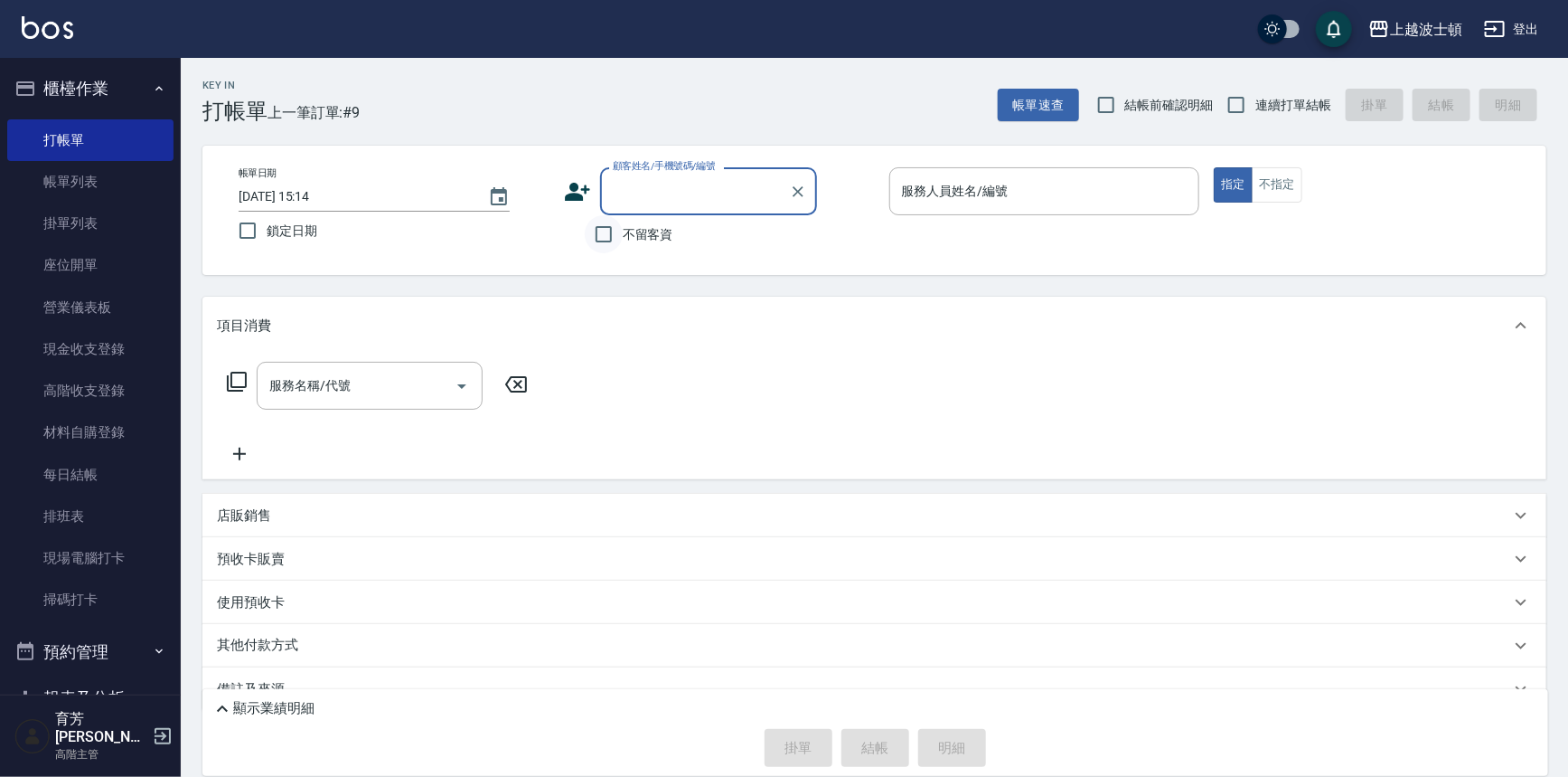
click at [619, 228] on input "不留客資" at bounding box center [604, 234] width 38 height 38
checkbox input "true"
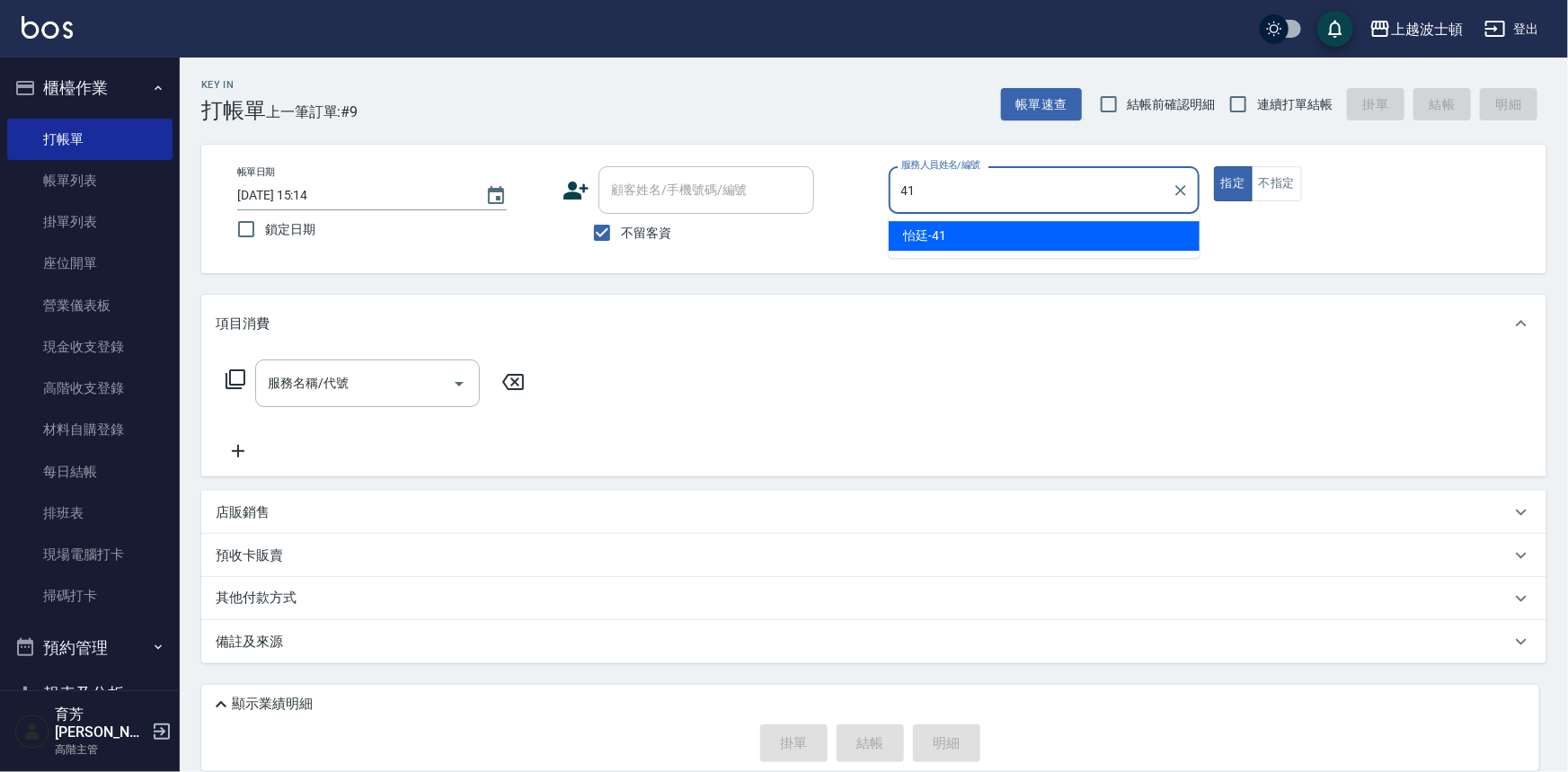
type input "怡廷-41"
type button "true"
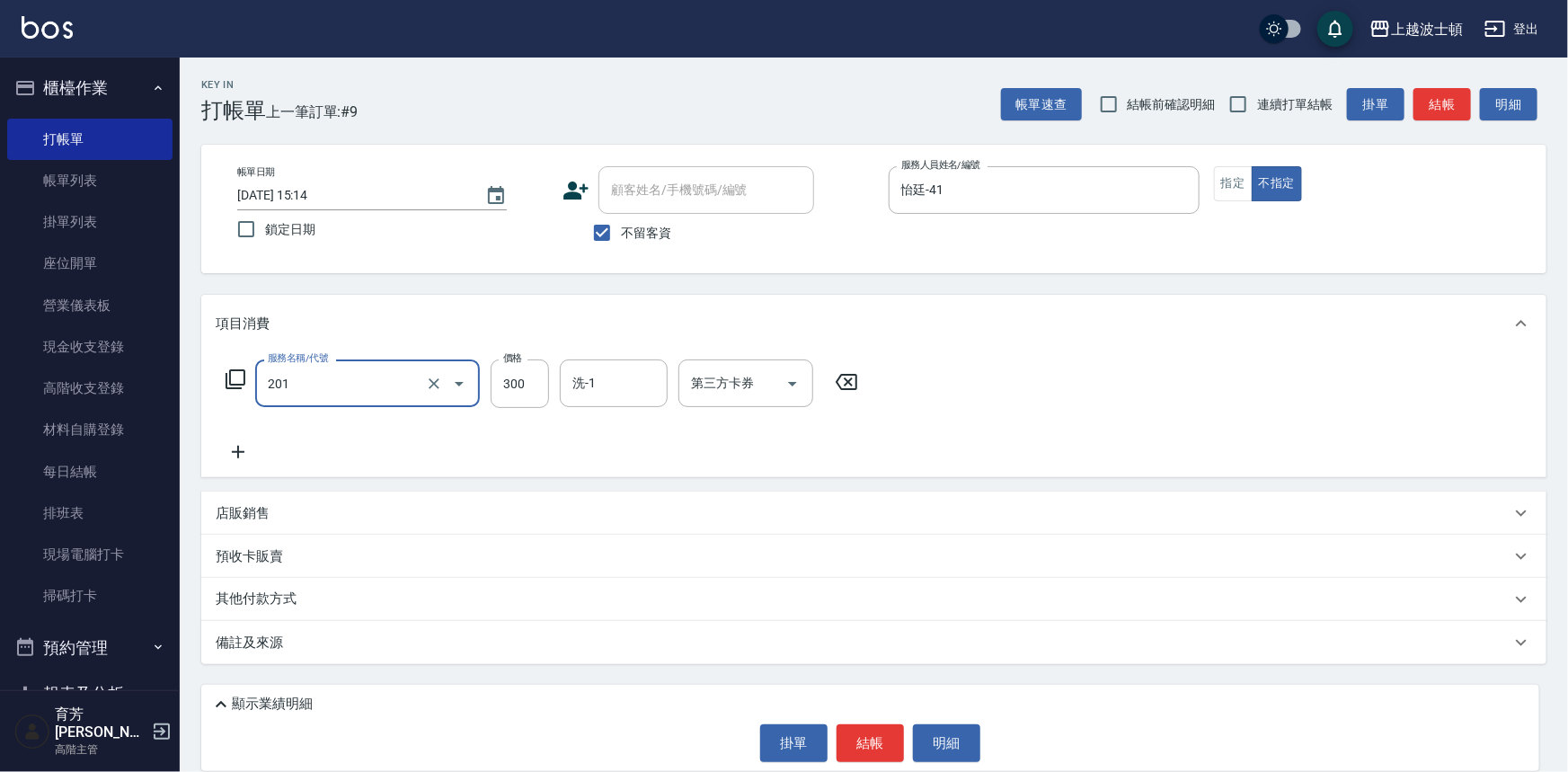
type input "洗髮(201)"
type input "怡廷-41"
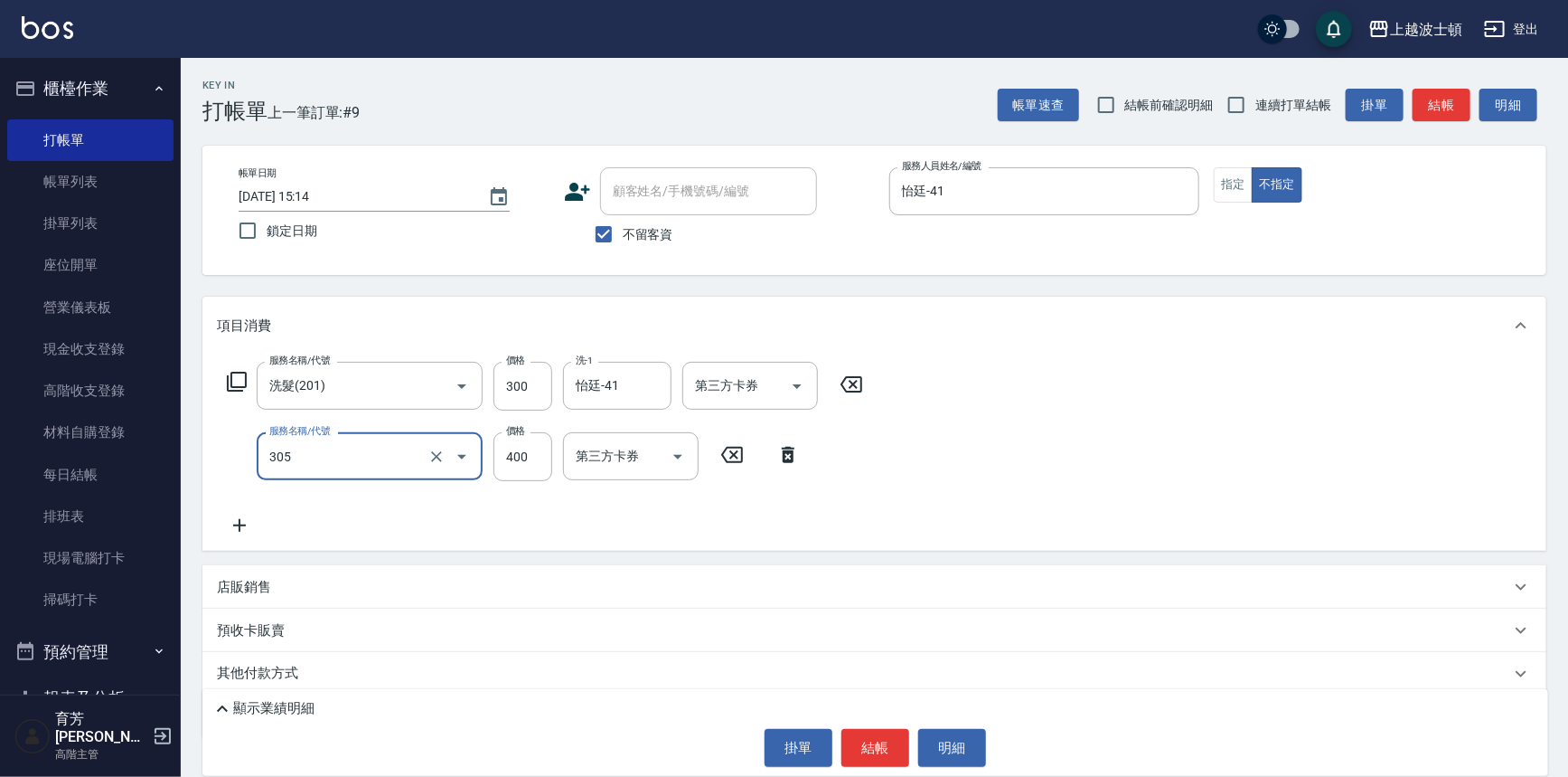
type input "剪髮(305)"
type input "350"
click at [866, 750] on button "結帳" at bounding box center [875, 747] width 68 height 38
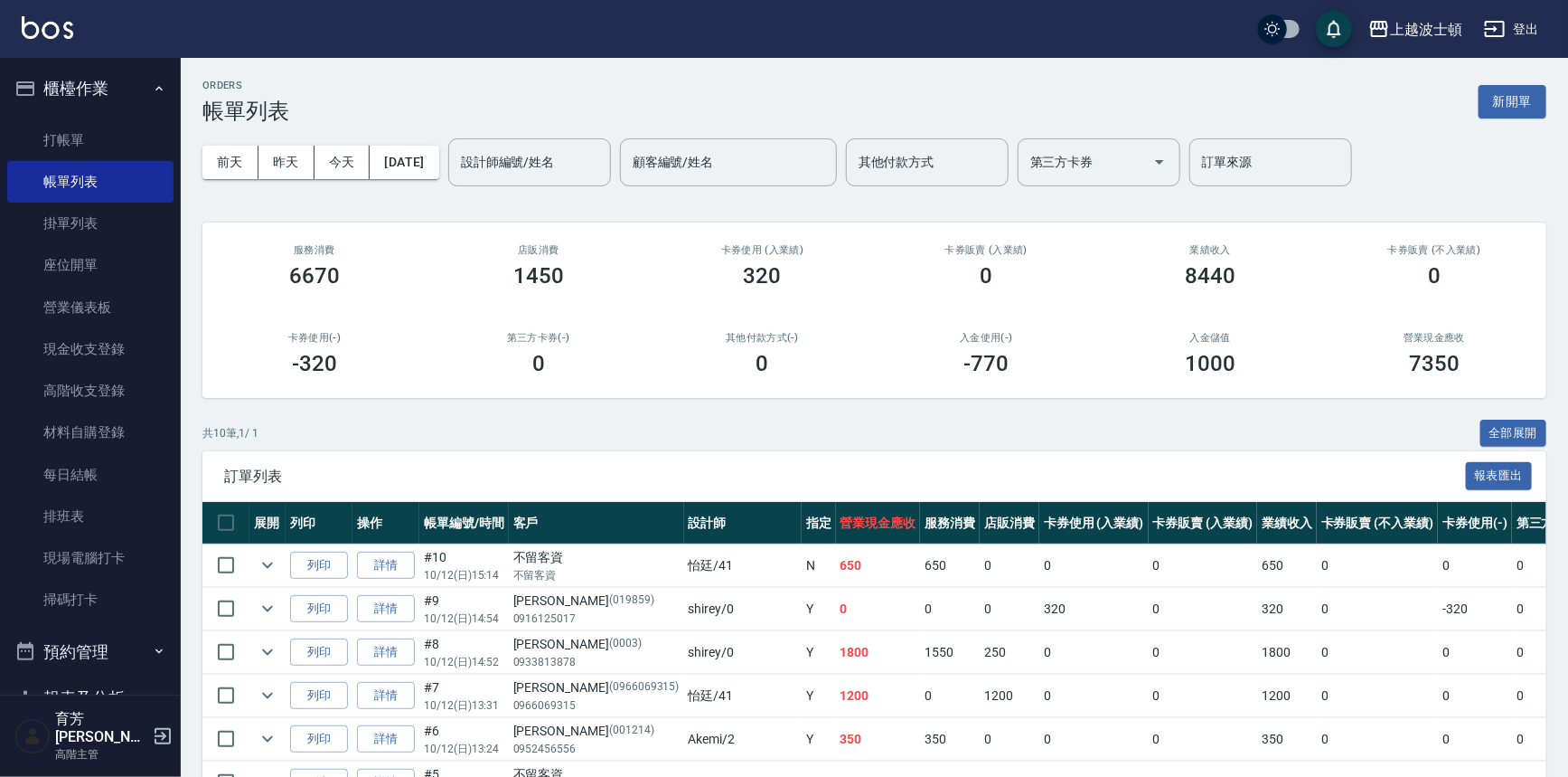
click at [59, 115] on ul "打帳單 帳單列表 掛單列表 座位開單 營業儀表板 現金收支登錄 高階收支登錄 材料自購登錄 每日結帳 排班表 現場電腦打卡 掃碼打卡" at bounding box center [89, 371] width 166 height 517
click at [59, 128] on link "打帳單" at bounding box center [89, 140] width 166 height 42
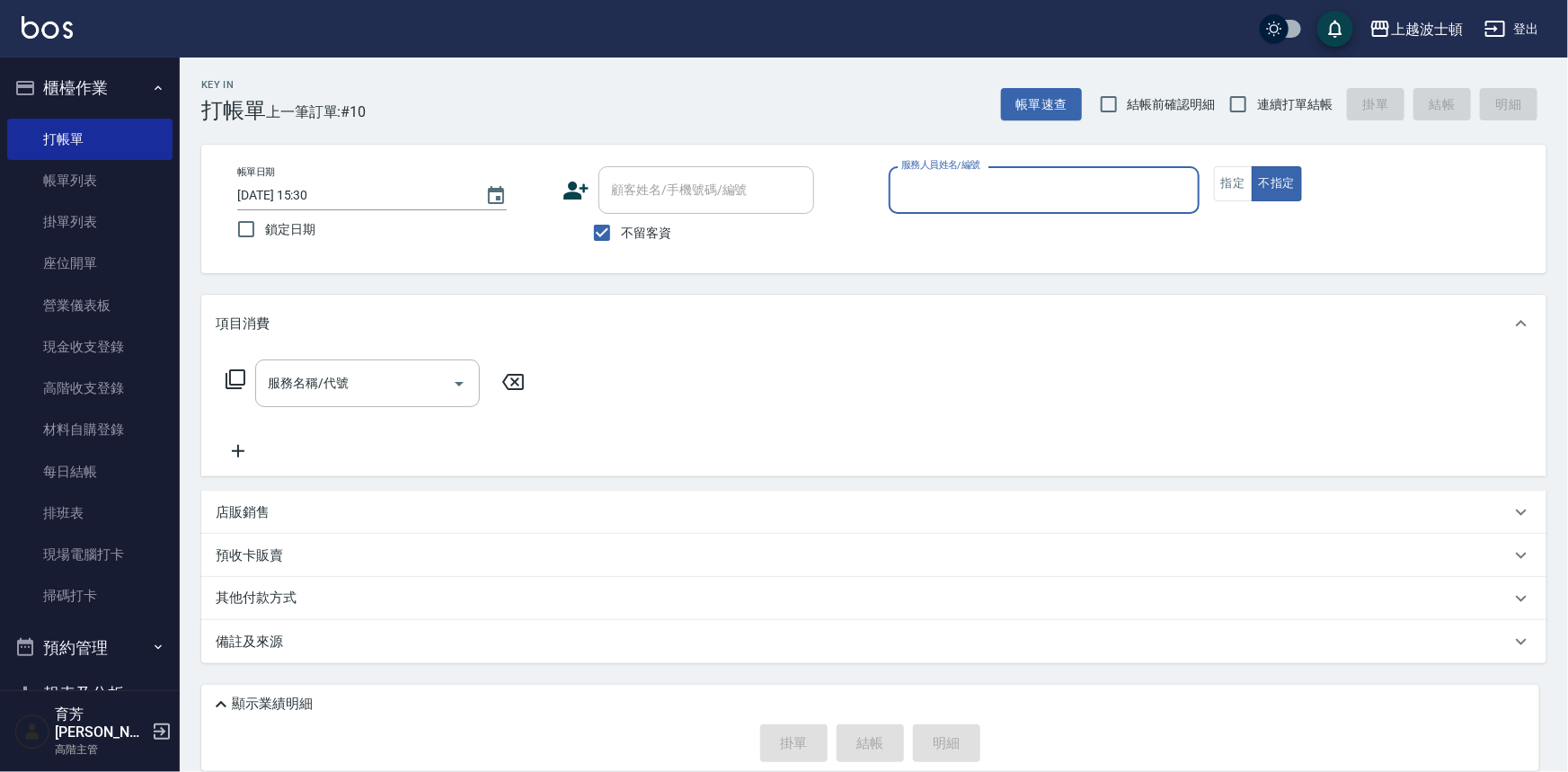
click at [929, 196] on input "服務人員姓名/編號" at bounding box center [1044, 191] width 294 height 32
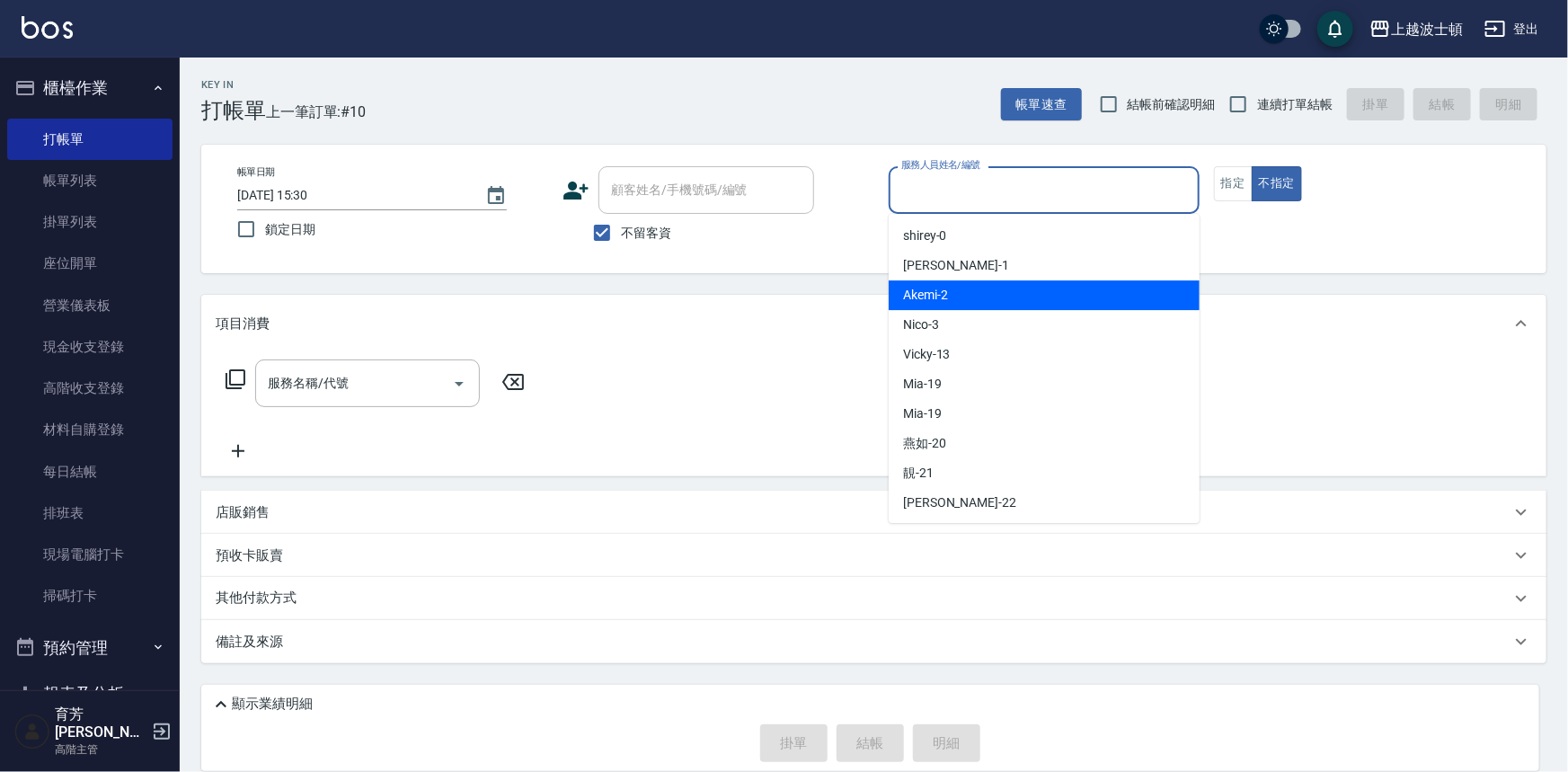
click at [999, 290] on div "Akemi -2" at bounding box center [1044, 295] width 311 height 30
type input "Akemi-2"
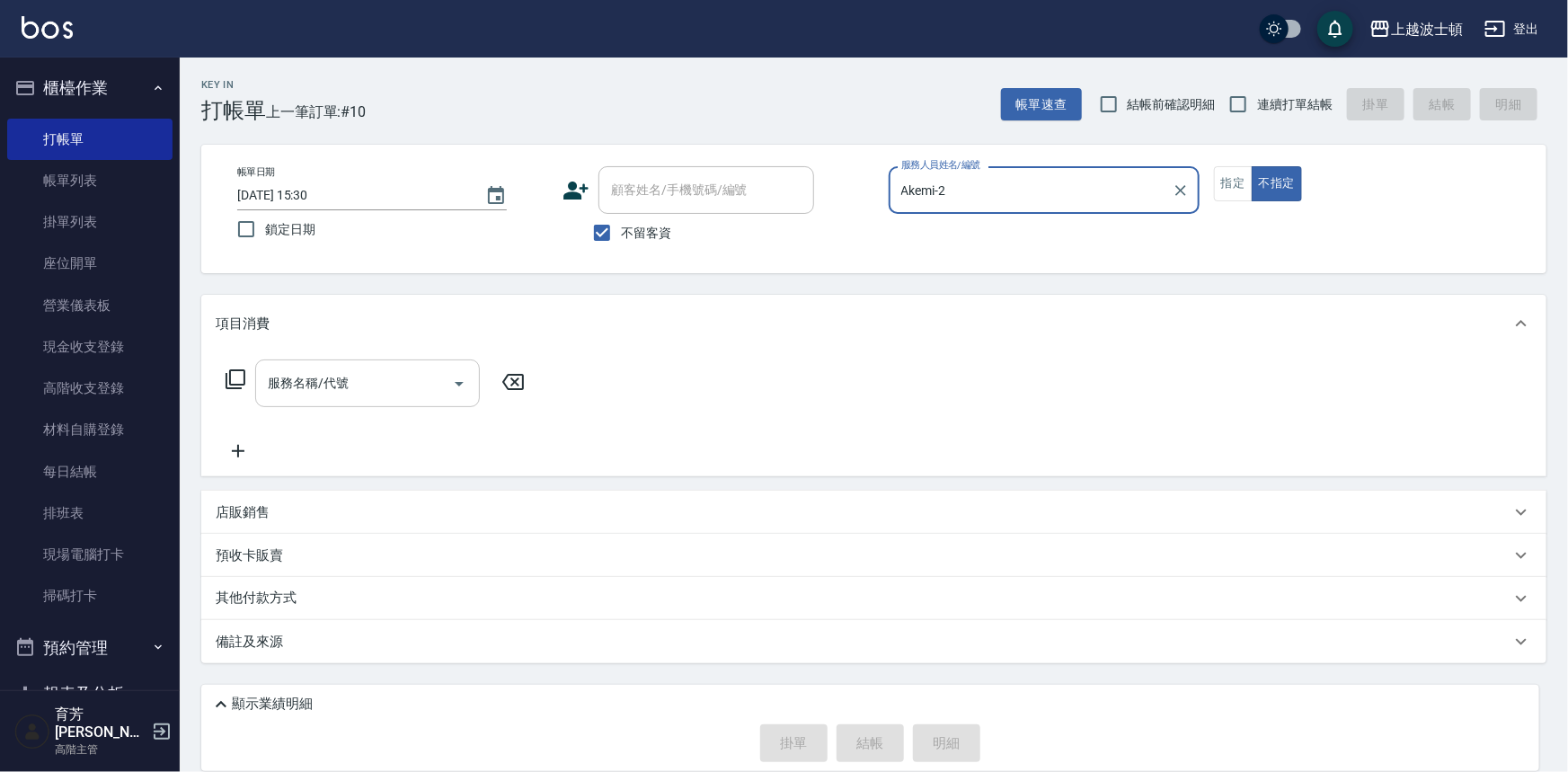
click at [394, 376] on input "服務名稱/代號" at bounding box center [354, 383] width 182 height 32
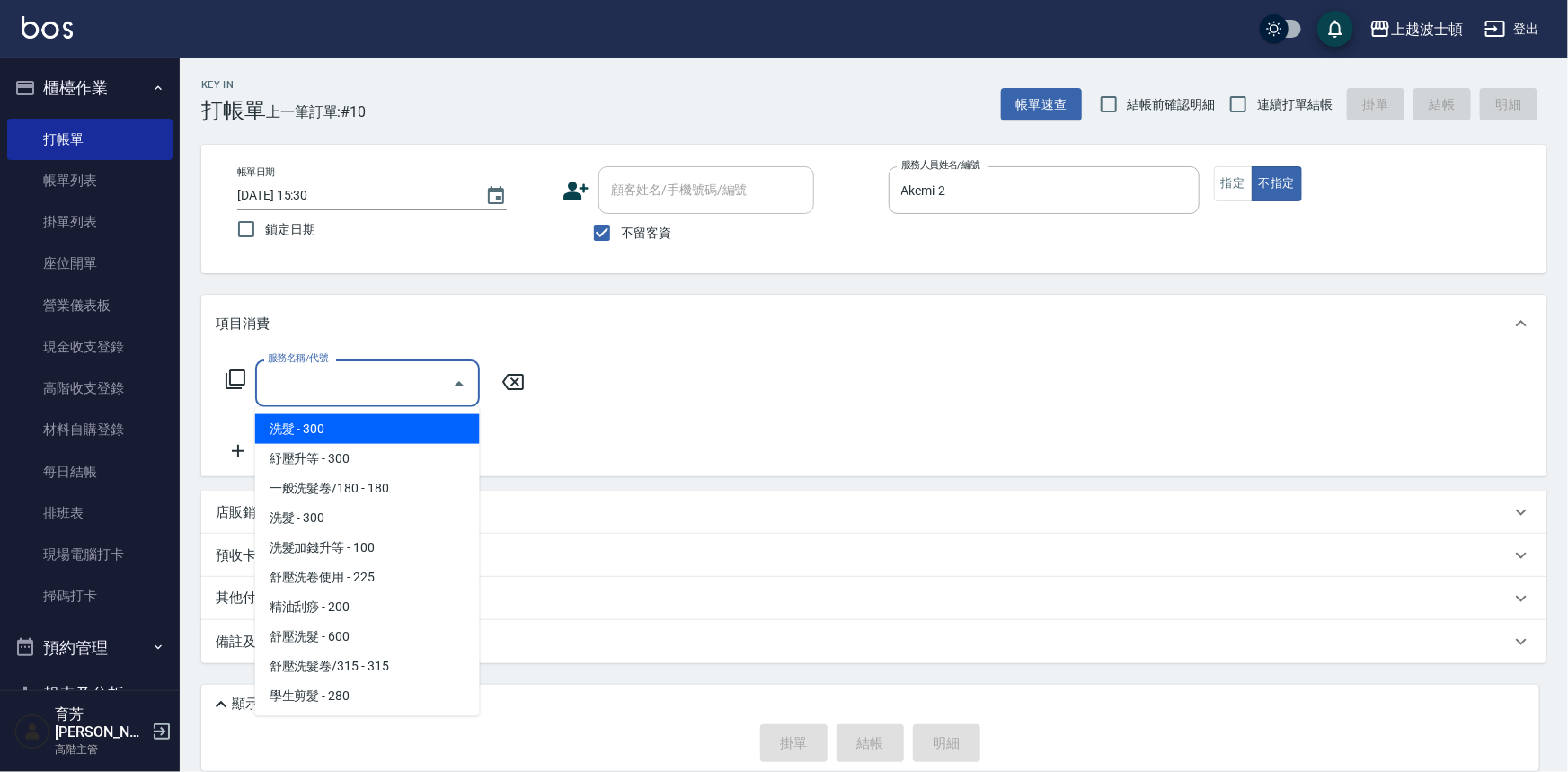
drag, startPoint x: 404, startPoint y: 425, endPoint x: 546, endPoint y: 427, distance: 142.0
click at [404, 425] on span "洗髮 - 300" at bounding box center [366, 428] width 224 height 30
type input "洗髮(201)"
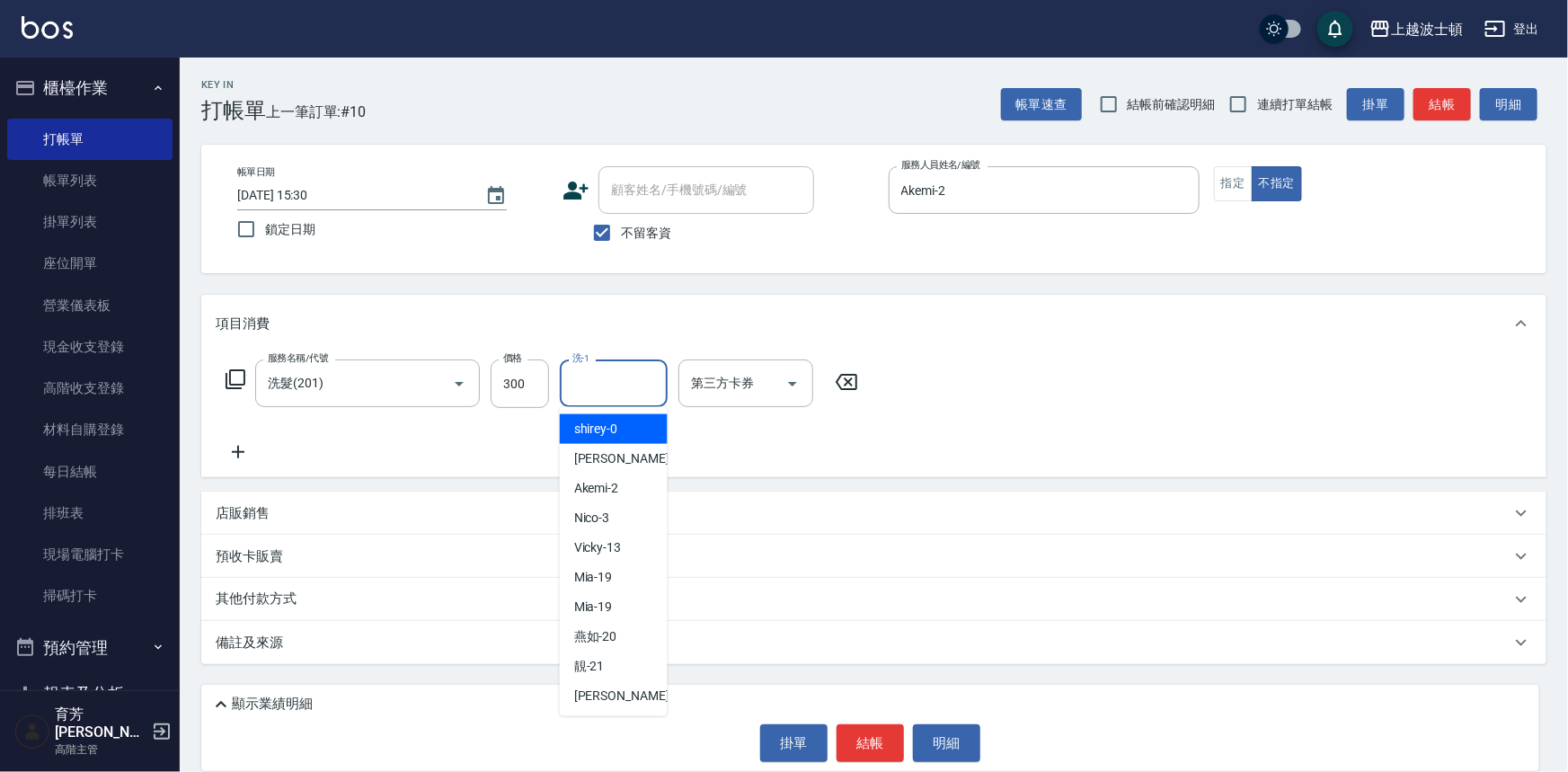
click at [610, 391] on input "洗-1" at bounding box center [613, 383] width 92 height 32
click at [599, 429] on span "Akemi -2" at bounding box center [595, 428] width 44 height 19
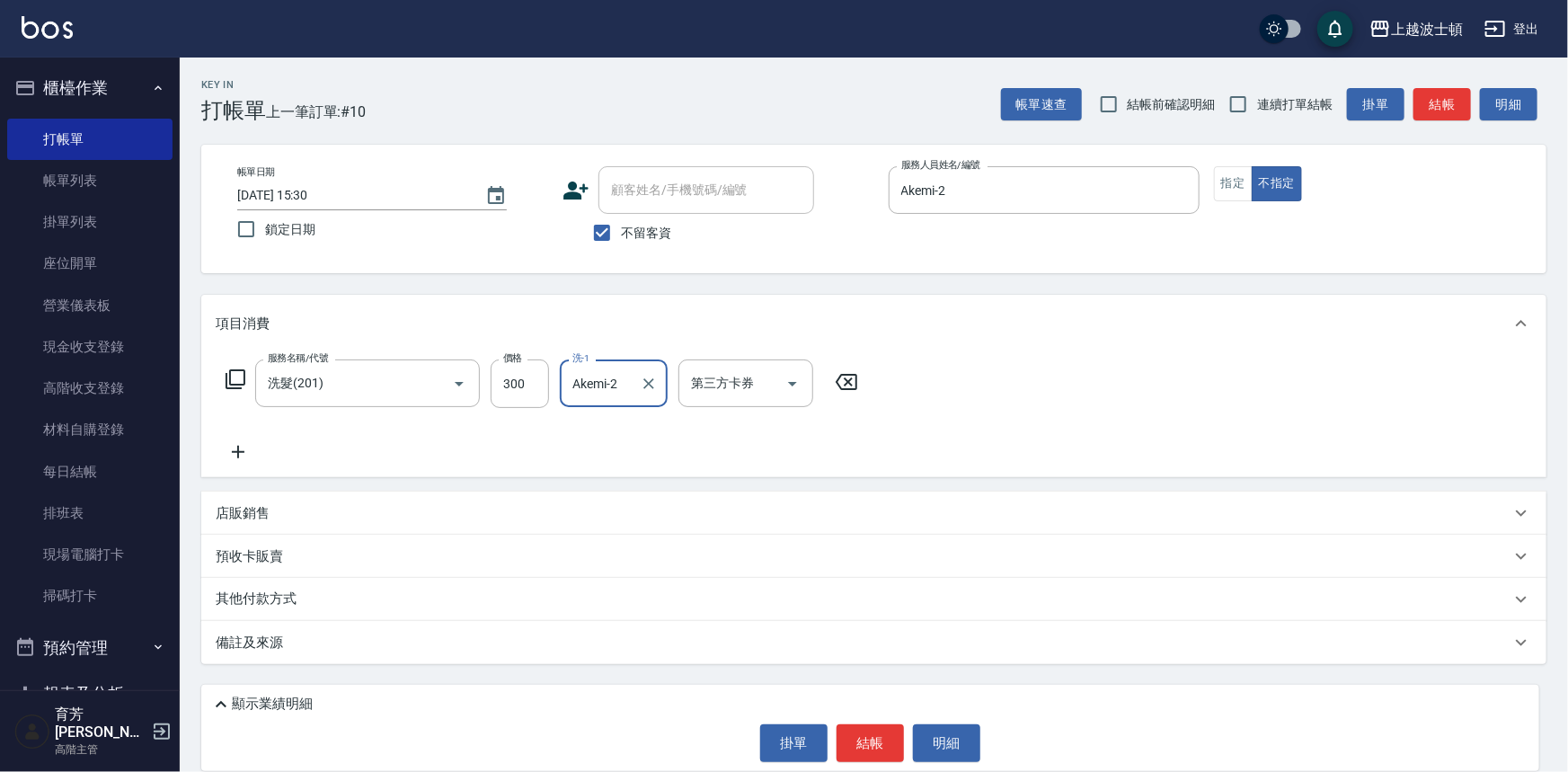
type input "Akemi-2"
click at [234, 448] on icon at bounding box center [237, 452] width 44 height 22
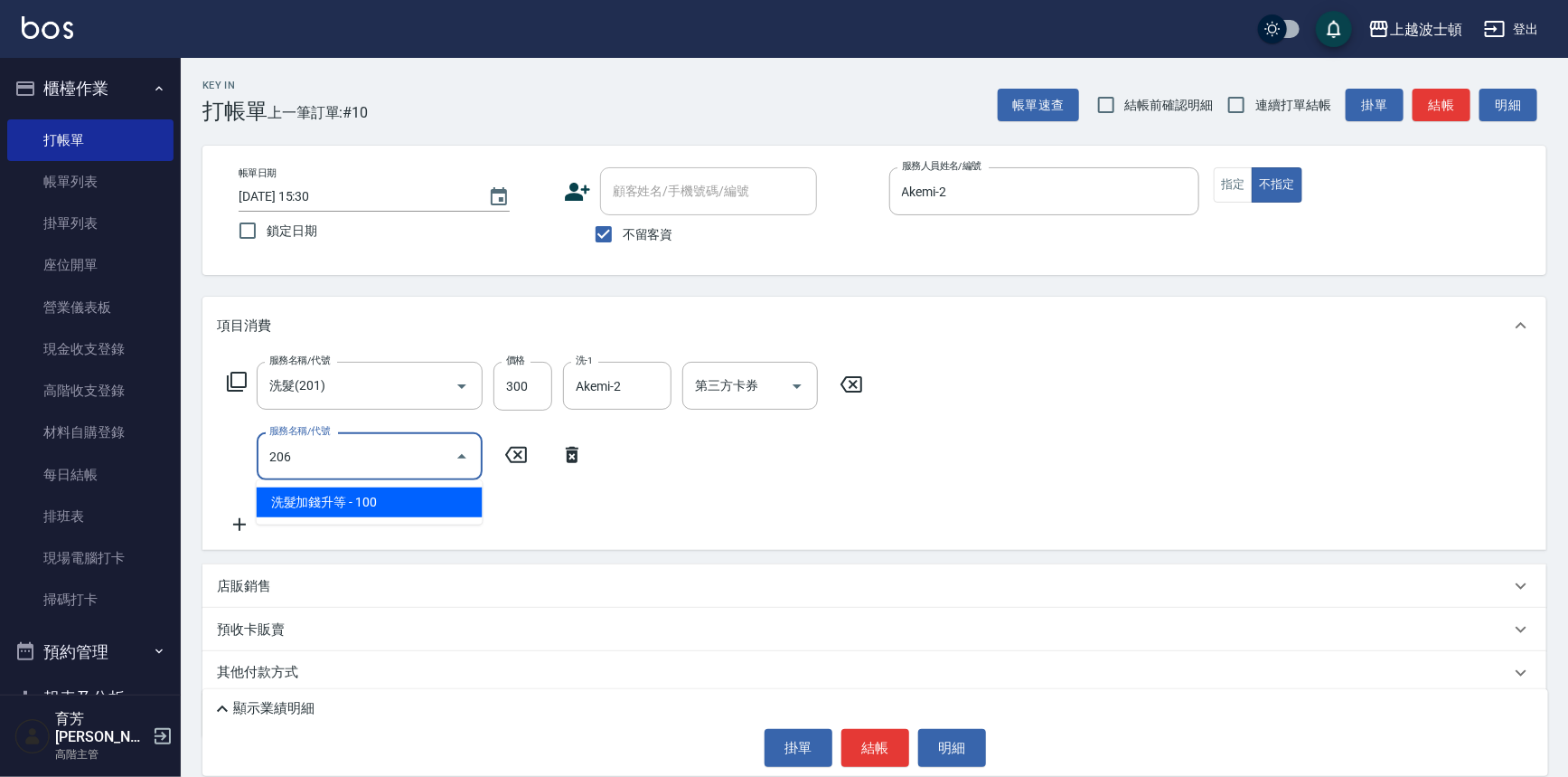
click at [393, 492] on span "洗髮加錢升等 - 100" at bounding box center [368, 502] width 225 height 30
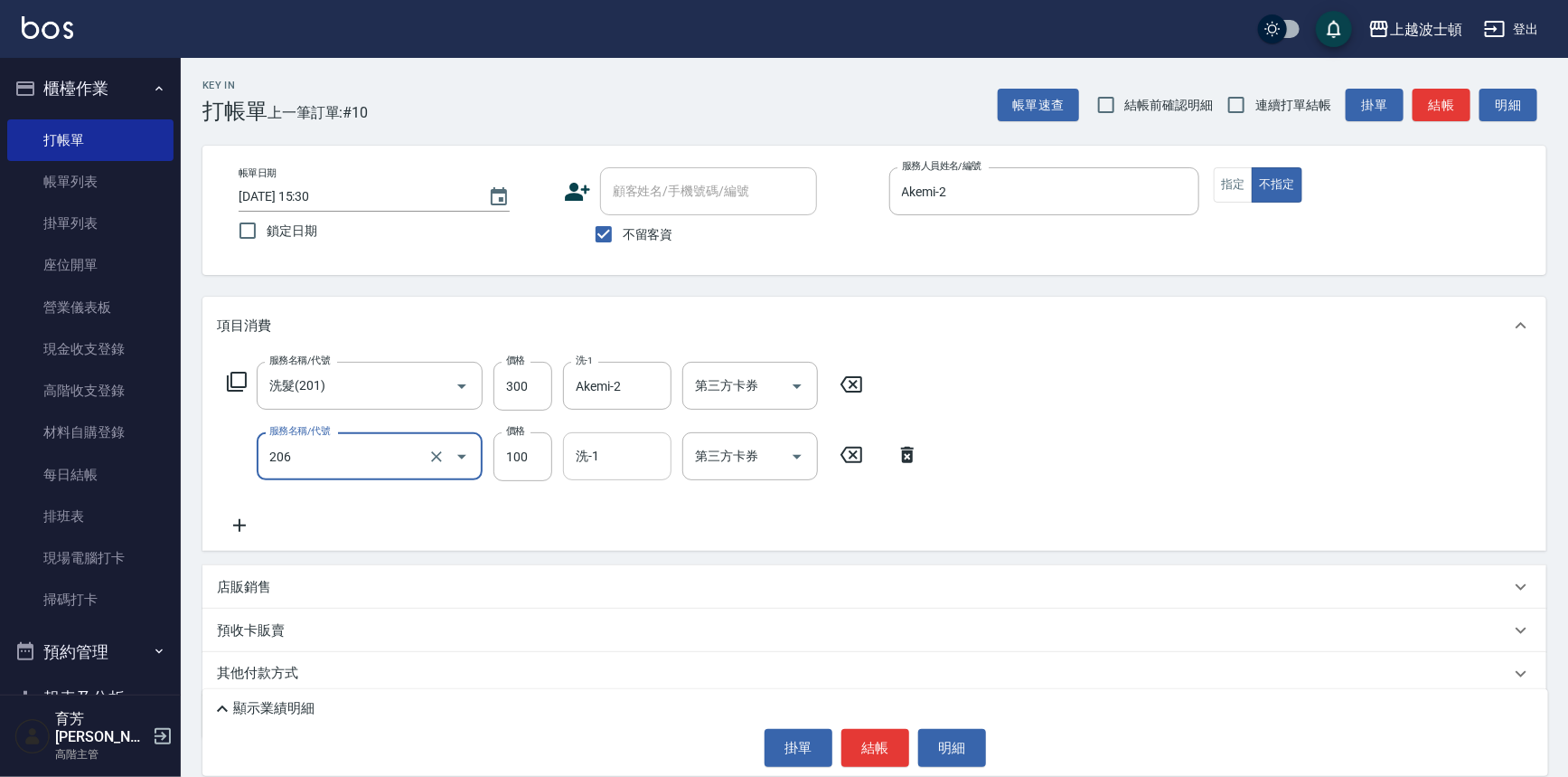
type input "洗髮加錢升等(206)"
click at [584, 456] on input "洗-1" at bounding box center [617, 456] width 92 height 32
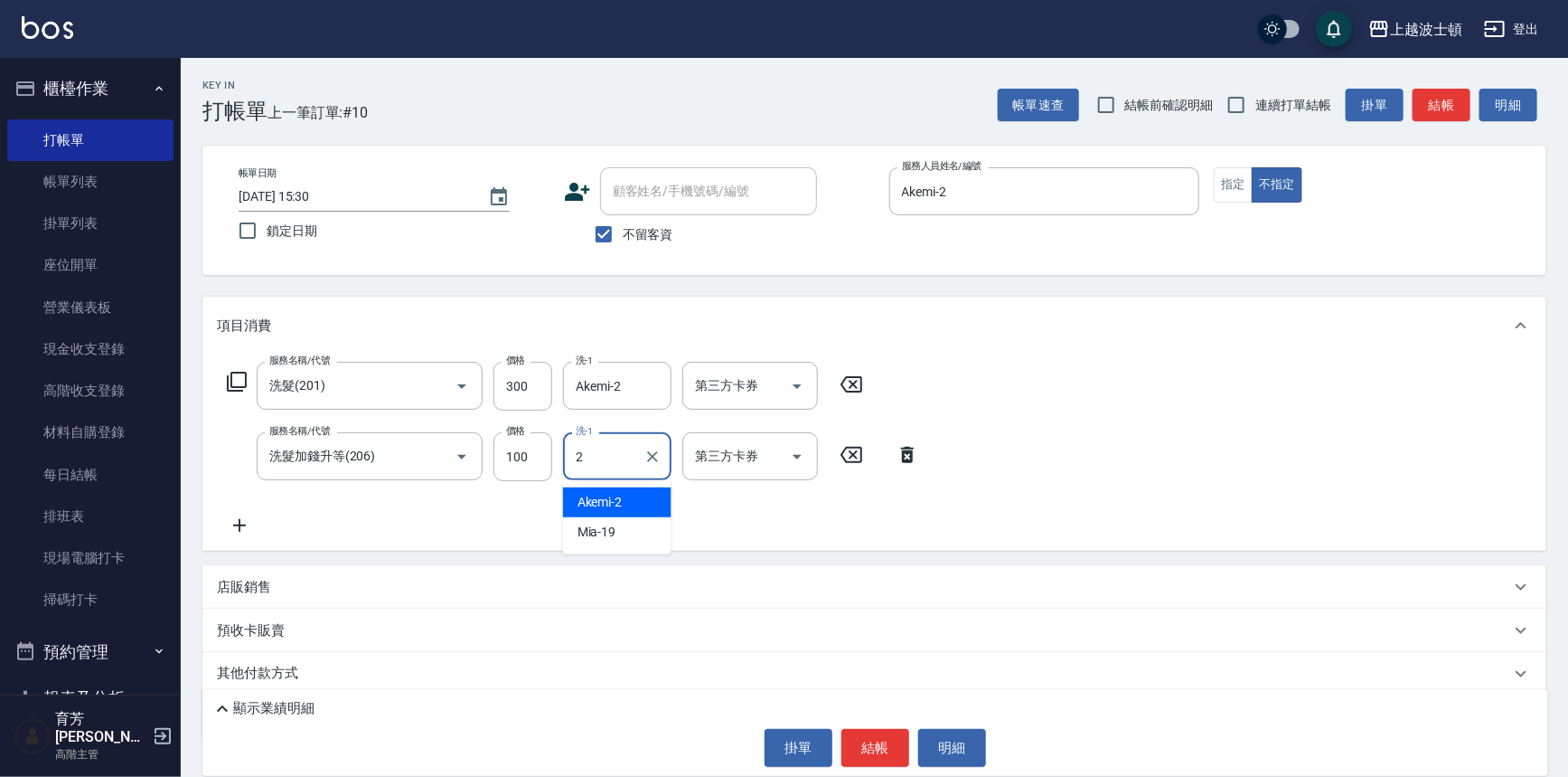
click at [607, 507] on span "Akemi -2" at bounding box center [599, 502] width 45 height 19
type input "Akemi-2"
drag, startPoint x: 1039, startPoint y: 520, endPoint x: 1033, endPoint y: 558, distance: 38.5
click at [1038, 523] on div "服務名稱/代號 洗髮(201) 服務名稱/代號 價格 300 價格 洗-1 Akemi-2 洗-1 第三方卡券 第三方卡券 服務名稱/代號 洗髮加錢升等(20…" at bounding box center [874, 452] width 1344 height 196
click at [858, 743] on button "結帳" at bounding box center [875, 747] width 68 height 38
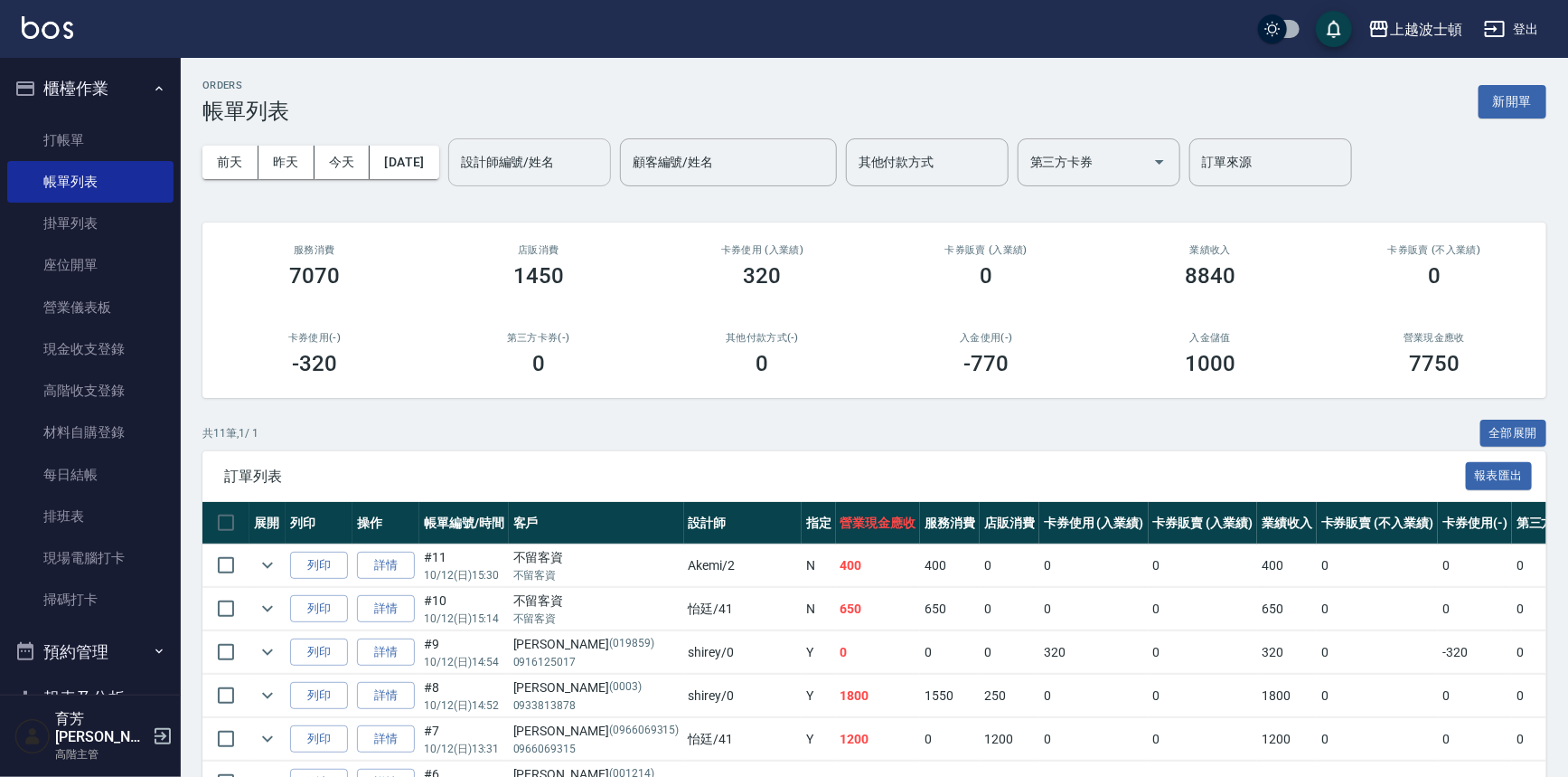
click at [548, 143] on div "設計師編號/姓名" at bounding box center [529, 162] width 163 height 48
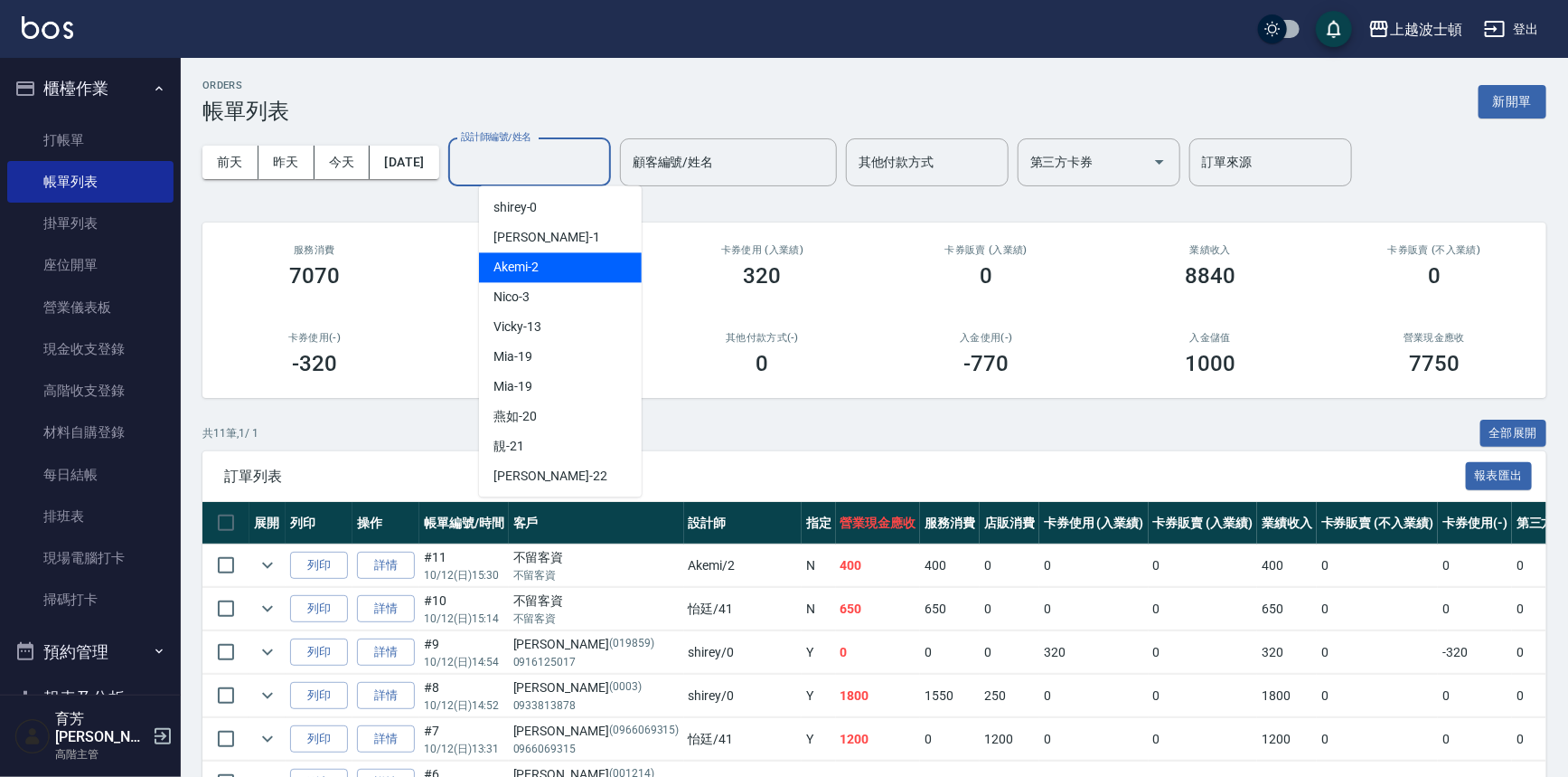
click at [574, 270] on div "Akemi -2" at bounding box center [560, 267] width 163 height 30
type input "Akemi-2"
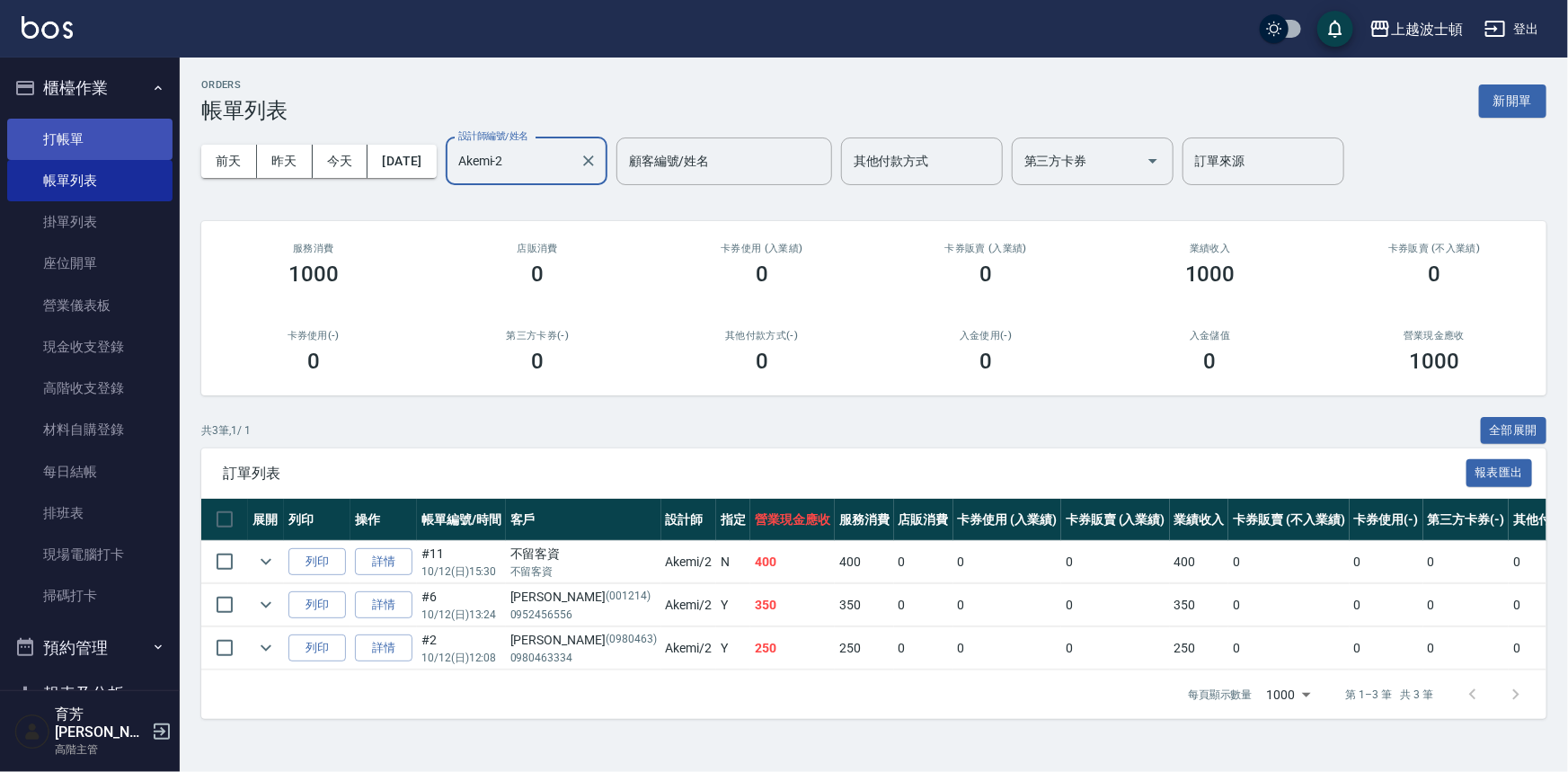
click at [70, 134] on link "打帳單" at bounding box center [89, 139] width 165 height 41
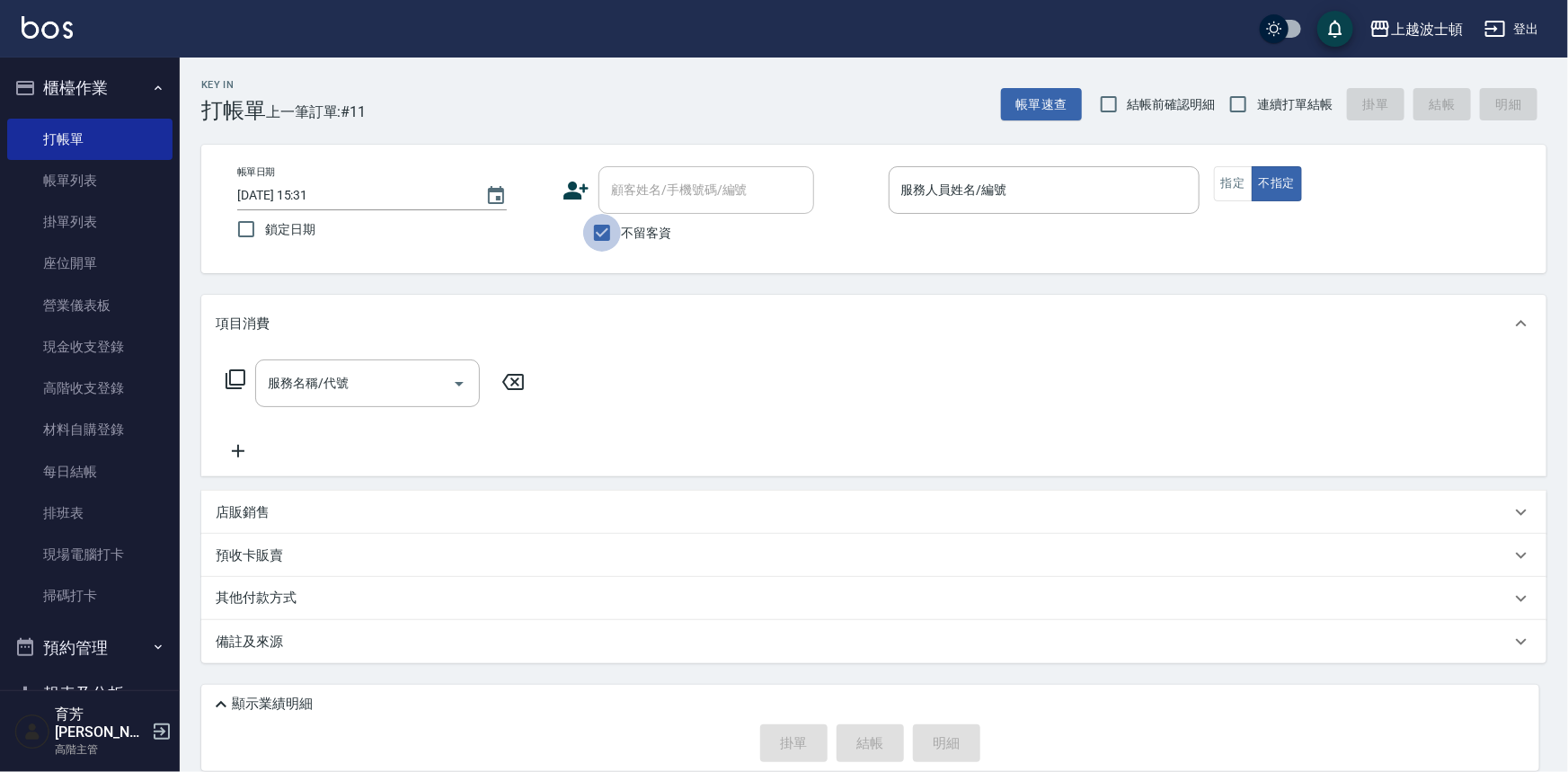
click at [606, 230] on input "不留客資" at bounding box center [602, 233] width 38 height 38
checkbox input "false"
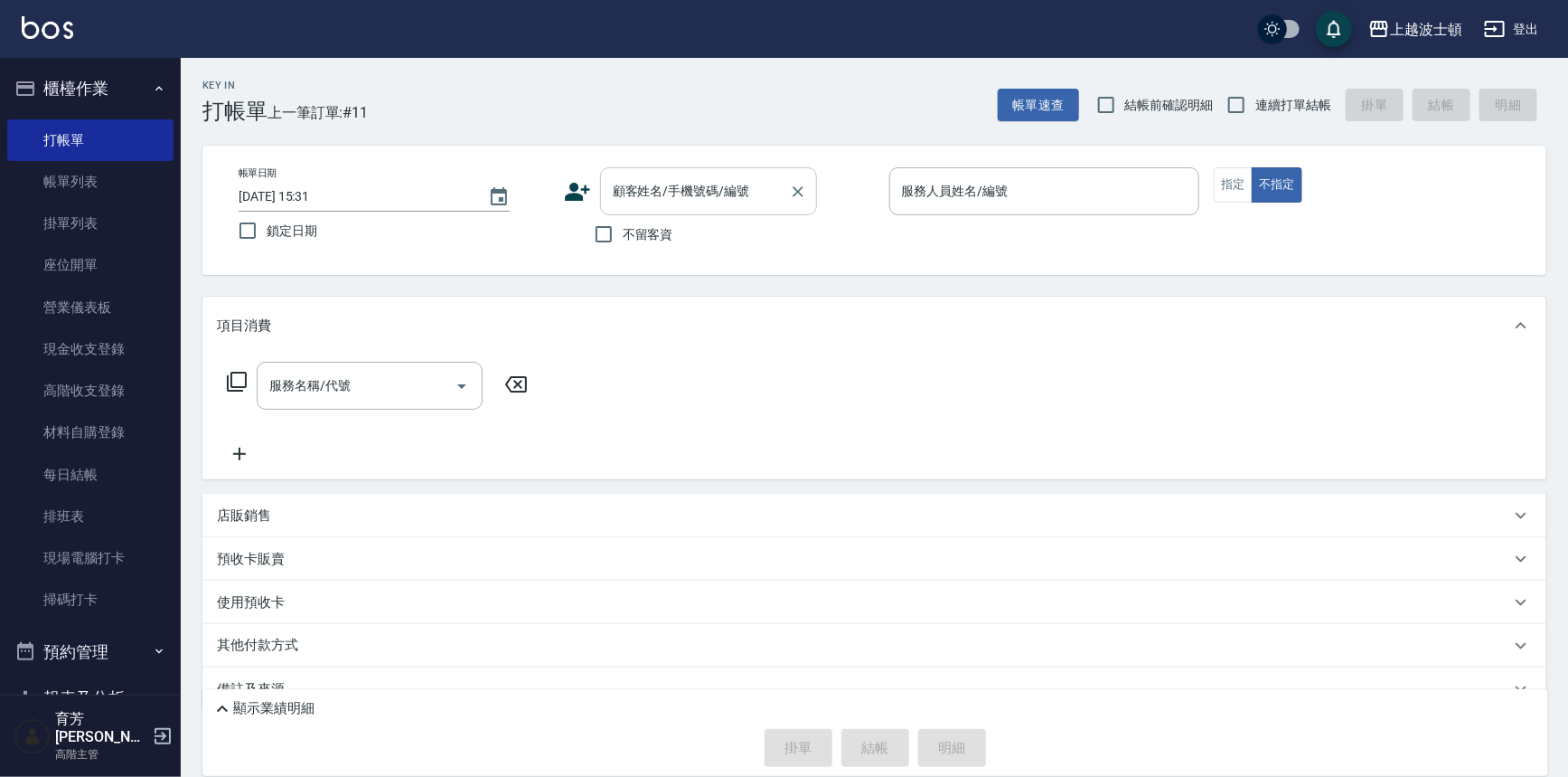
click at [637, 196] on input "顧客姓名/手機號碼/編號" at bounding box center [694, 192] width 174 height 32
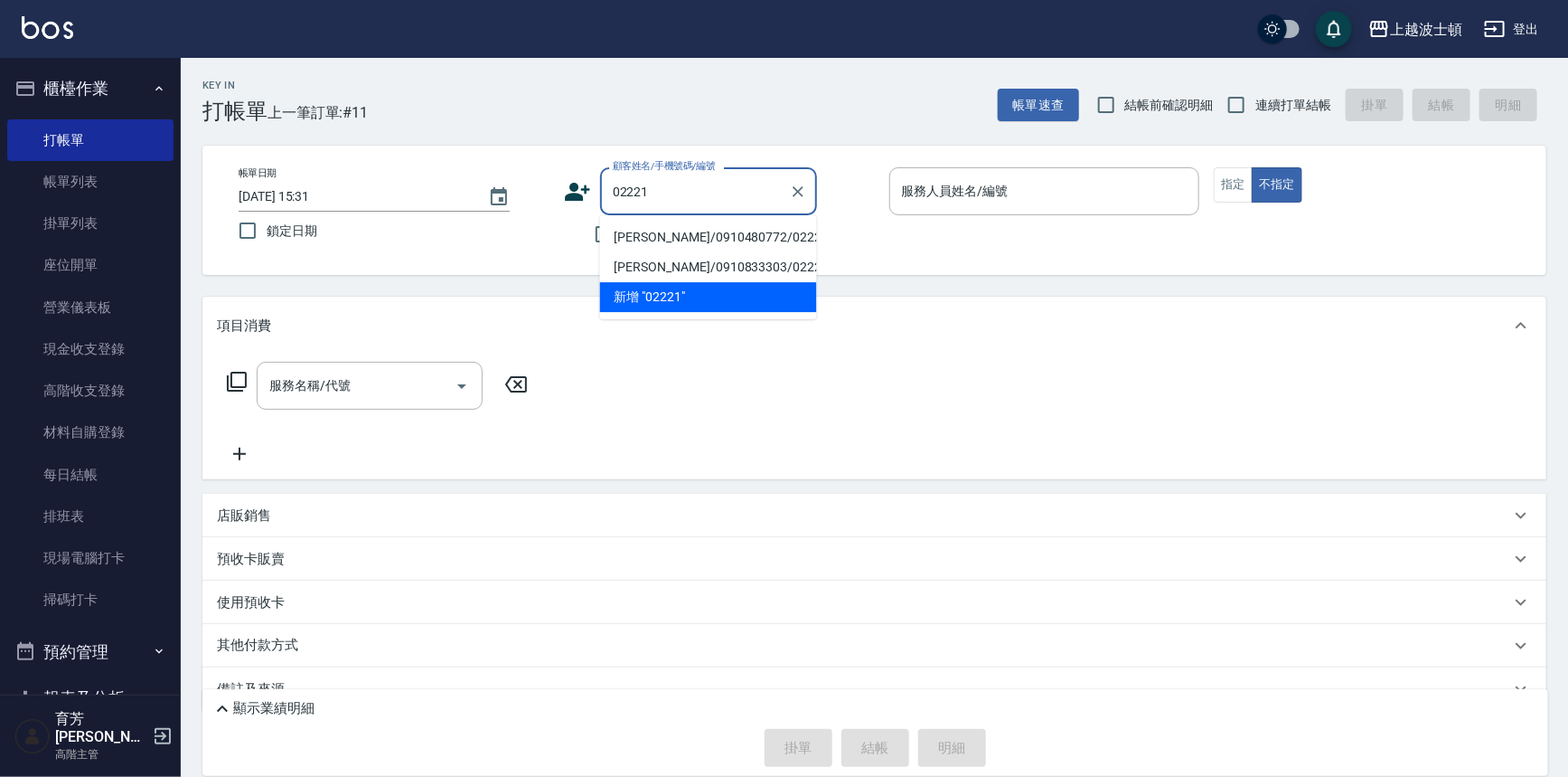
click at [624, 188] on input "02221" at bounding box center [694, 192] width 174 height 32
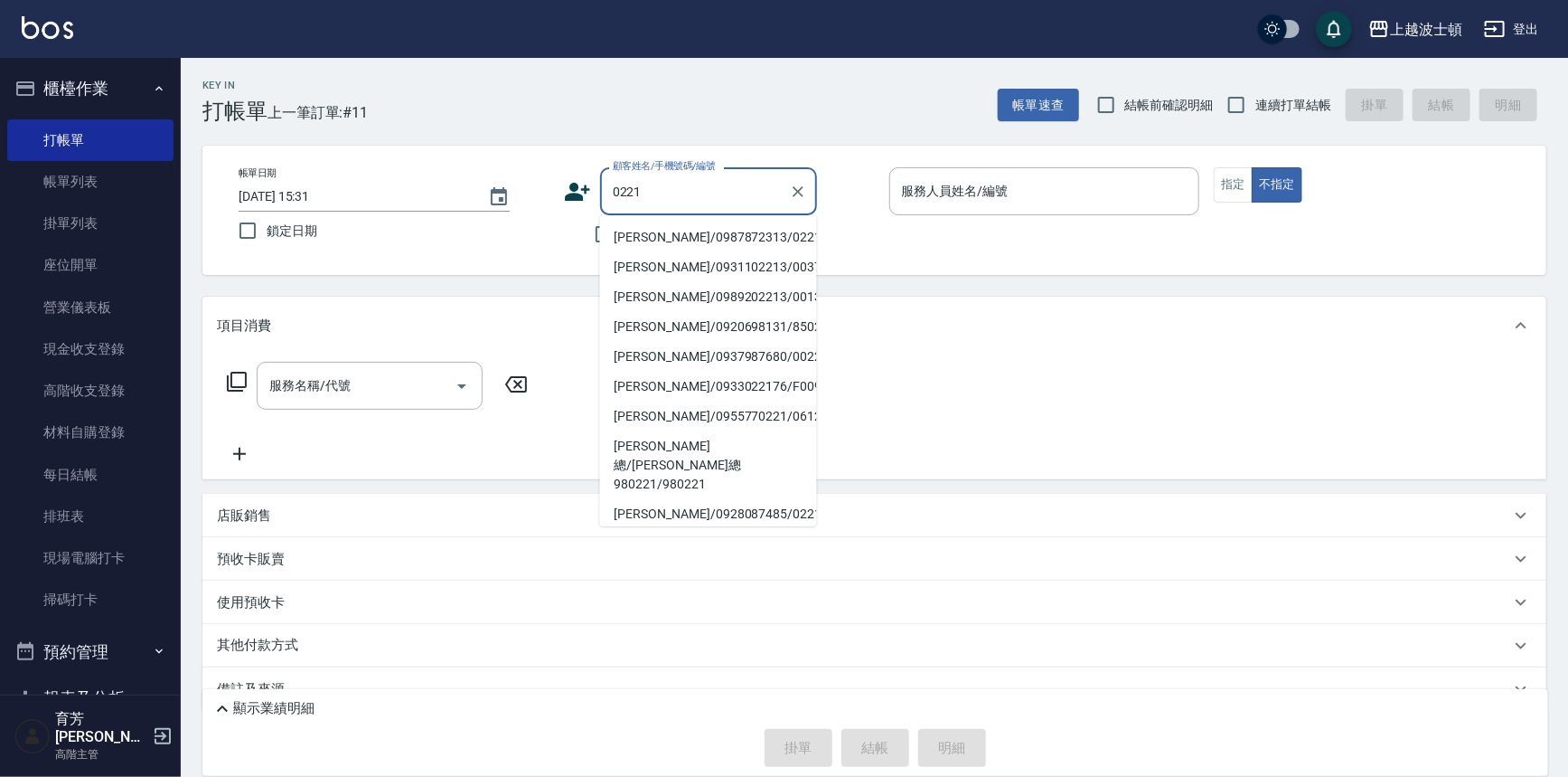
click at [640, 239] on li "[PERSON_NAME]/0987872313/0221" at bounding box center [708, 237] width 216 height 30
type input "[PERSON_NAME]/0987872313/0221"
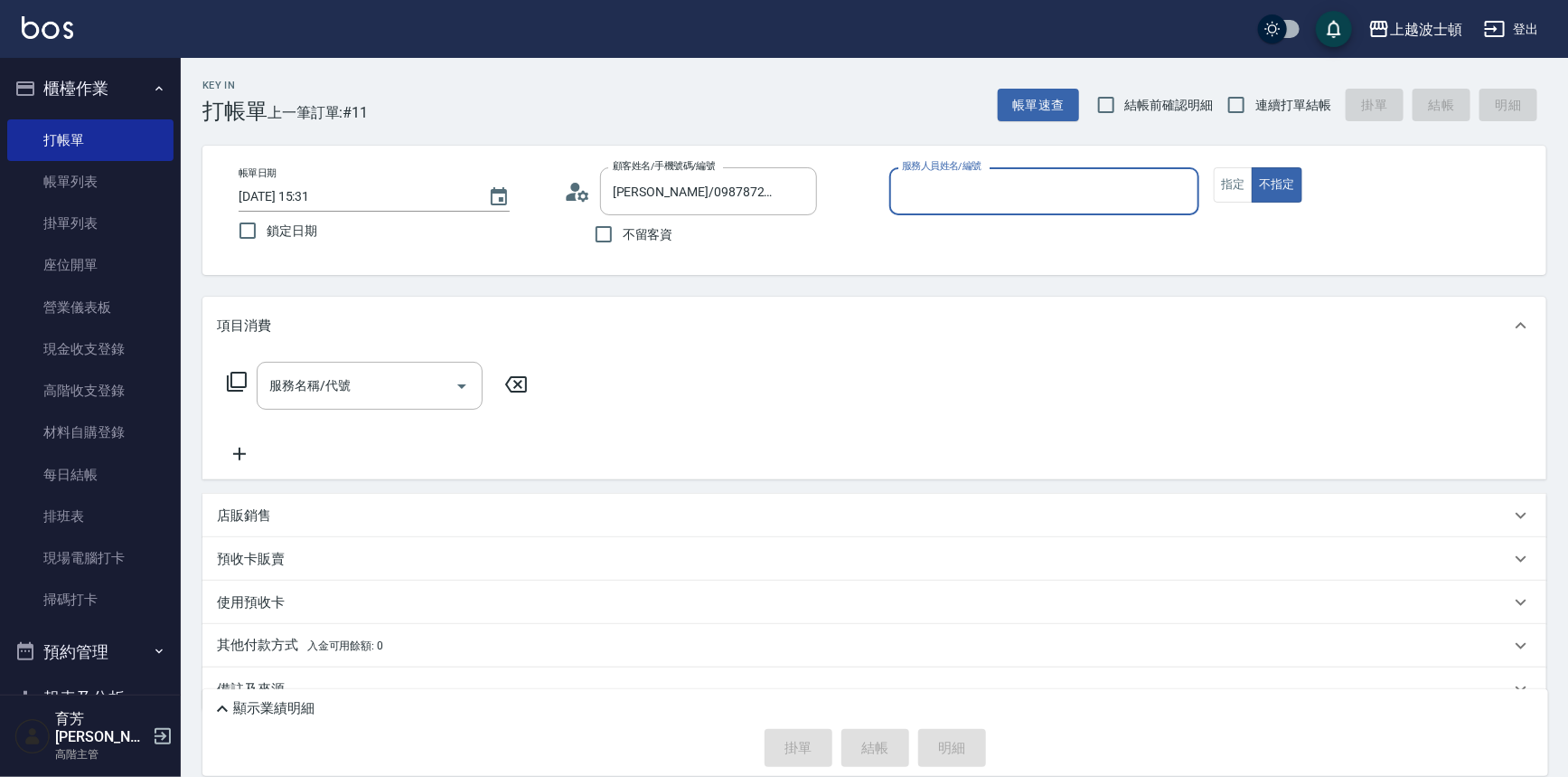
click at [905, 195] on input "服務人員姓名/編號" at bounding box center [1045, 192] width 295 height 32
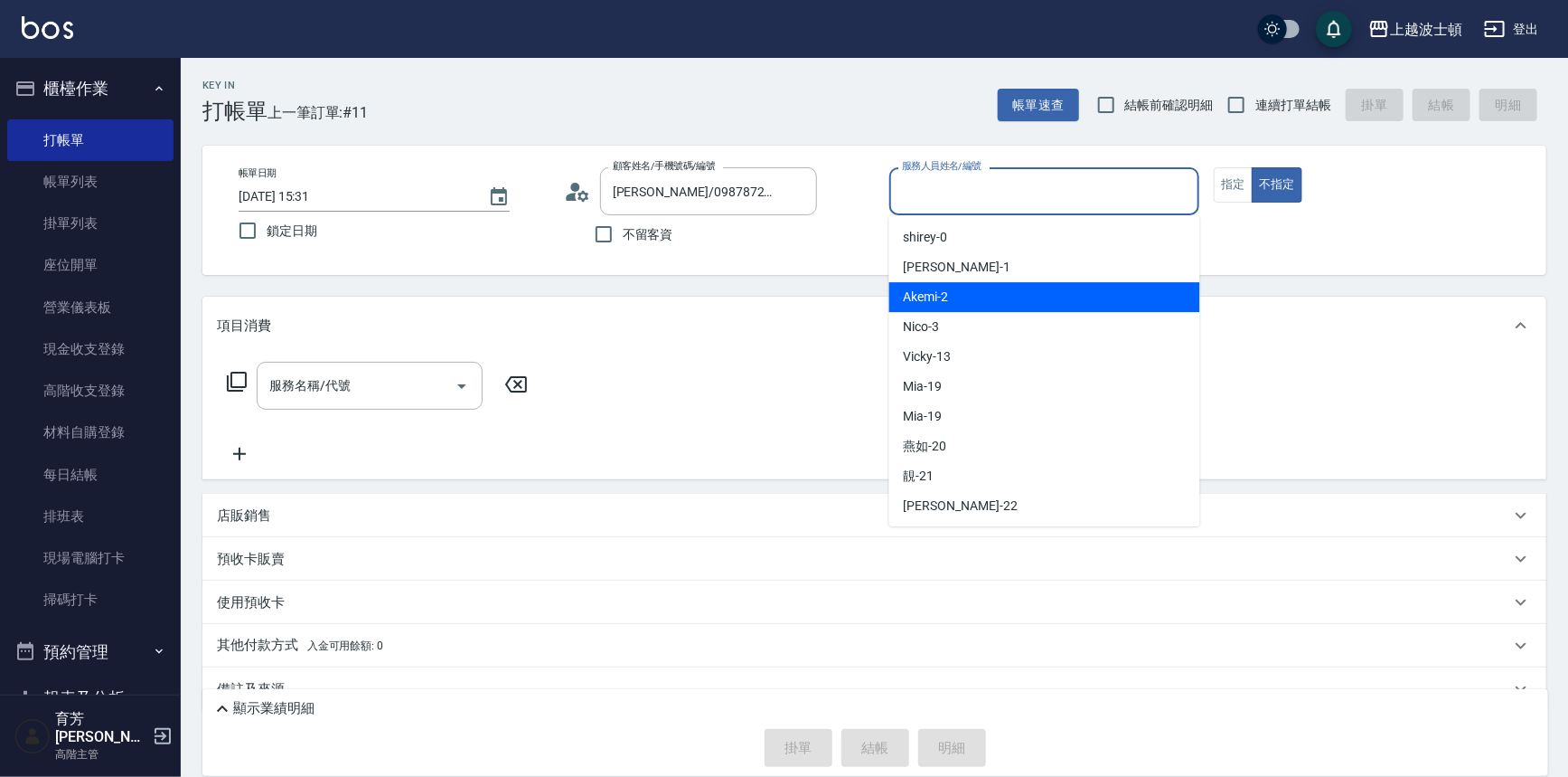
drag, startPoint x: 994, startPoint y: 306, endPoint x: 1104, endPoint y: 225, distance: 136.6
click at [995, 306] on div "Akemi -2" at bounding box center [1044, 297] width 311 height 30
type input "Akemi-2"
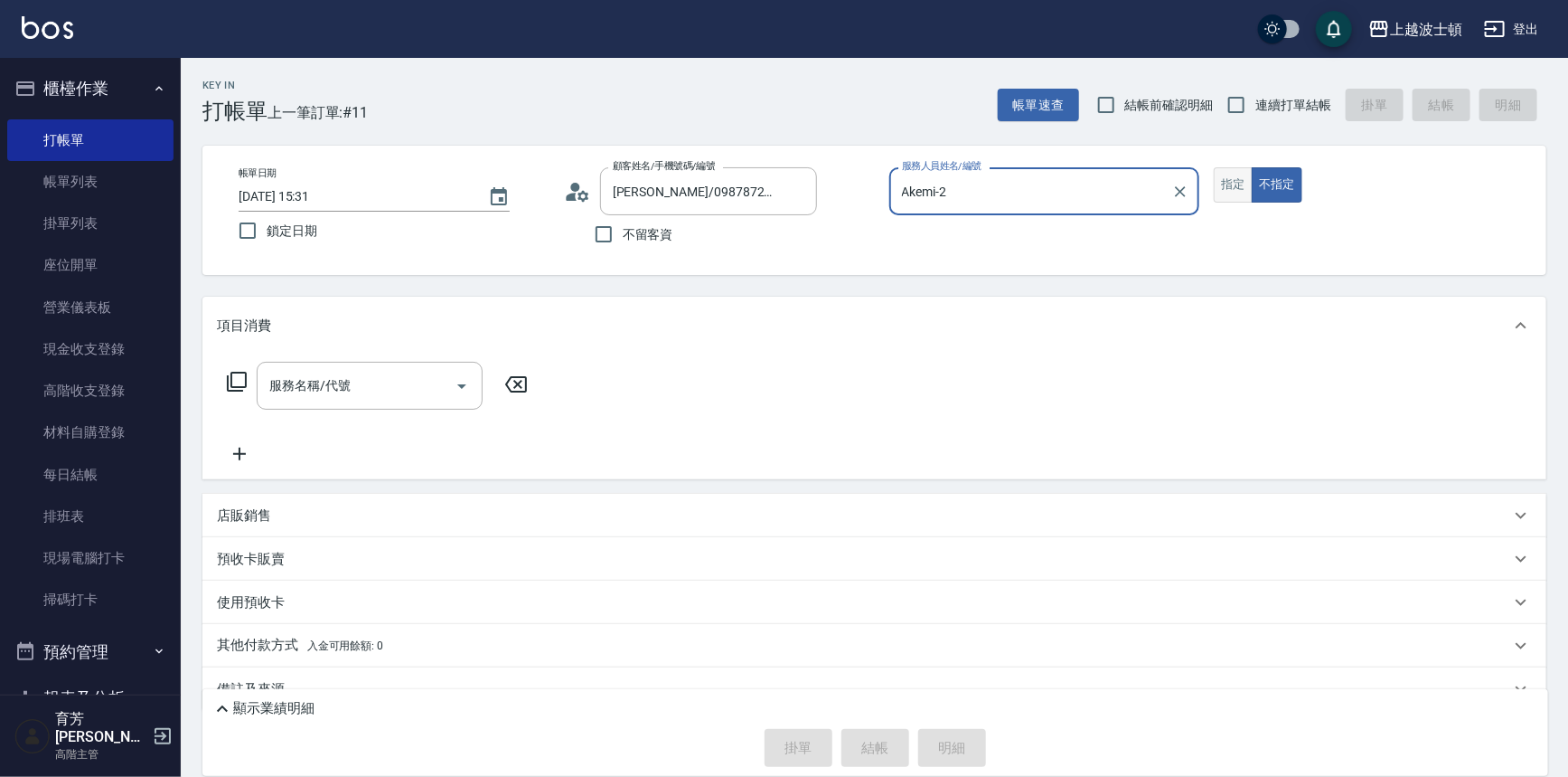
click at [1224, 180] on button "指定" at bounding box center [1232, 184] width 39 height 35
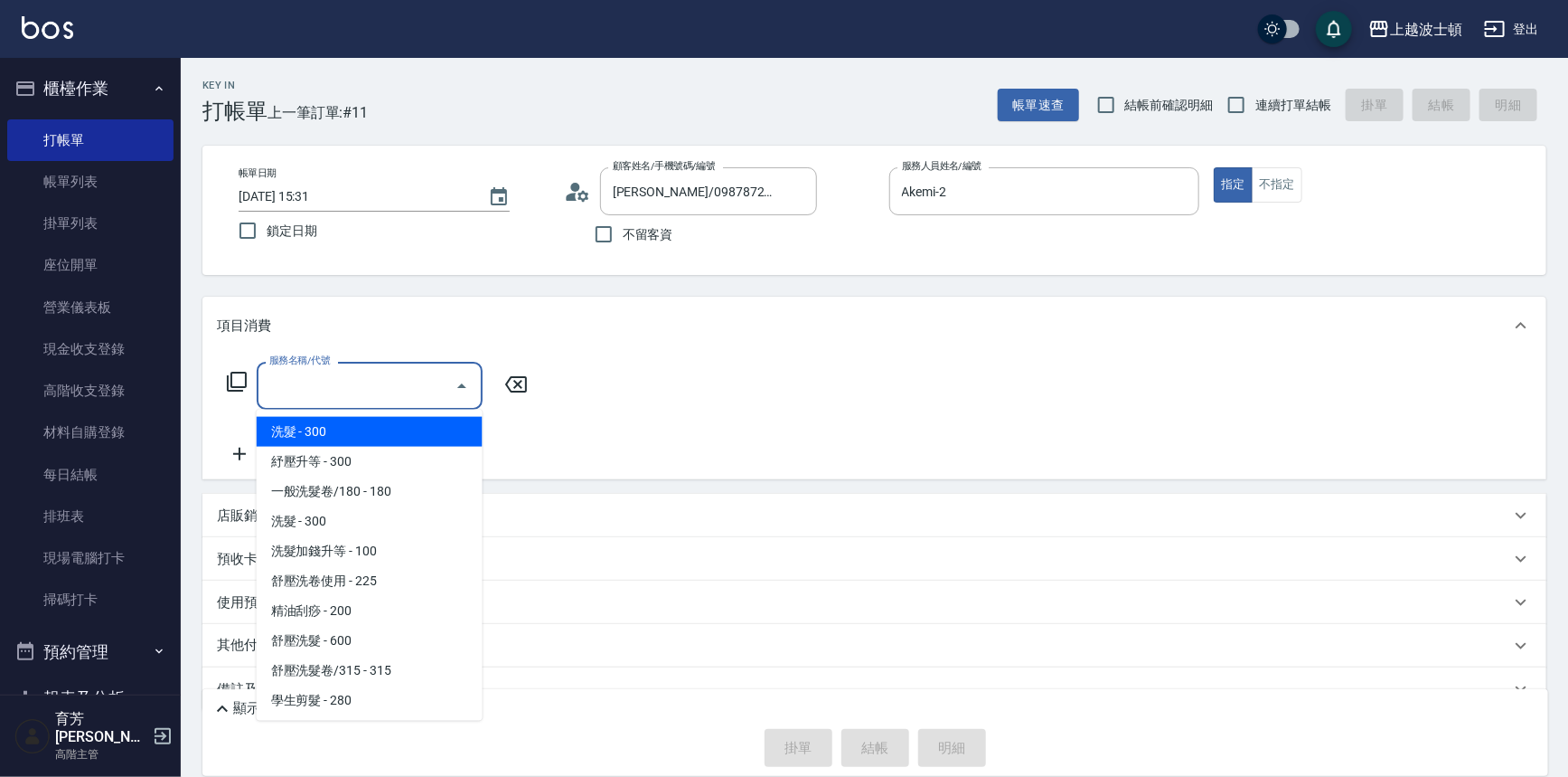
click at [371, 389] on input "服務名稱/代號" at bounding box center [356, 386] width 183 height 32
click at [395, 426] on span "洗髮 - 300" at bounding box center [368, 431] width 225 height 30
type input "洗髮(201)"
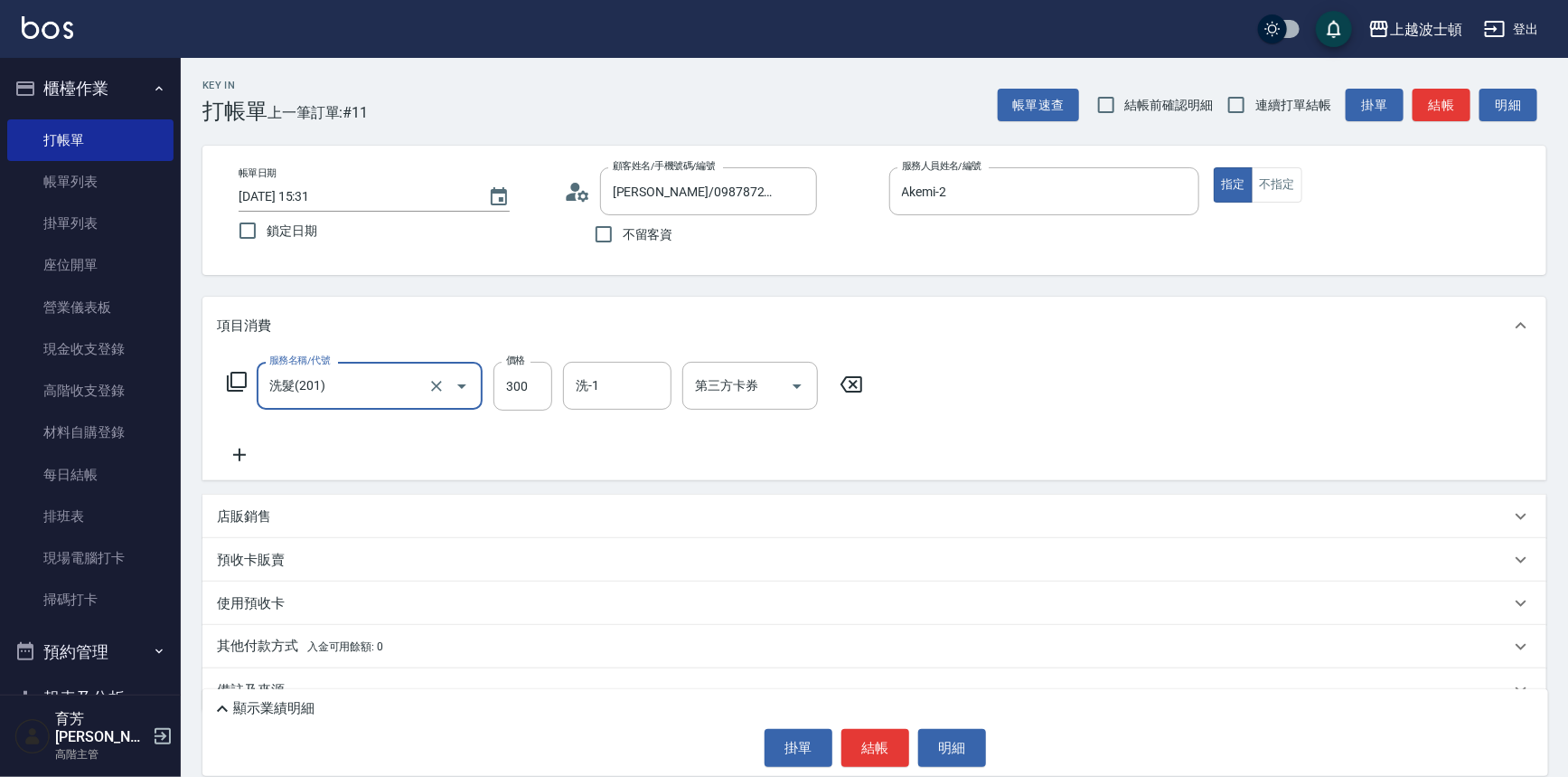
drag, startPoint x: 507, startPoint y: 388, endPoint x: 488, endPoint y: 389, distance: 19.0
click at [507, 388] on input "300" at bounding box center [522, 386] width 59 height 49
type input "270"
click at [604, 380] on input "洗-1" at bounding box center [617, 386] width 92 height 32
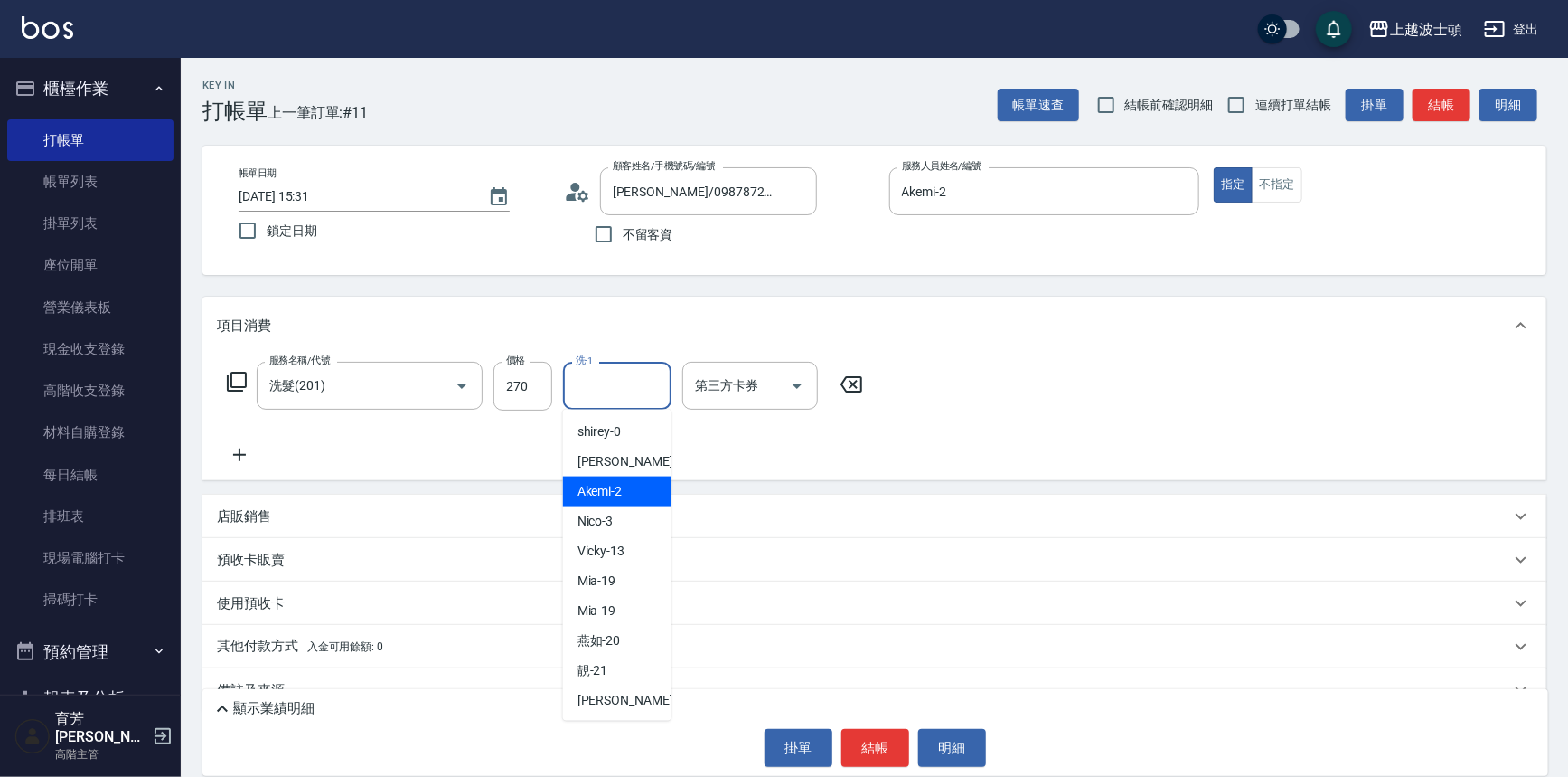
drag, startPoint x: 641, startPoint y: 486, endPoint x: 778, endPoint y: 547, distance: 150.0
click at [642, 486] on div "Akemi -2" at bounding box center [617, 492] width 108 height 30
type input "Akemi-2"
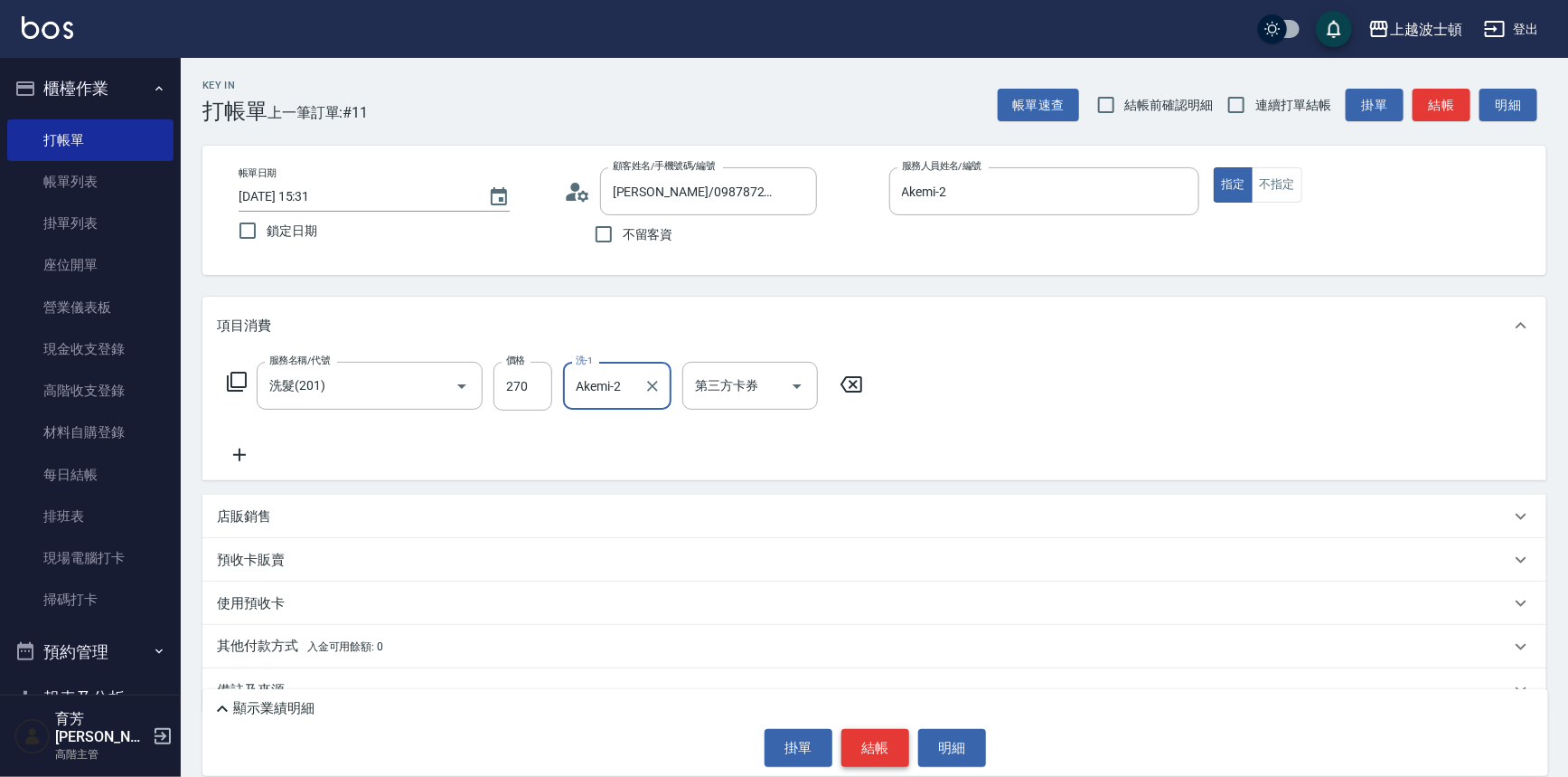
click at [871, 738] on button "結帳" at bounding box center [875, 747] width 68 height 38
